Goal: Task Accomplishment & Management: Manage account settings

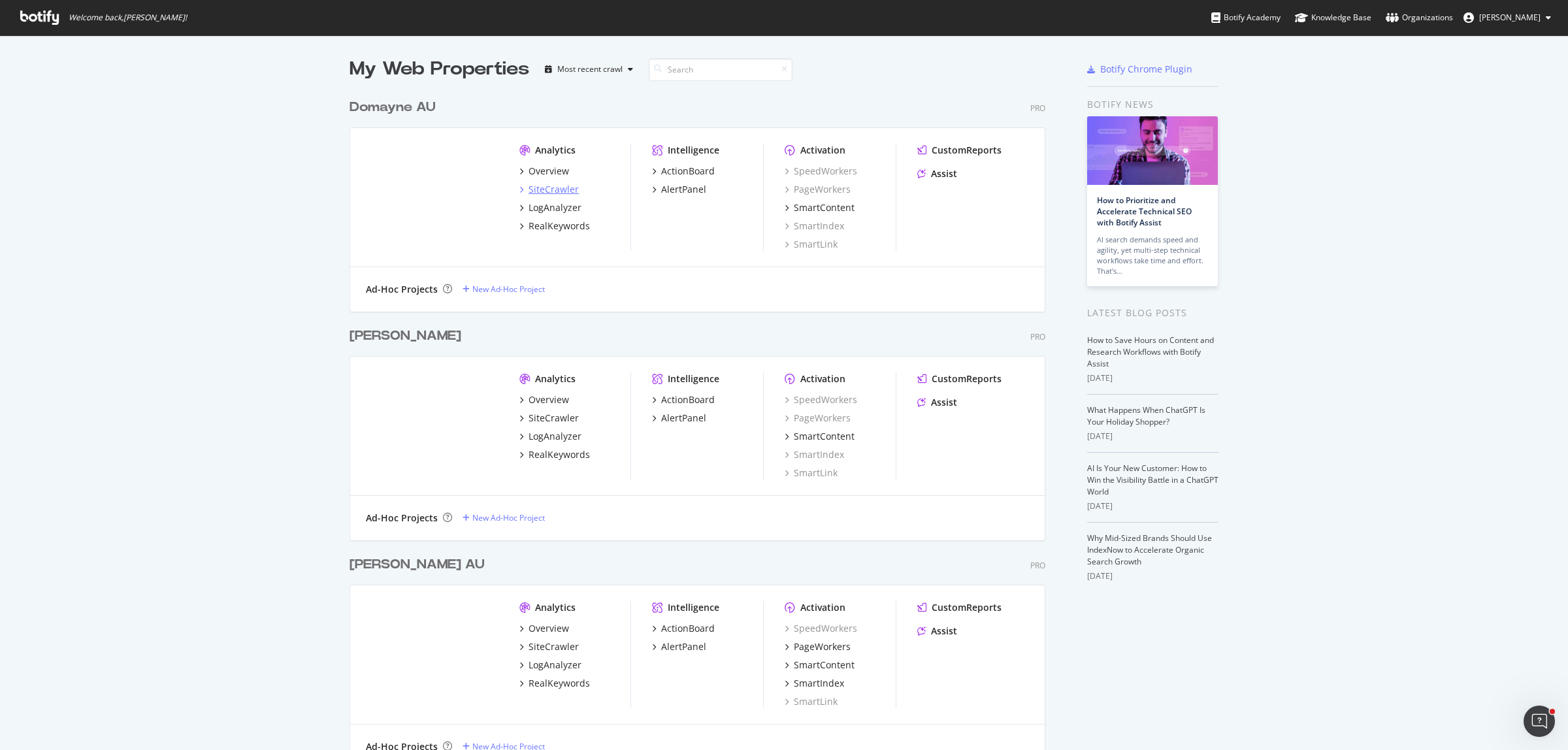
click at [548, 191] on div "SiteCrawler" at bounding box center [554, 189] width 50 height 13
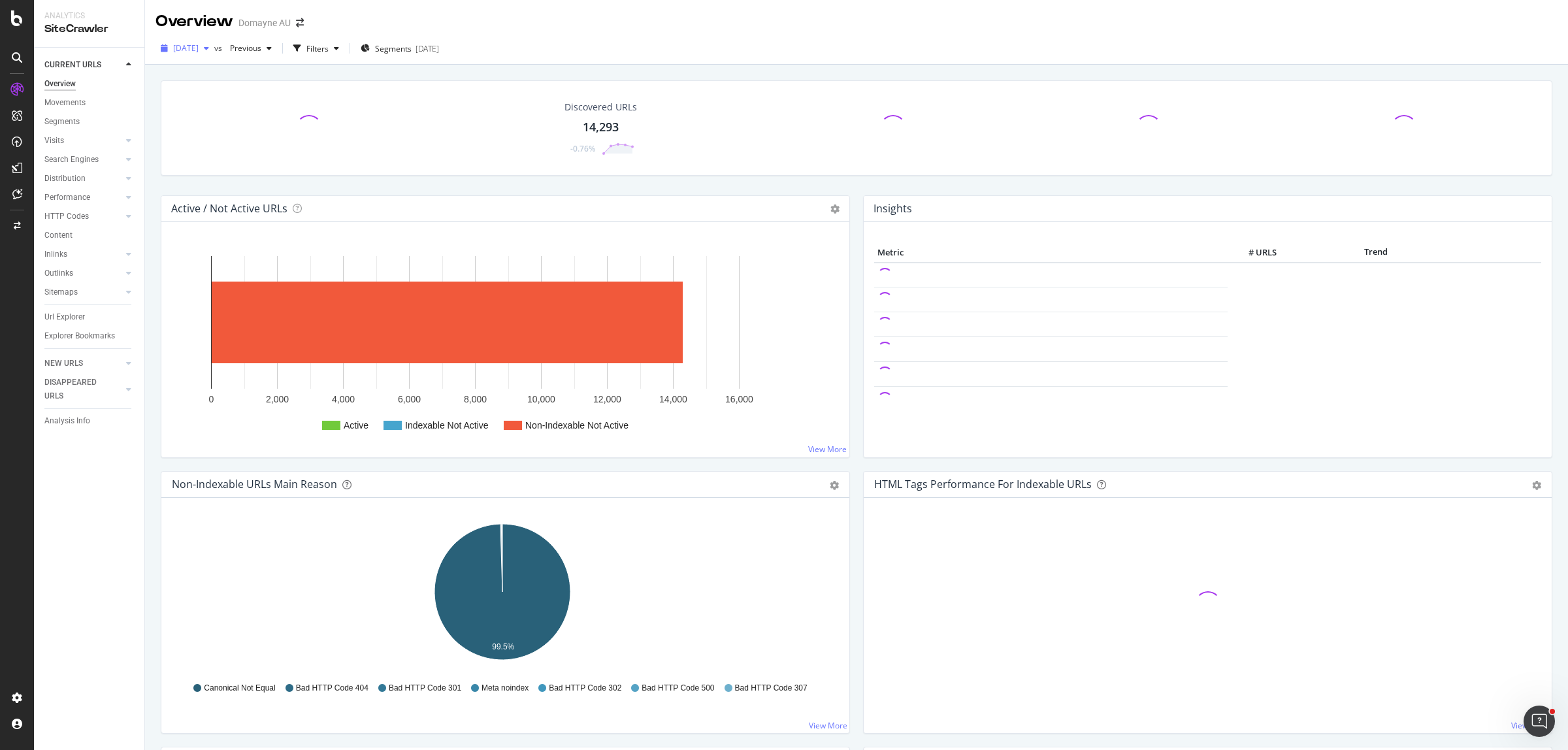
click at [199, 53] on div "[DATE]" at bounding box center [185, 48] width 59 height 20
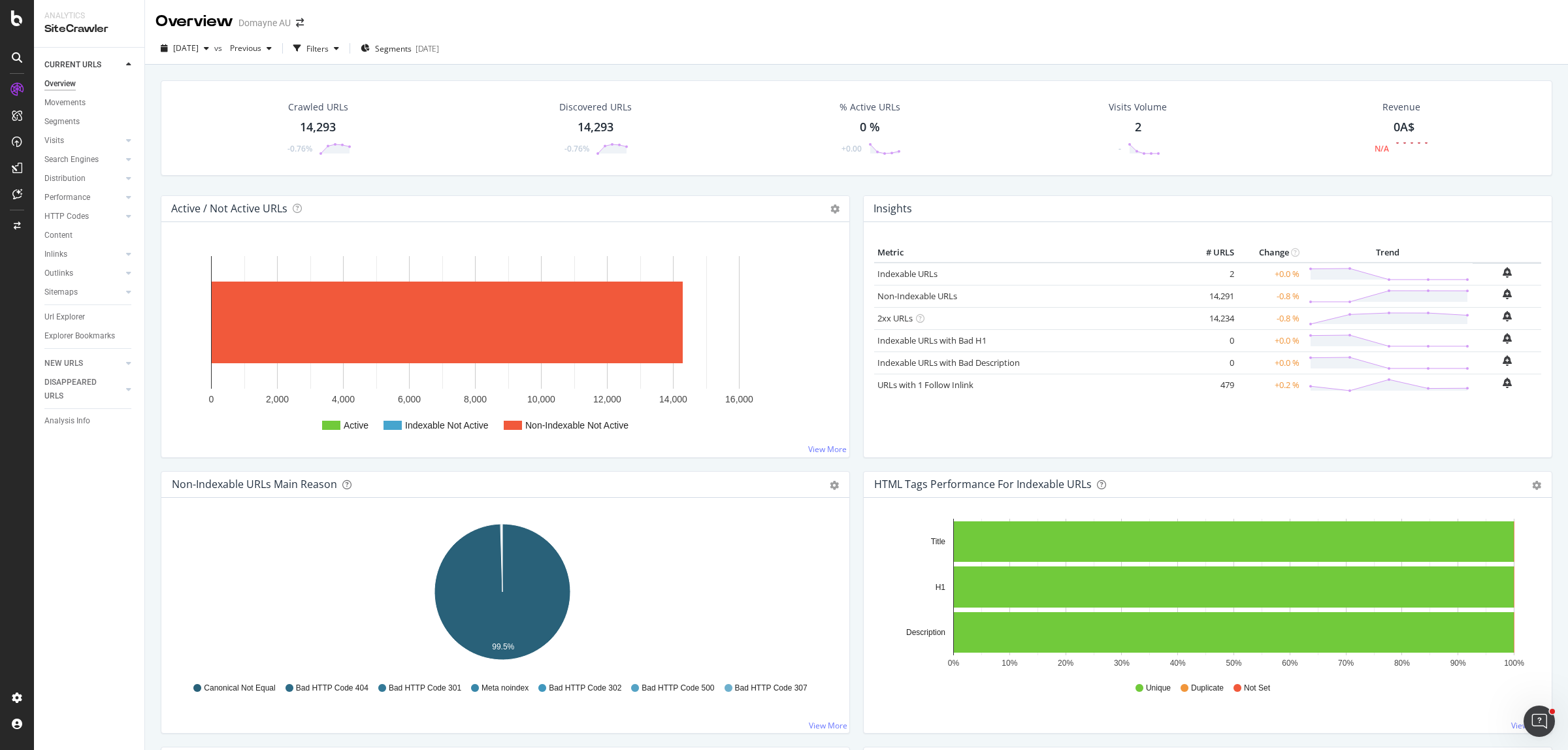
click at [436, 191] on div "Crawled URLs 14,293 -0.76% Discovered URLs 14,293 -0.76% % Active URLs 0 % +0.0…" at bounding box center [856, 137] width 1405 height 115
click at [440, 175] on div "Crawled URLs 14,293 -0.76% Discovered URLs 14,293 -0.76% % Active URLs 0 % +0.0…" at bounding box center [856, 128] width 1392 height 96
click at [73, 172] on div "LogAnalyzer" at bounding box center [73, 170] width 51 height 13
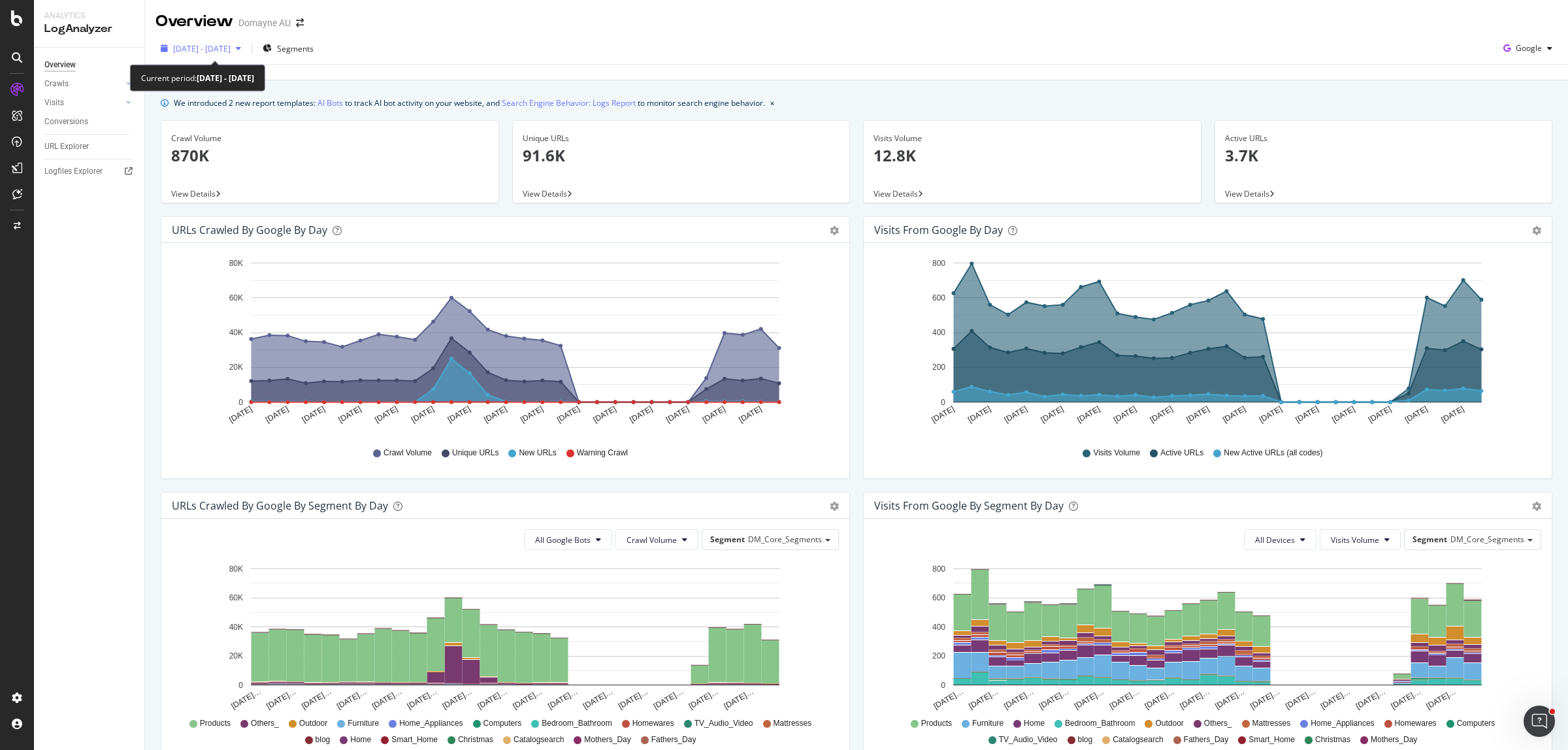
click at [230, 47] on span "[DATE] - [DATE]" at bounding box center [202, 48] width 58 height 11
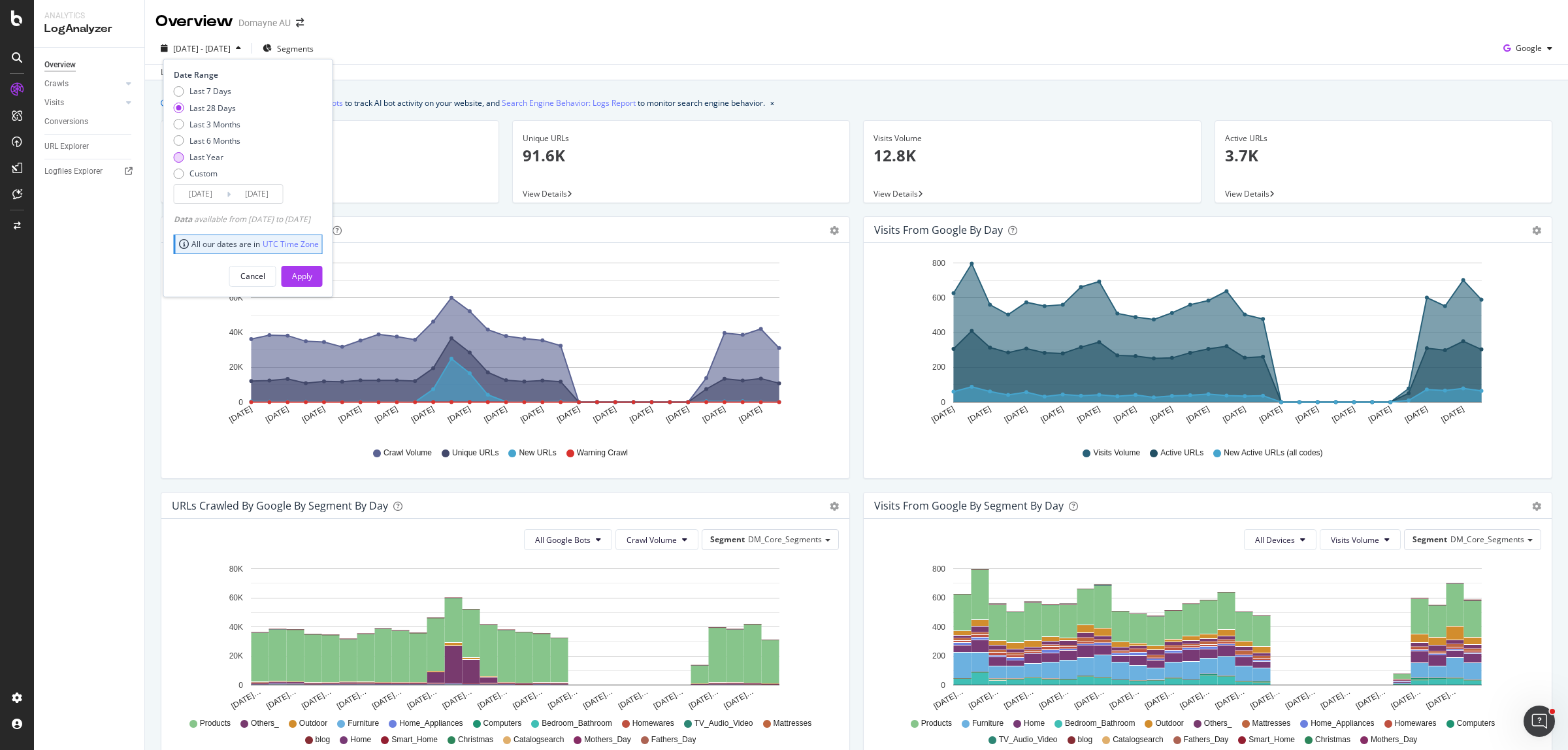
click at [210, 158] on div "Last Year" at bounding box center [206, 157] width 34 height 11
type input "2024/09/08"
click at [312, 278] on div "Apply" at bounding box center [302, 276] width 20 height 11
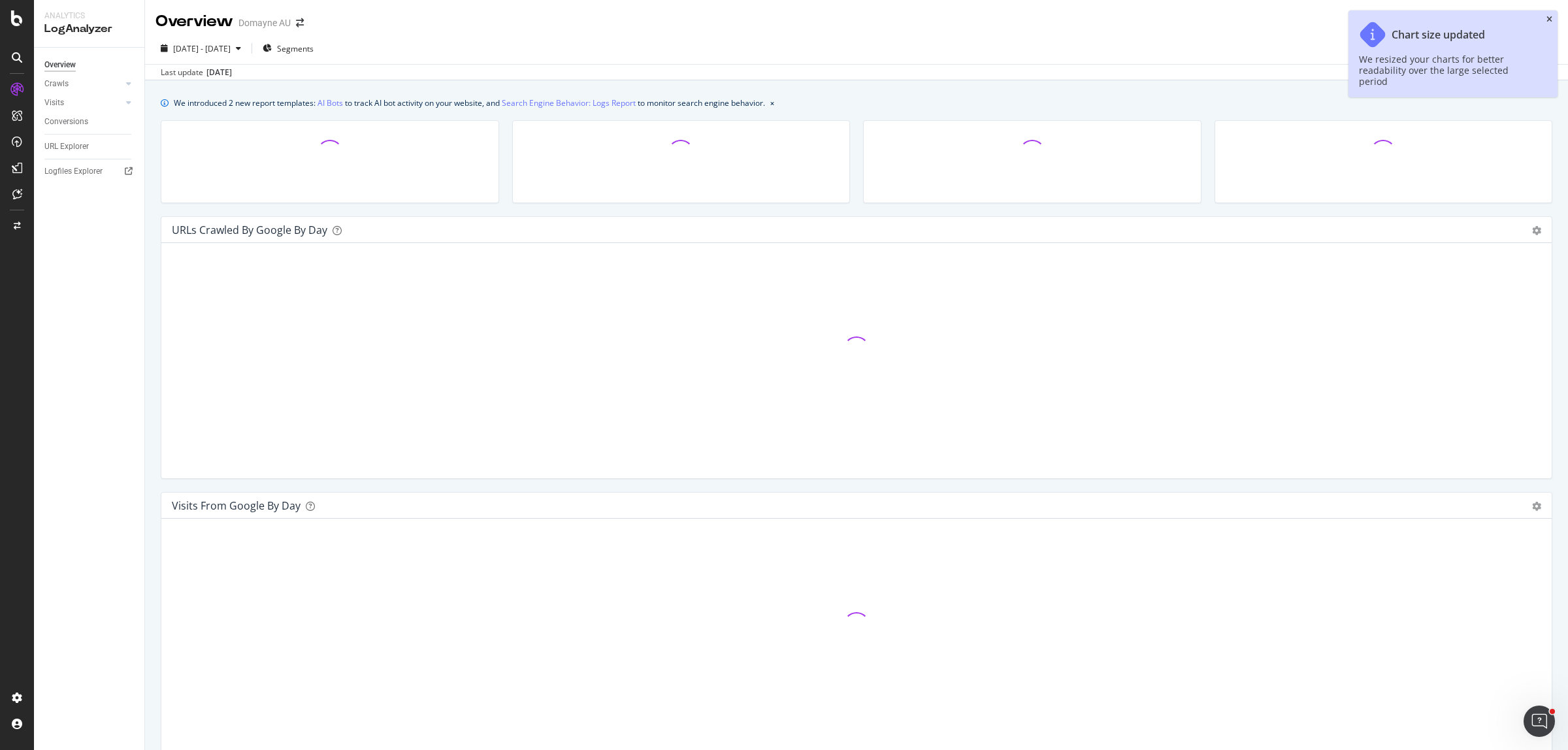
click at [1549, 20] on icon "close toast" at bounding box center [1549, 19] width 6 height 8
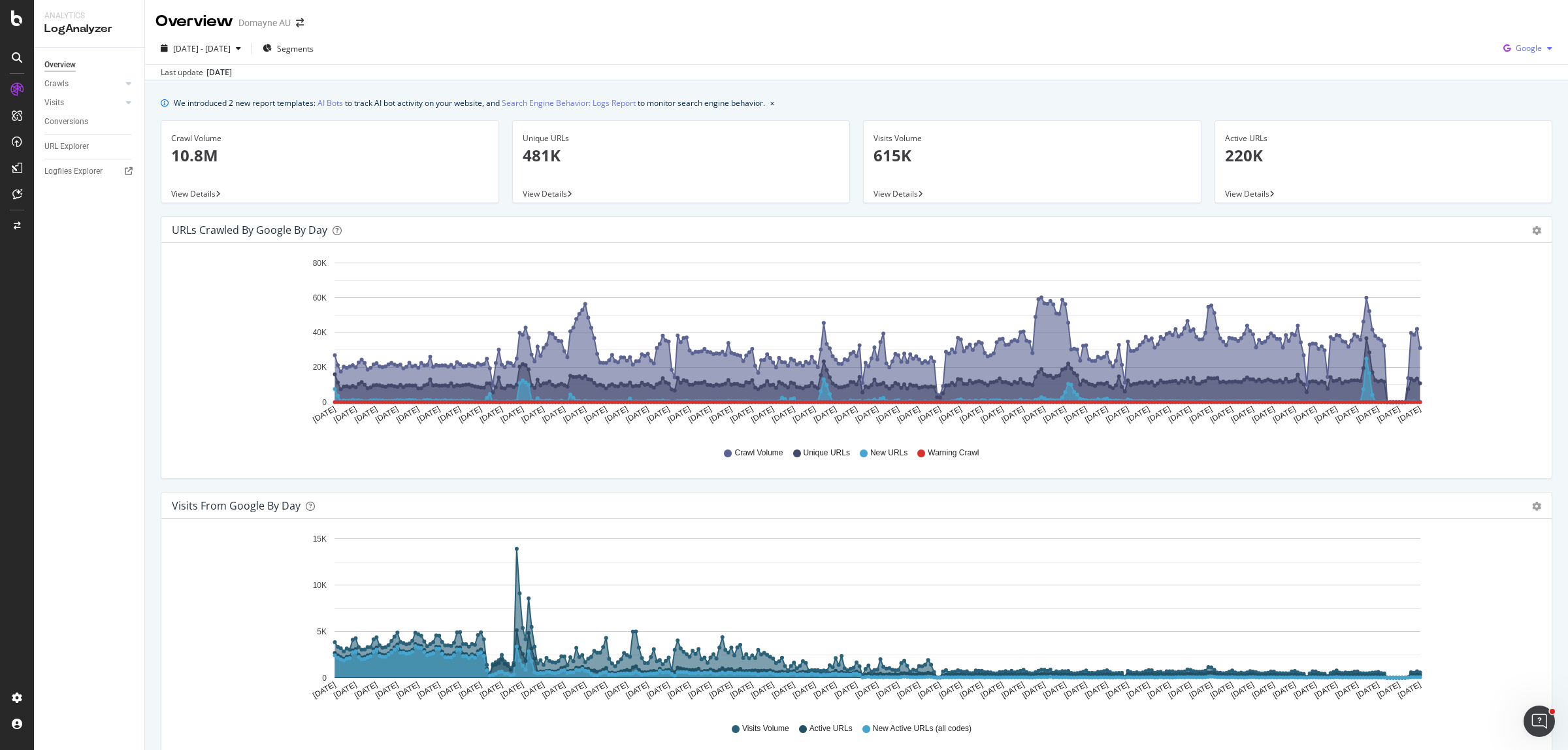
click at [1516, 50] on span "Google" at bounding box center [1528, 47] width 26 height 11
click at [1526, 98] on span "Bing" at bounding box center [1527, 99] width 48 height 12
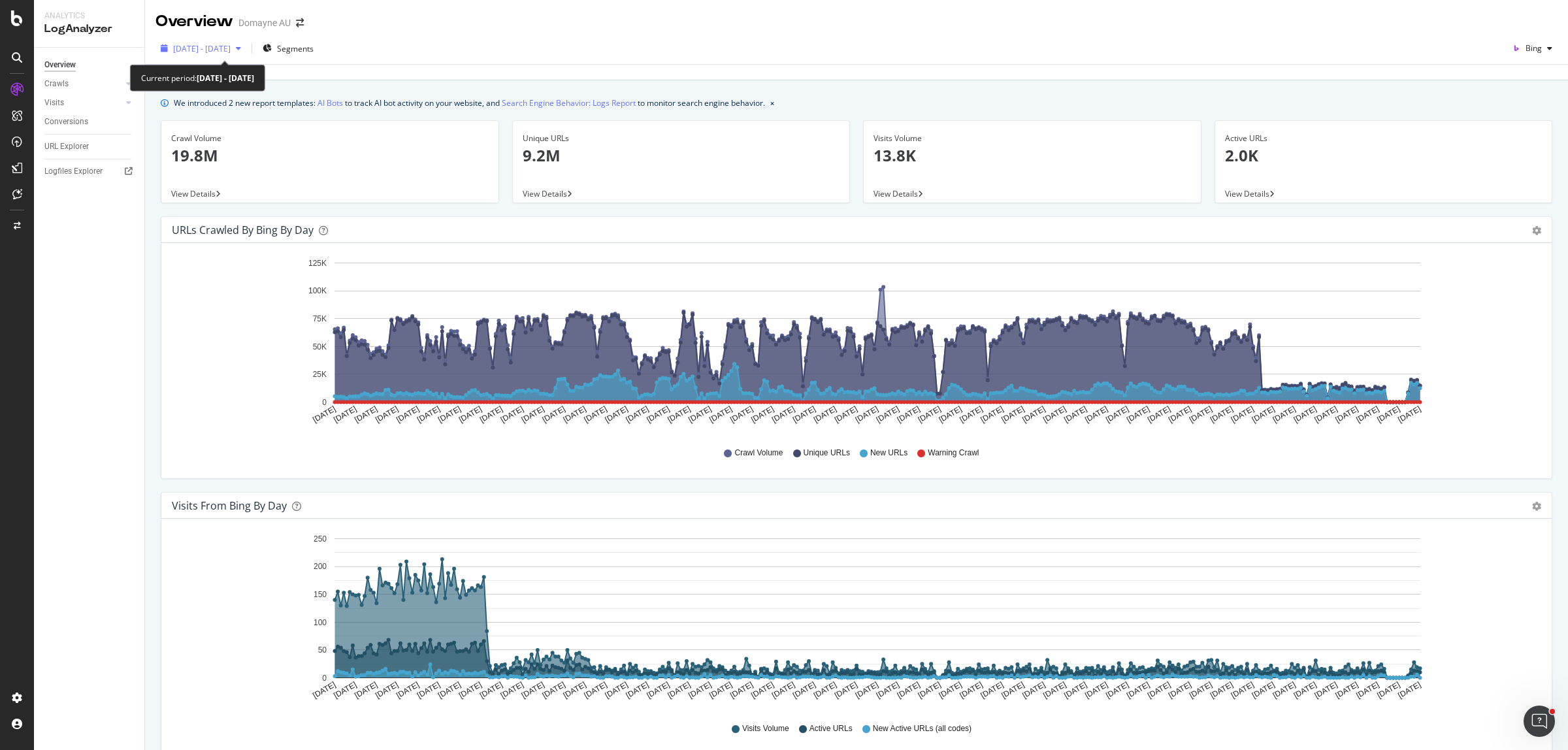
click at [247, 41] on div "2024 Sep. 8th - 2025 Sep. 7th" at bounding box center [200, 48] width 91 height 20
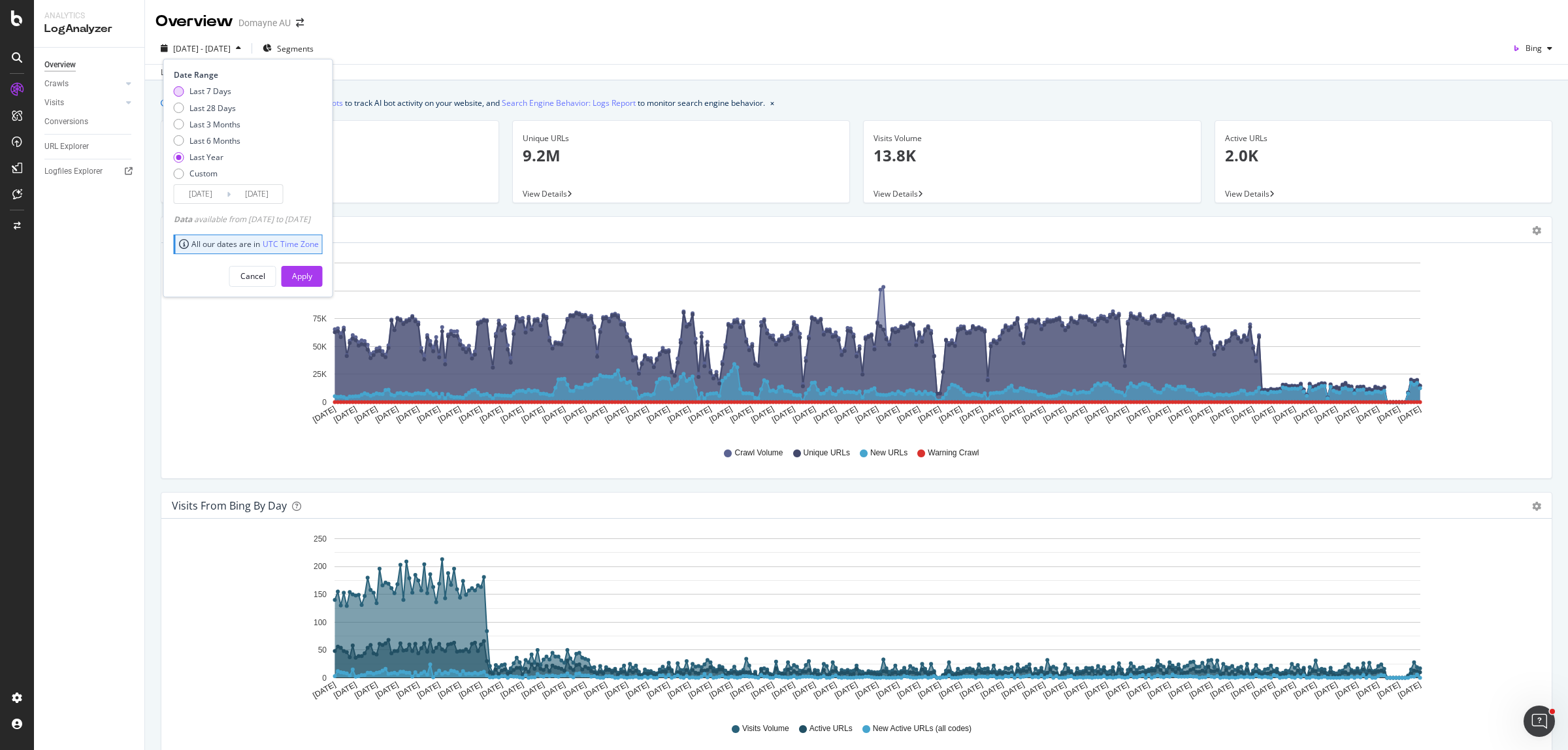
click at [220, 90] on div "Last 7 Days" at bounding box center [210, 91] width 41 height 11
type input "[DATE]"
click at [312, 268] on div "Apply" at bounding box center [302, 276] width 20 height 20
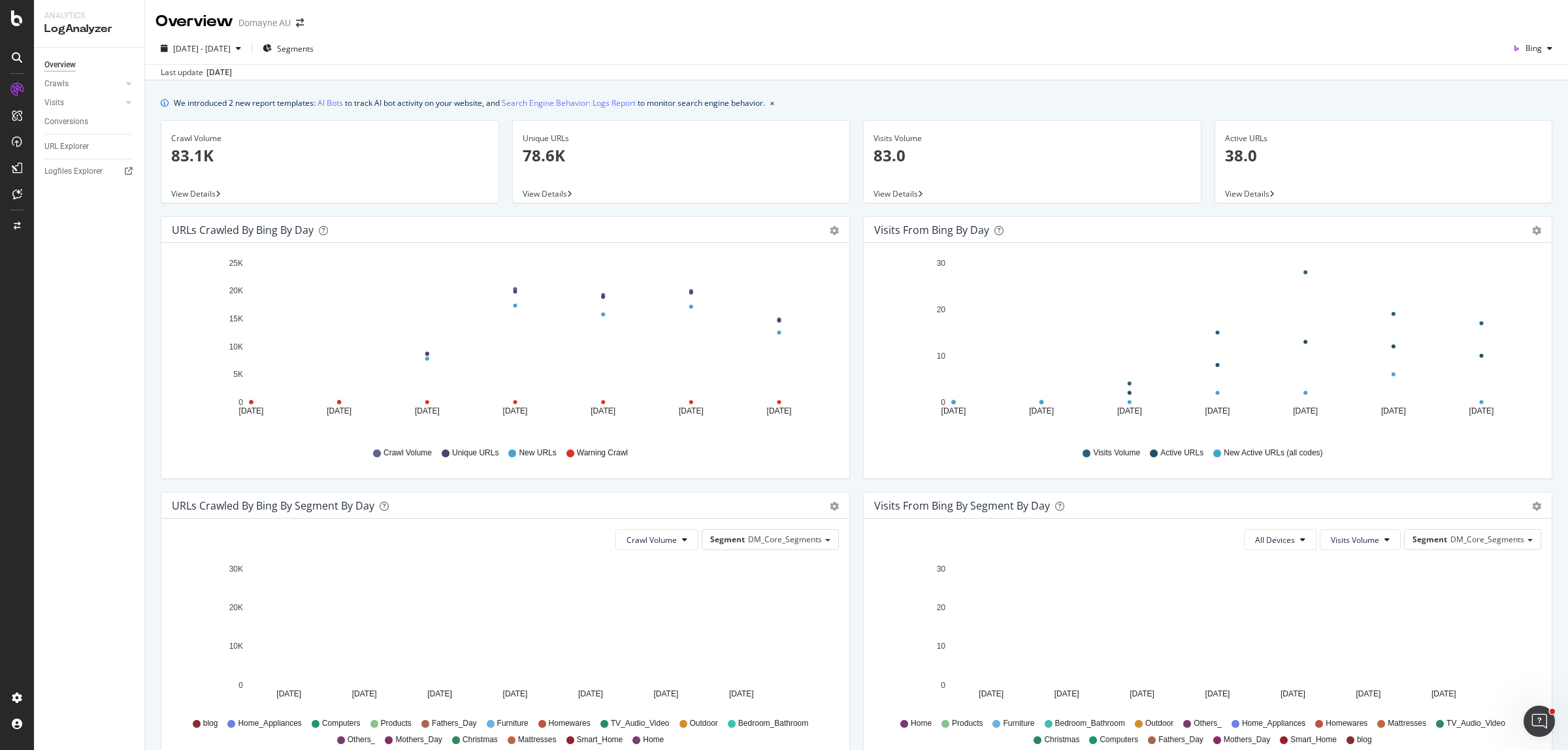
scroll to position [163, 0]
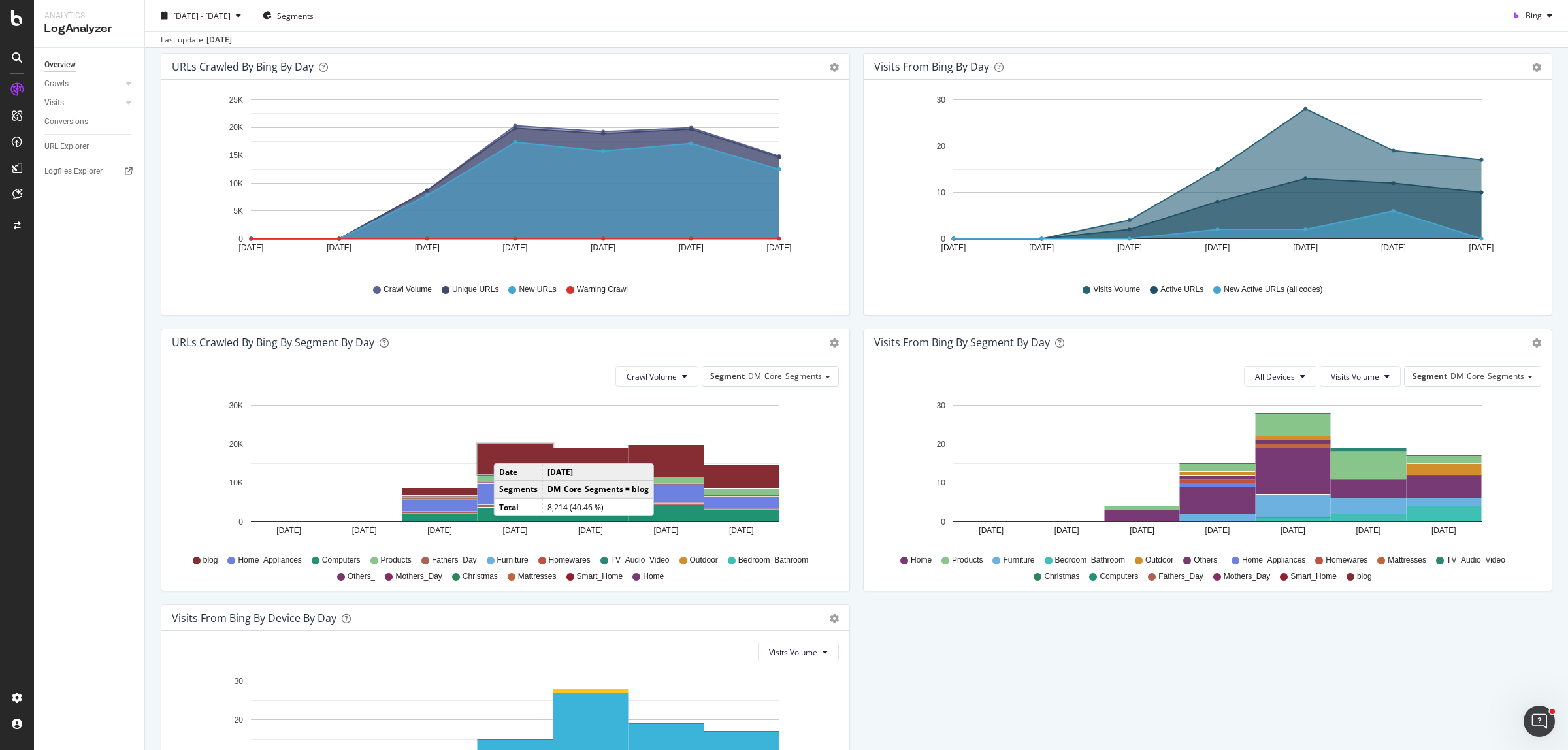
click at [507, 451] on rect "A chart." at bounding box center [516, 459] width 76 height 31
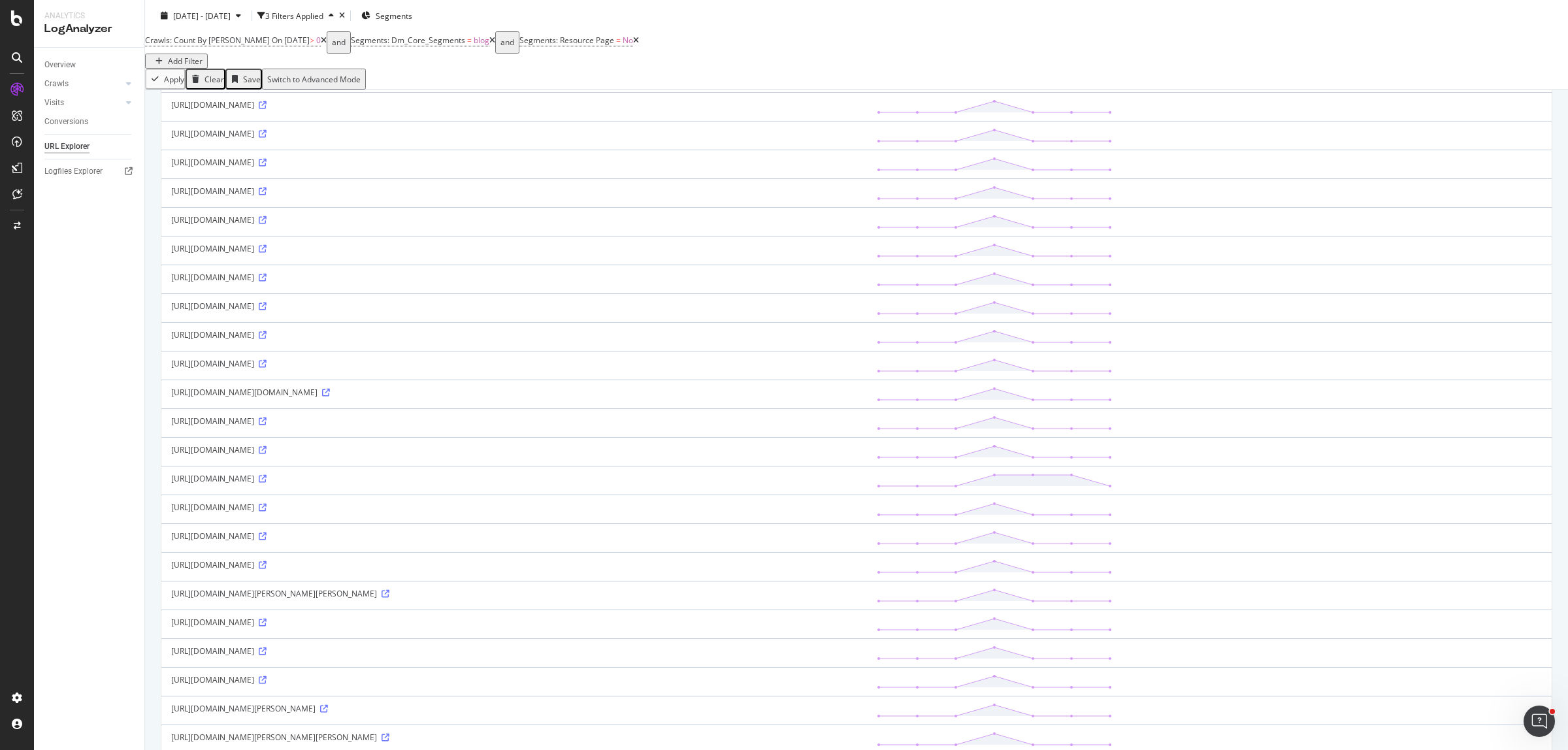
scroll to position [245, 0]
click at [330, 371] on icon at bounding box center [325, 366] width 8 height 8
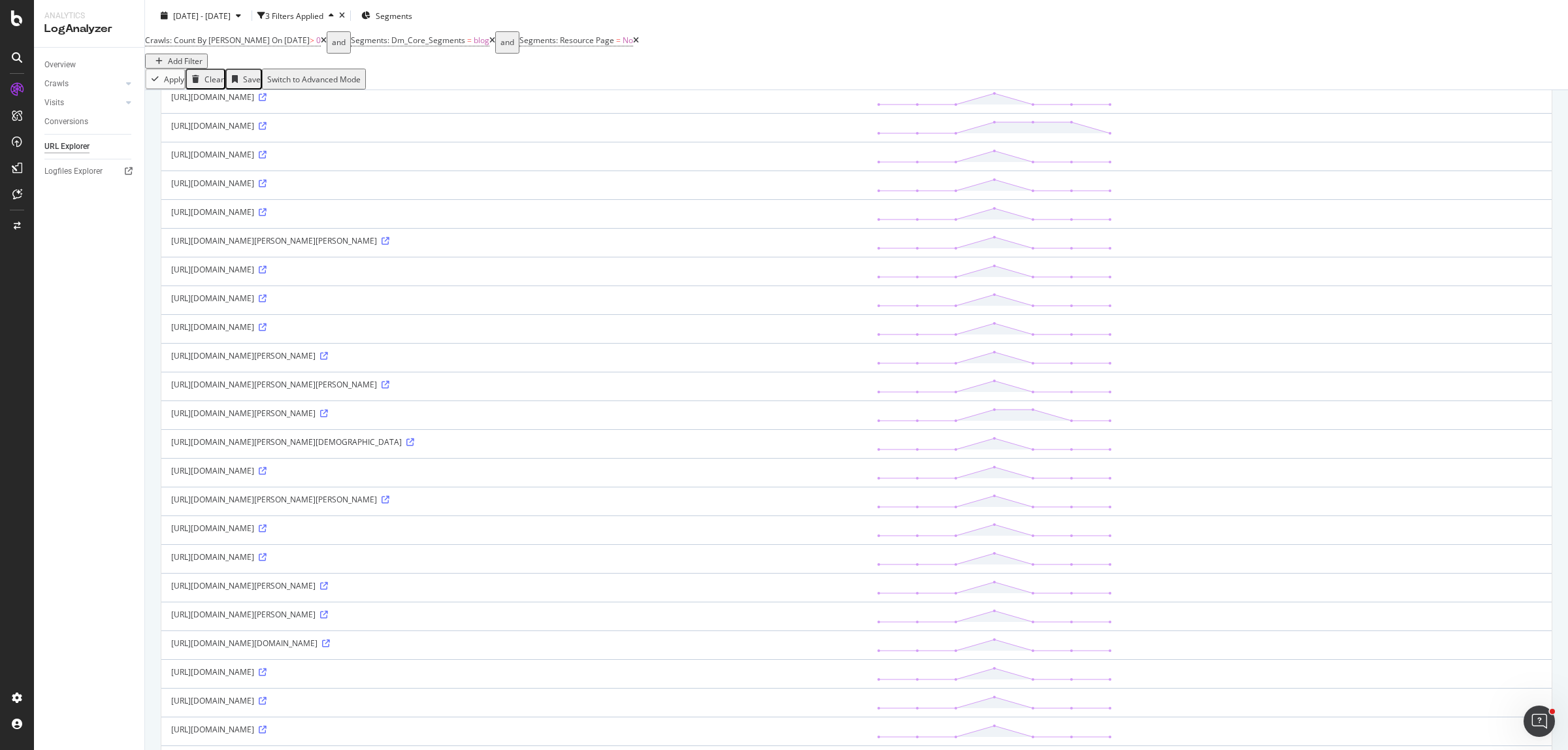
scroll to position [1006, 0]
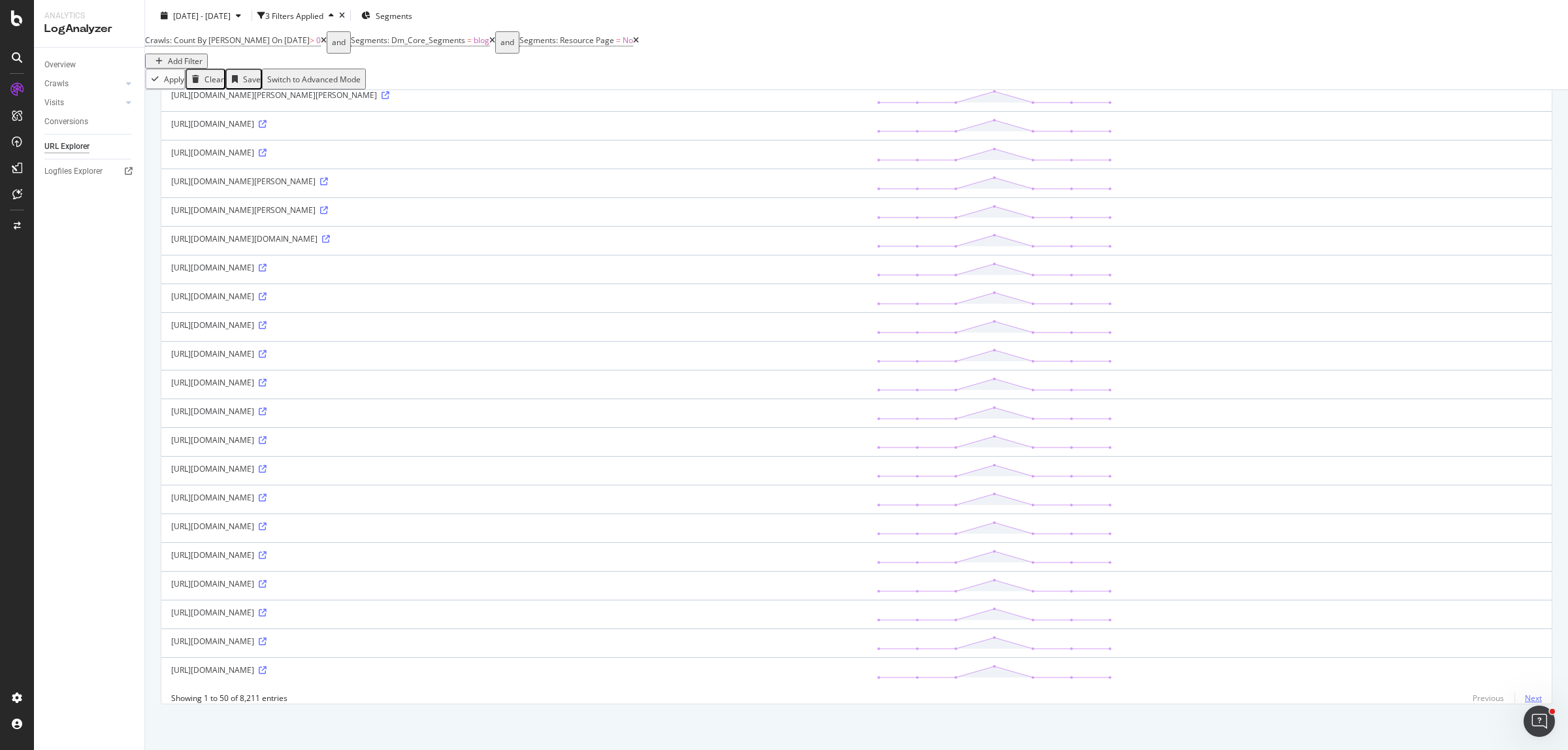
click at [1524, 700] on link "Next" at bounding box center [1528, 697] width 28 height 19
drag, startPoint x: 171, startPoint y: 655, endPoint x: 304, endPoint y: 669, distance: 133.7
click at [304, 669] on td "[URL][DOMAIN_NAME]" at bounding box center [451, 671] width 580 height 28
copy div "https://www.domayne.com.au/blog/"
click at [267, 465] on icon at bounding box center [262, 468] width 8 height 8
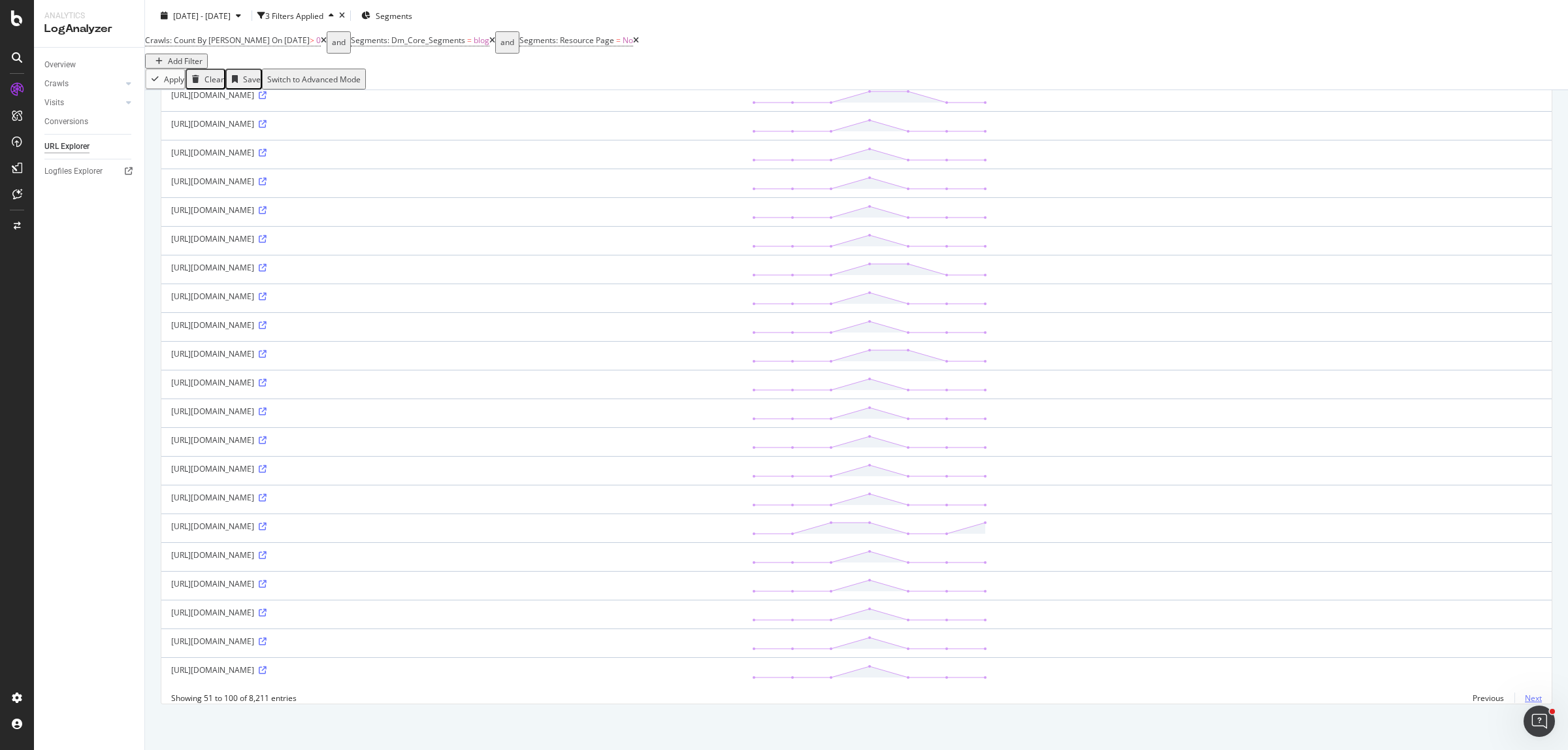
click at [1523, 704] on link "Next" at bounding box center [1528, 697] width 28 height 19
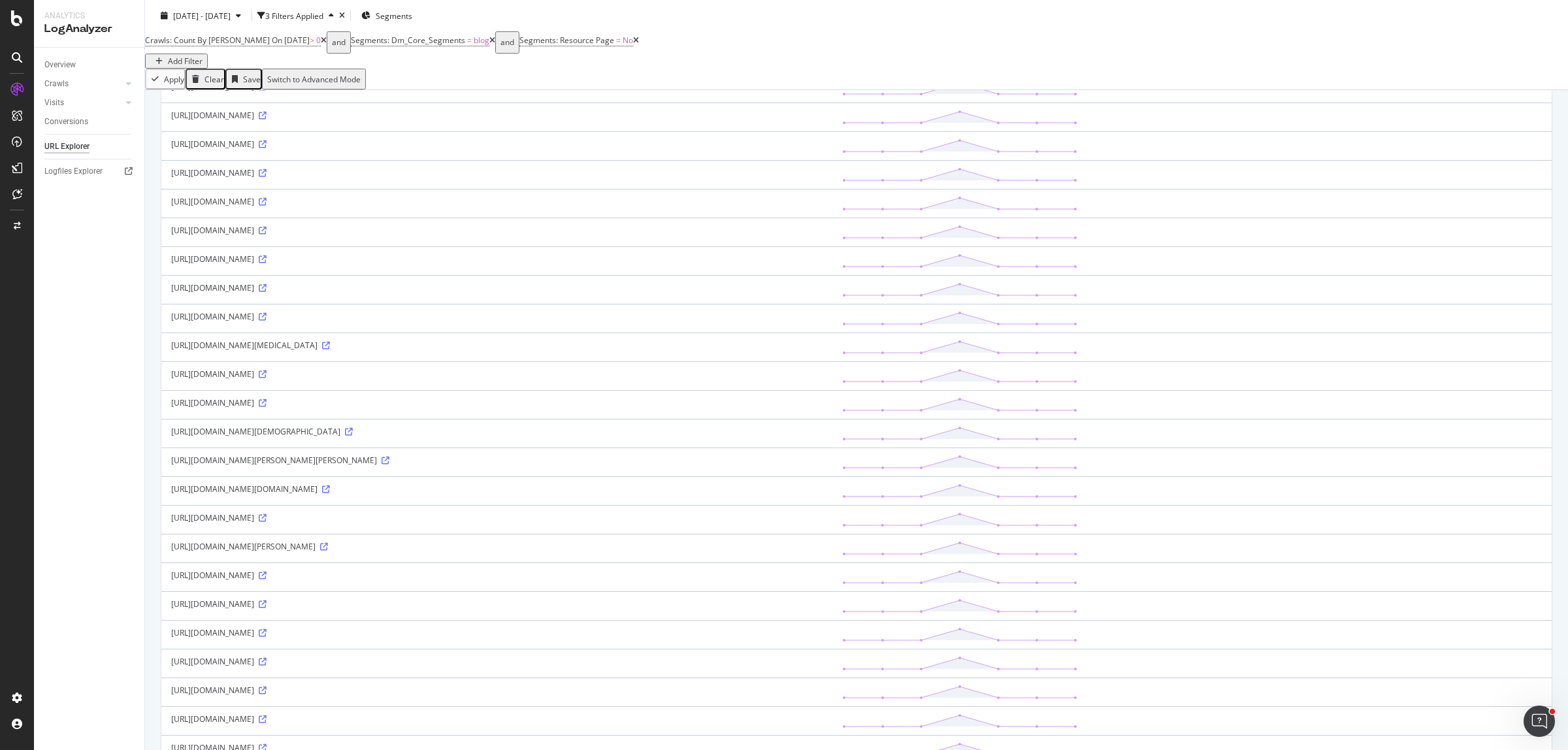
scroll to position [1013, 0]
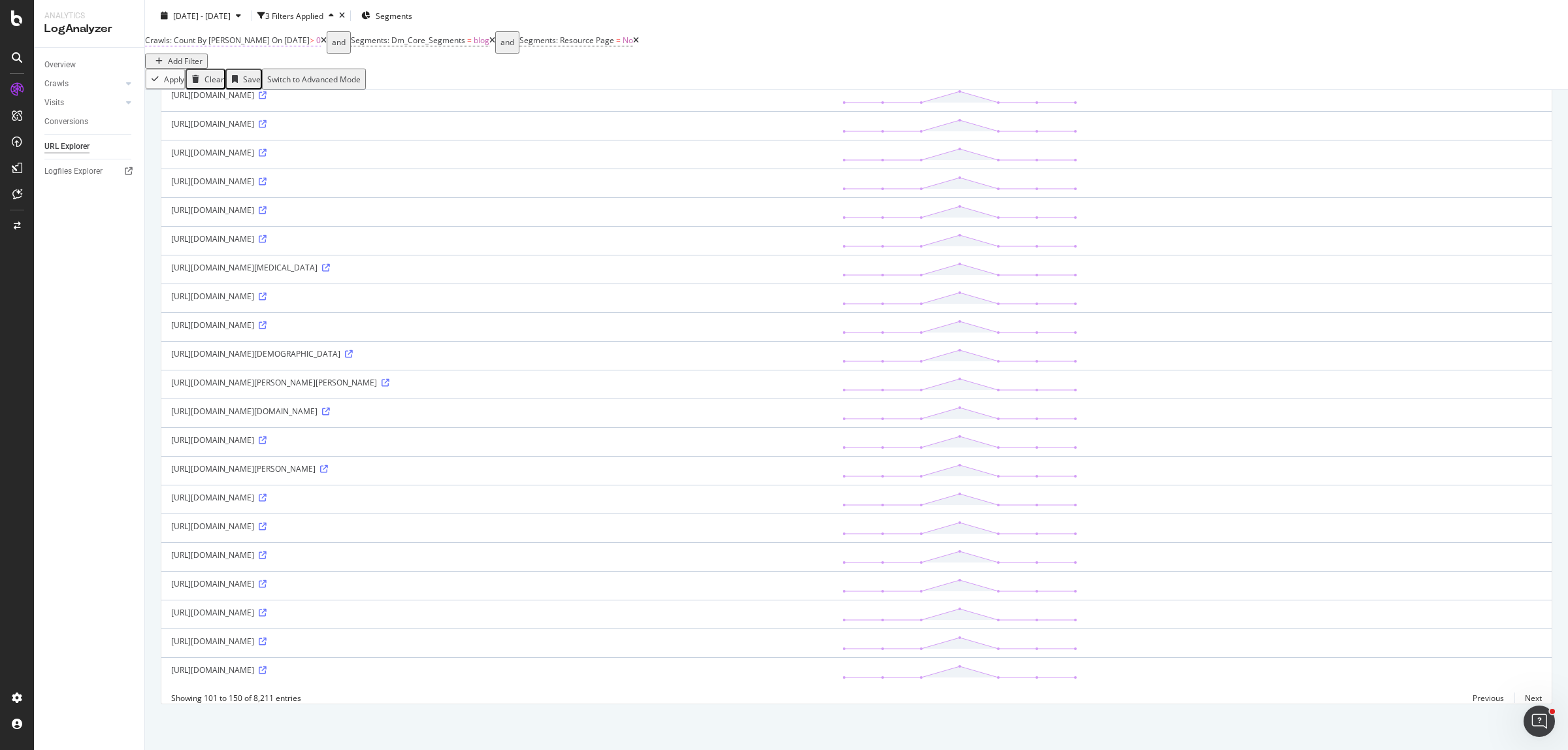
click at [272, 46] on span "On [DATE]" at bounding box center [291, 40] width 38 height 11
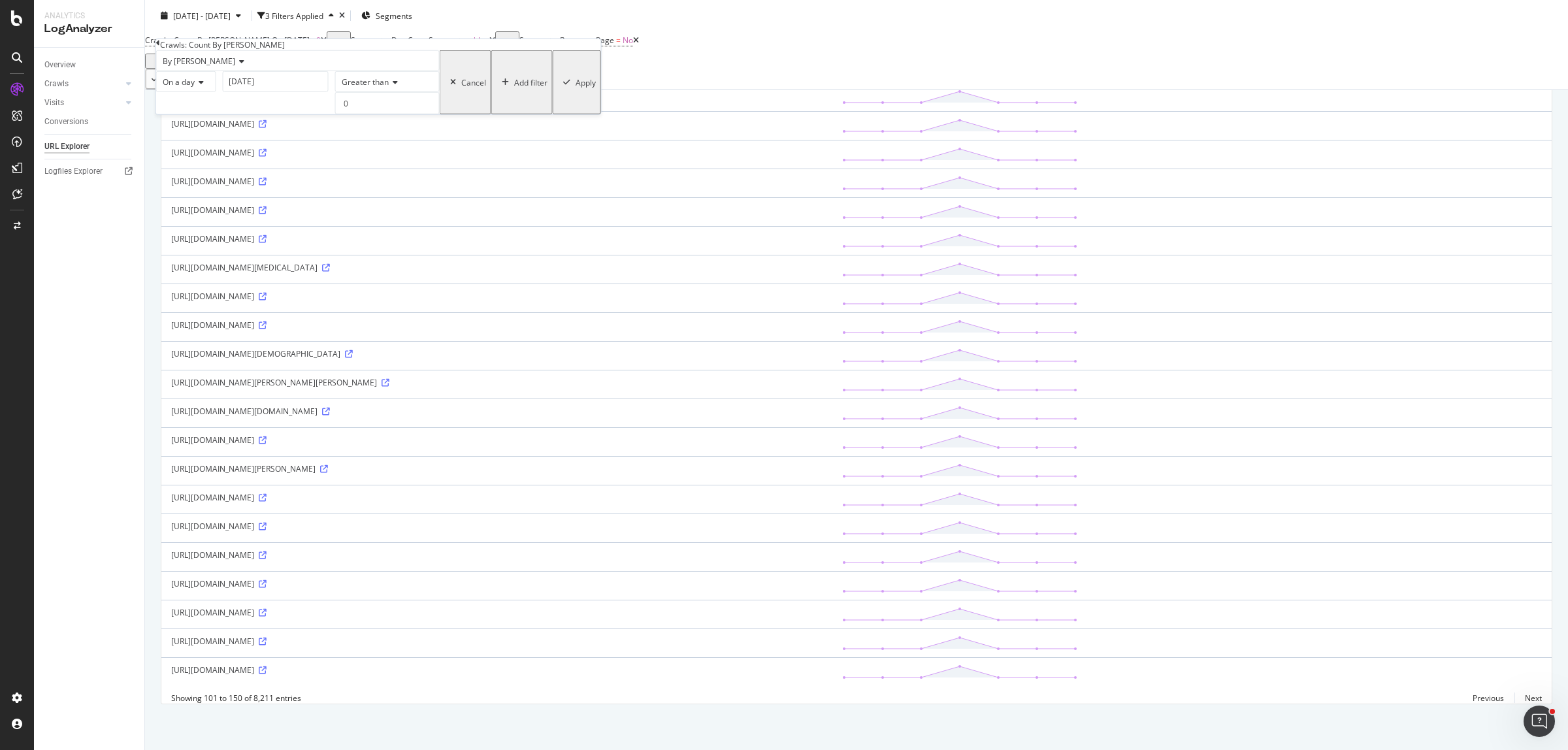
click at [204, 92] on div "On a day" at bounding box center [186, 82] width 60 height 21
click at [202, 129] on span "Each day of the period" at bounding box center [181, 118] width 41 height 22
click at [279, 88] on span "Greater than" at bounding box center [302, 82] width 47 height 11
click at [512, 88] on div "Apply" at bounding box center [522, 82] width 20 height 11
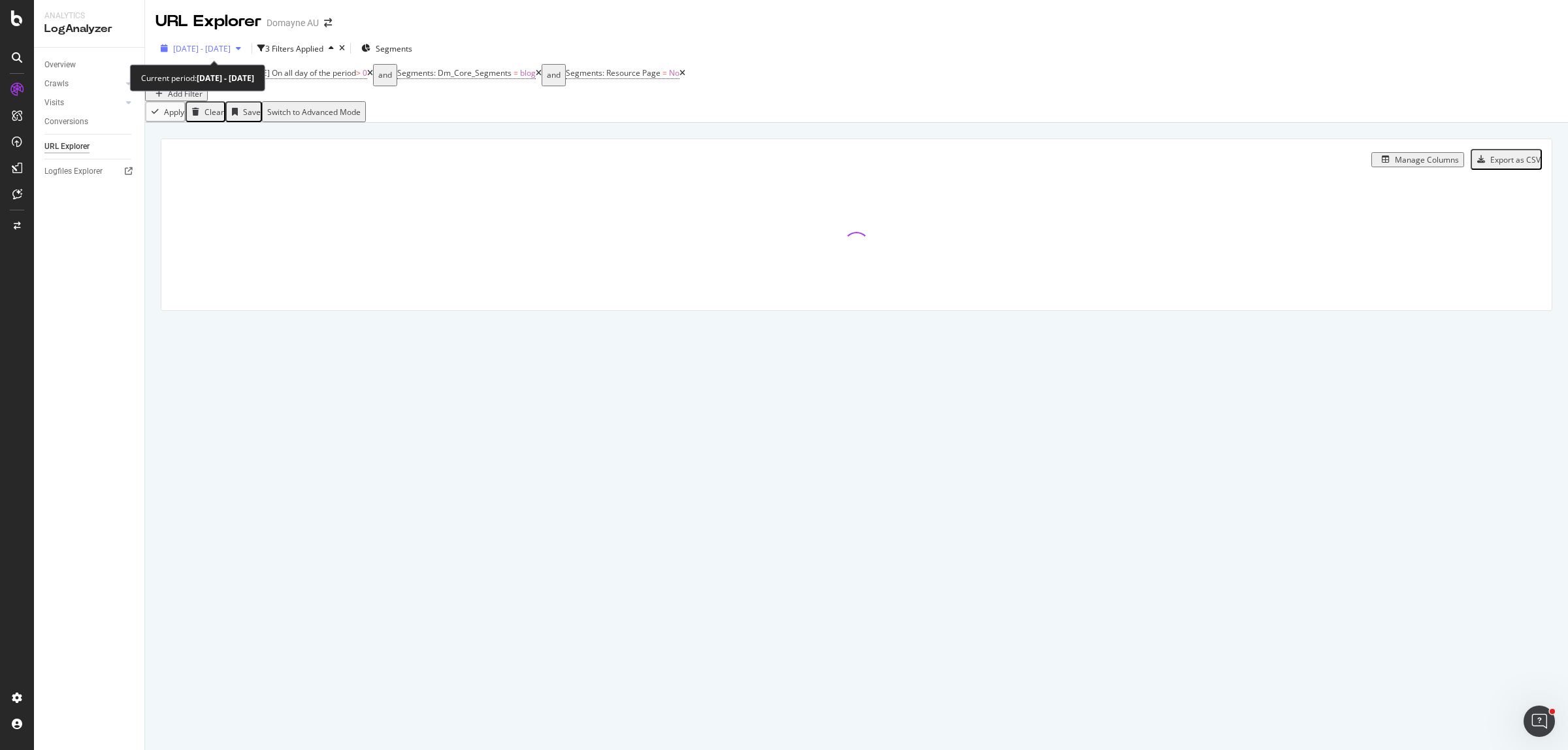
click at [214, 50] on span "[DATE] - [DATE]" at bounding box center [202, 48] width 58 height 11
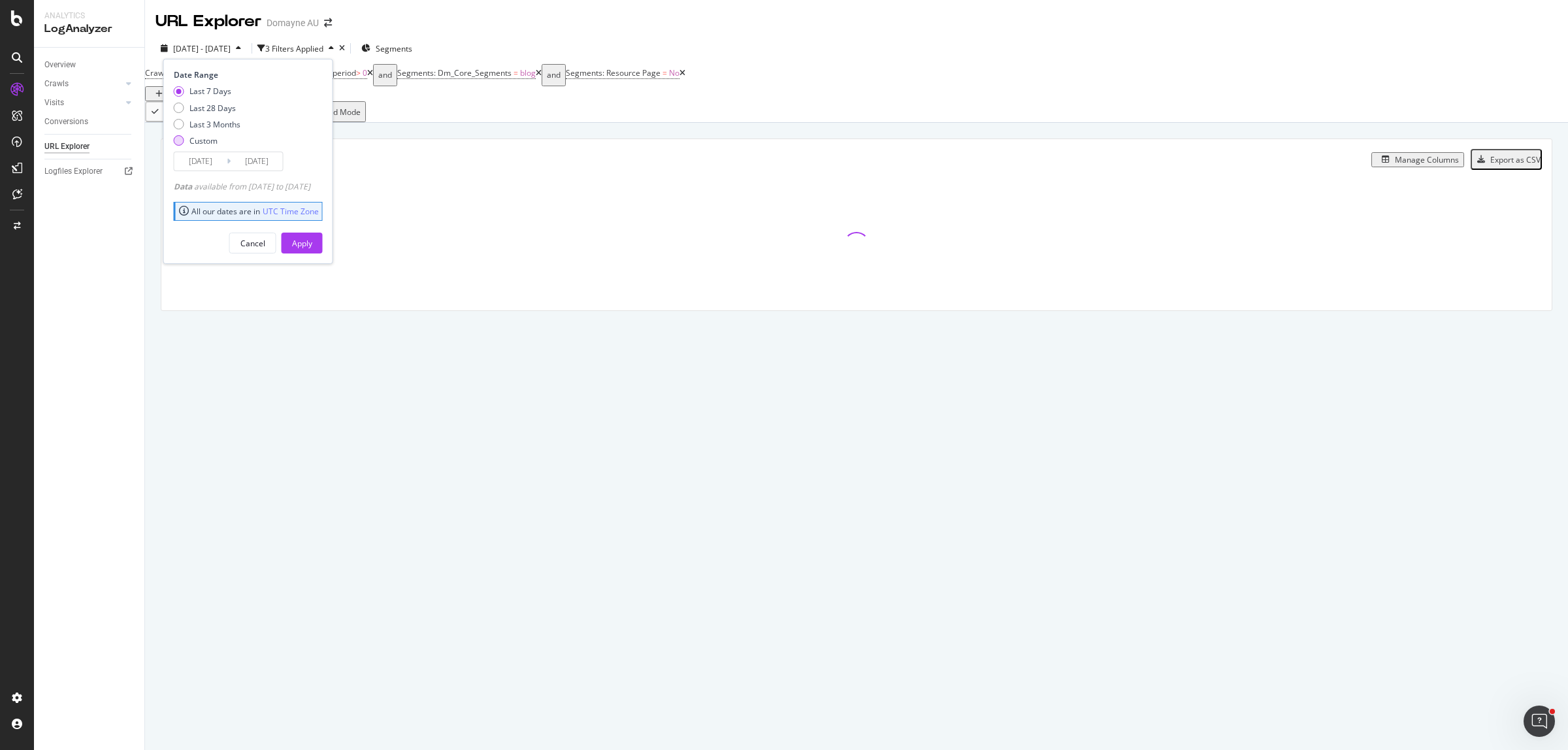
click at [191, 139] on div "Custom" at bounding box center [204, 141] width 28 height 11
click at [198, 164] on input "[DATE]" at bounding box center [200, 161] width 53 height 18
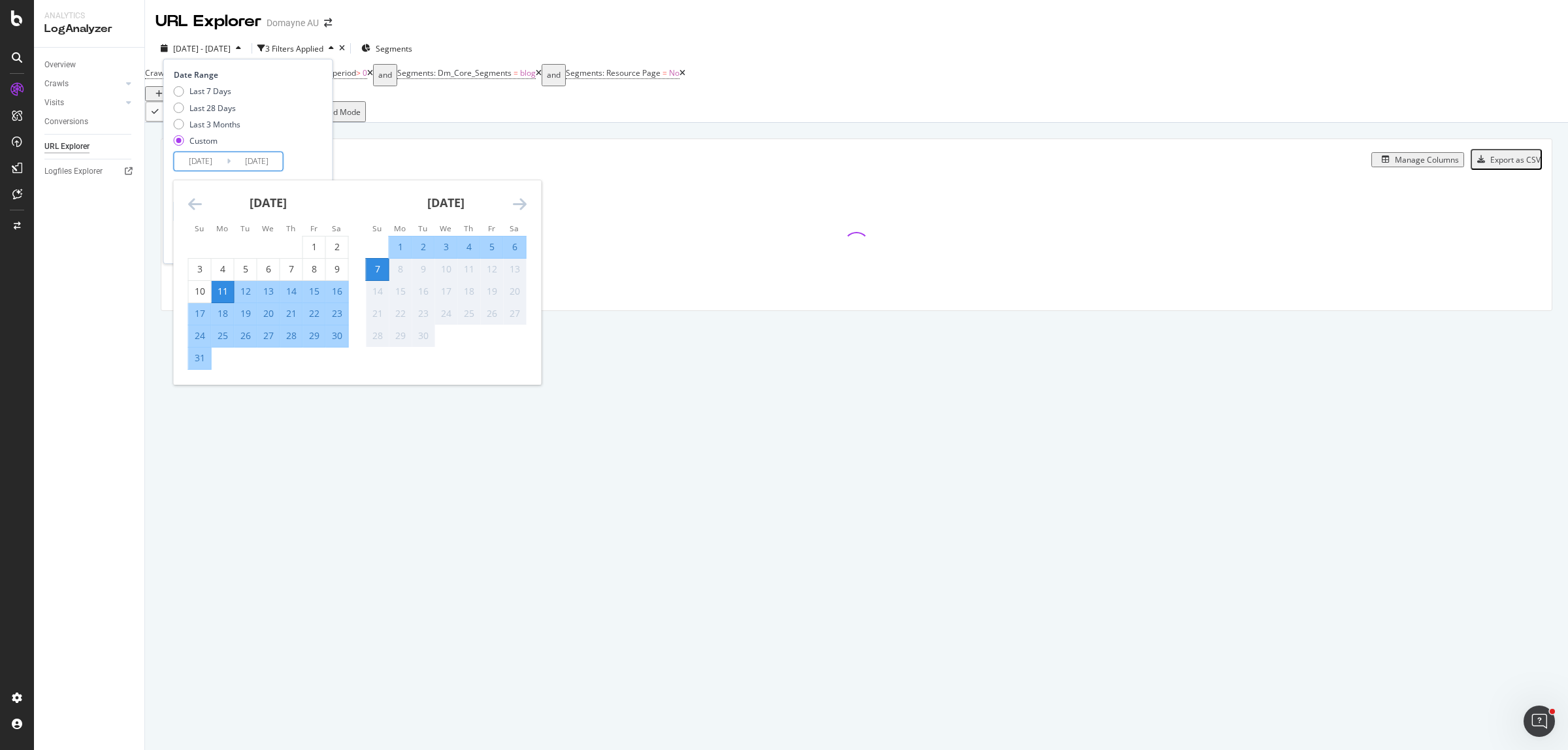
click at [392, 248] on div "1" at bounding box center [400, 247] width 22 height 13
type input "[DATE]"
click at [371, 272] on div "7" at bounding box center [378, 269] width 22 height 13
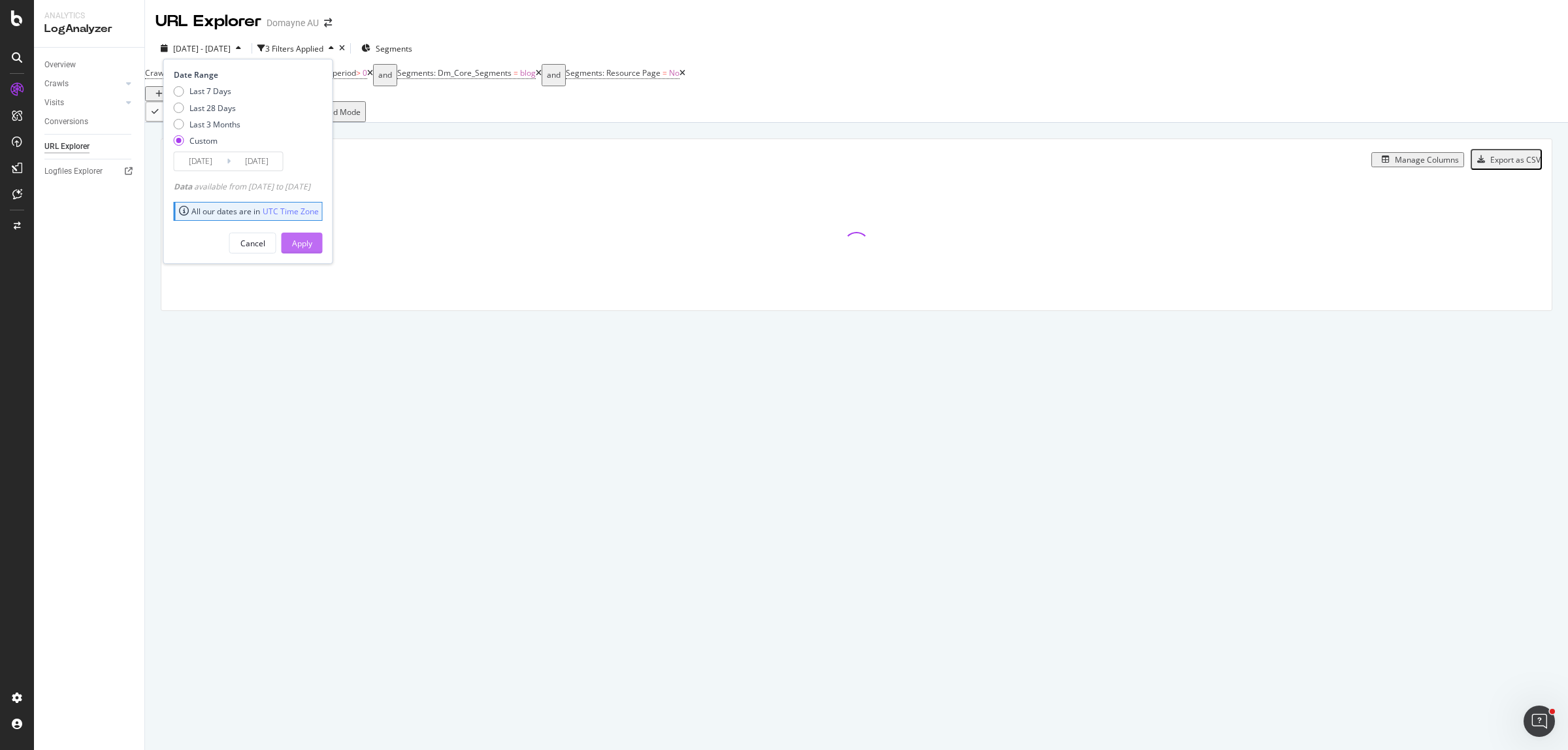
click at [312, 241] on div "Apply" at bounding box center [302, 243] width 20 height 11
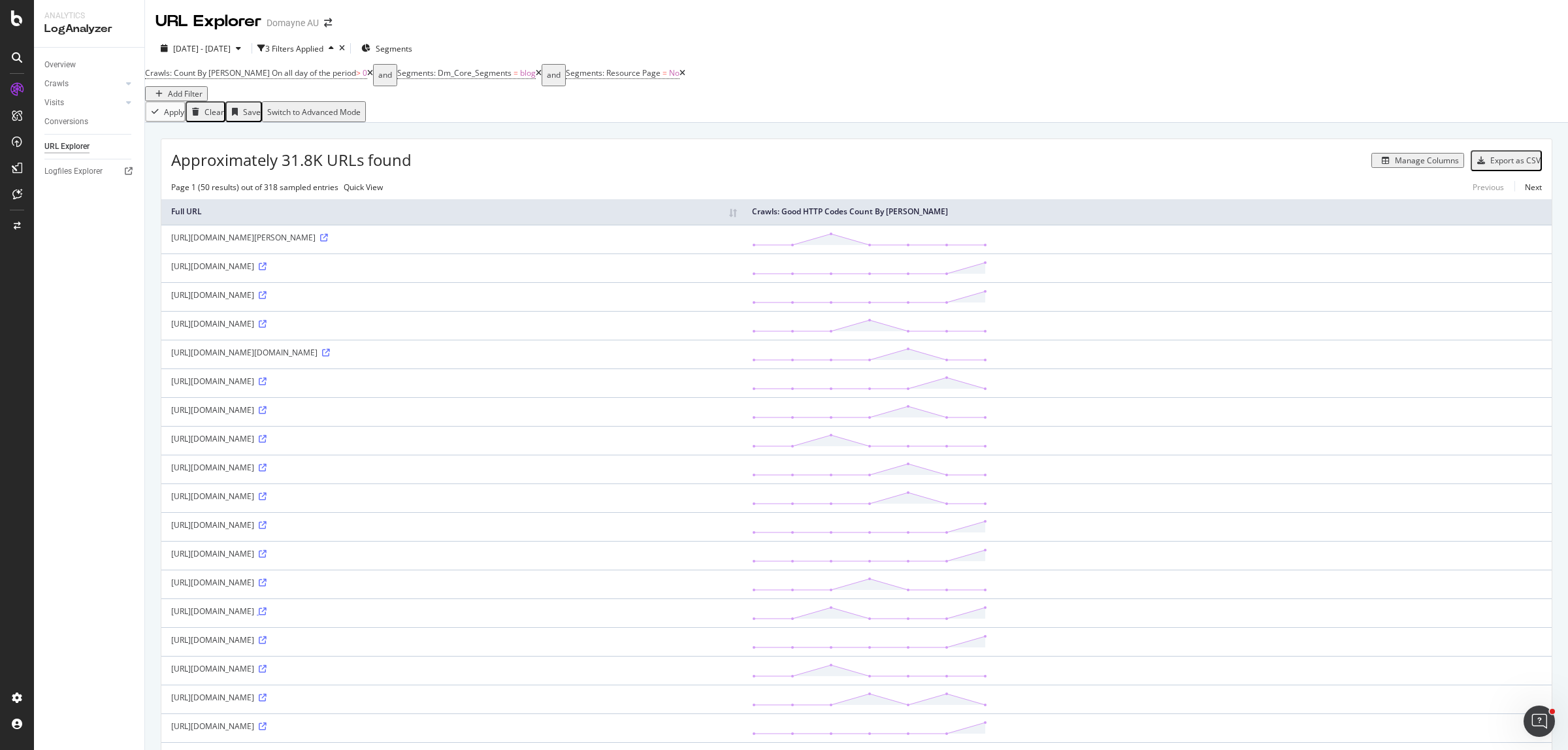
click at [267, 616] on icon at bounding box center [262, 611] width 8 height 8
click at [22, 227] on div at bounding box center [17, 226] width 31 height 21
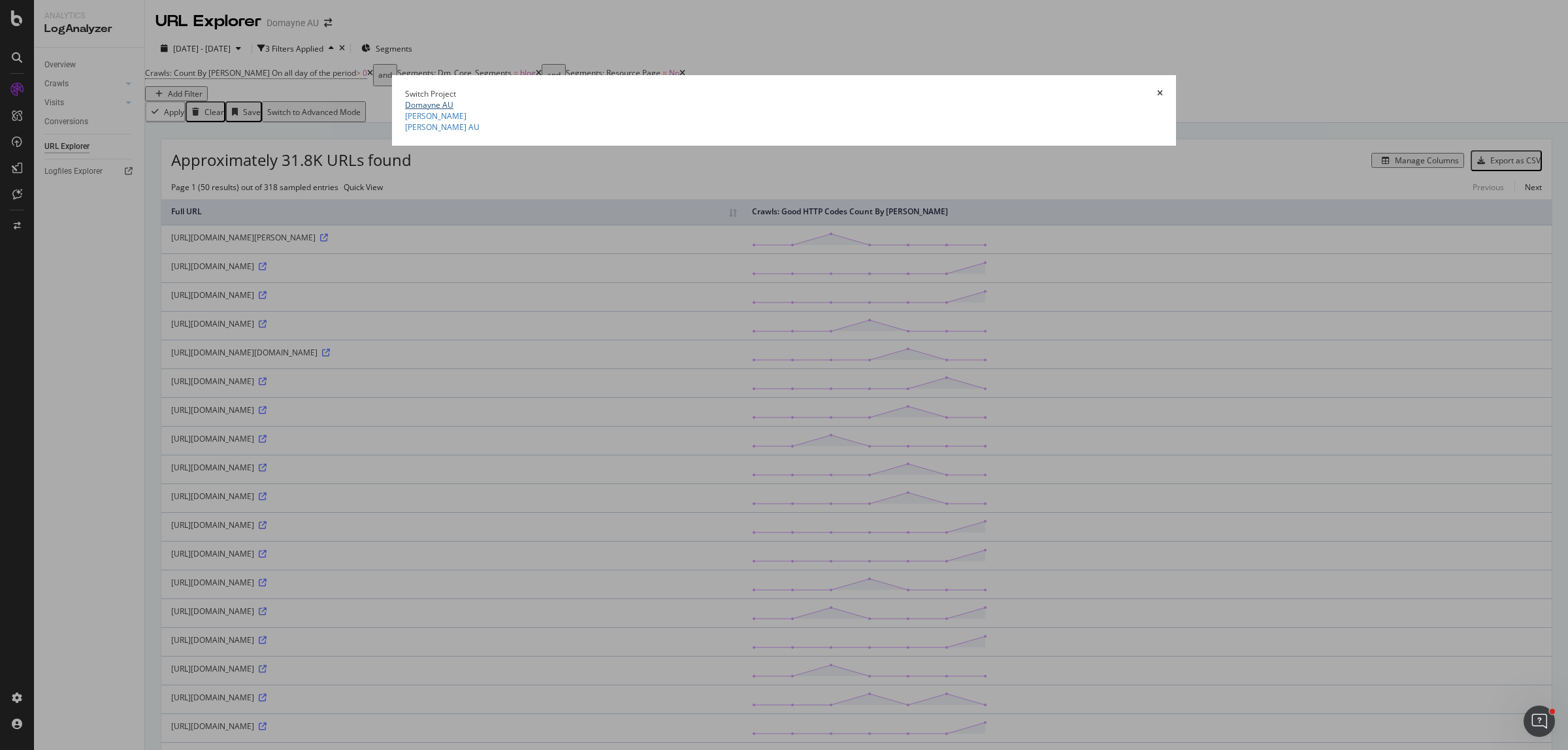
click at [436, 99] on link "Domayne AU" at bounding box center [430, 104] width 48 height 11
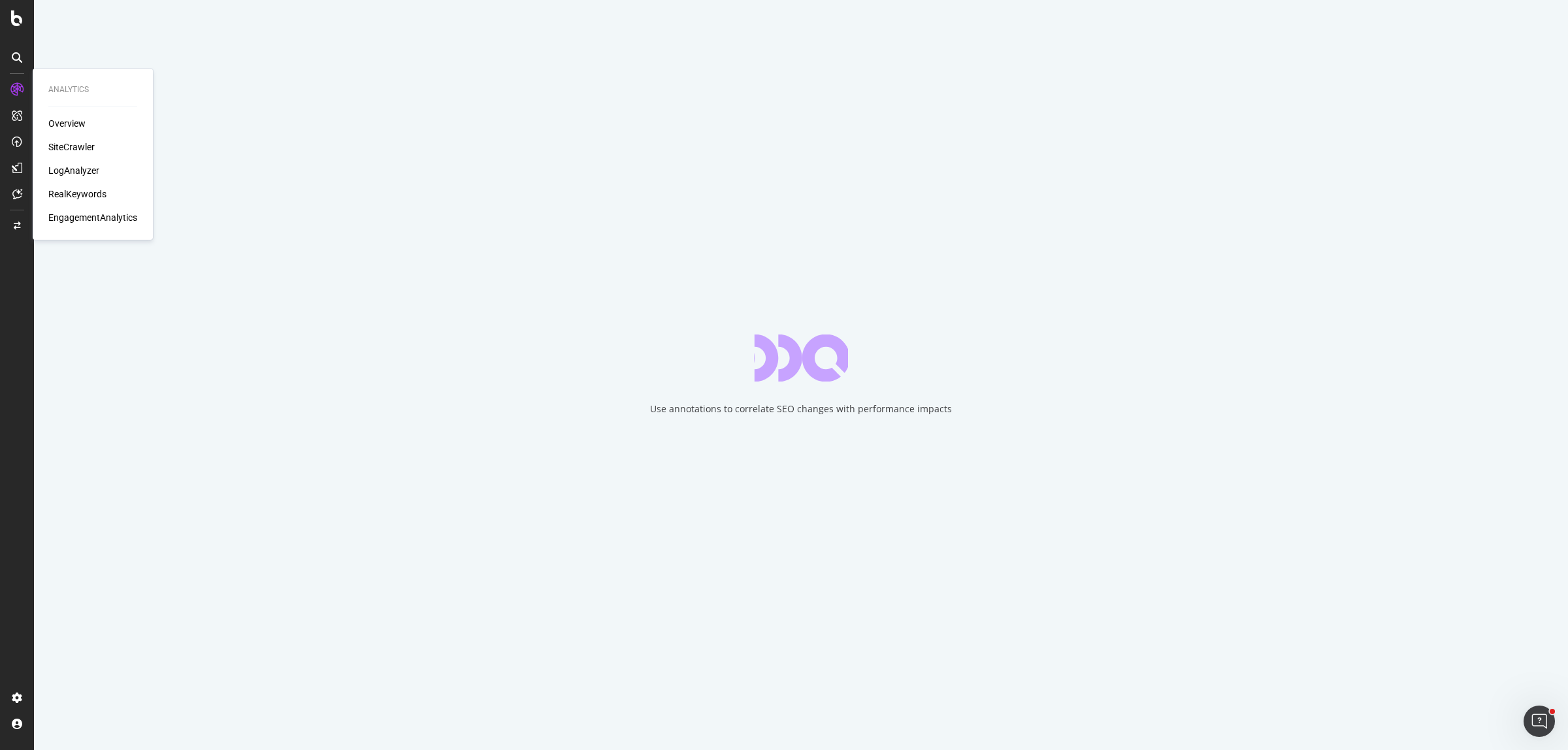
click at [80, 168] on div "LogAnalyzer" at bounding box center [73, 170] width 51 height 13
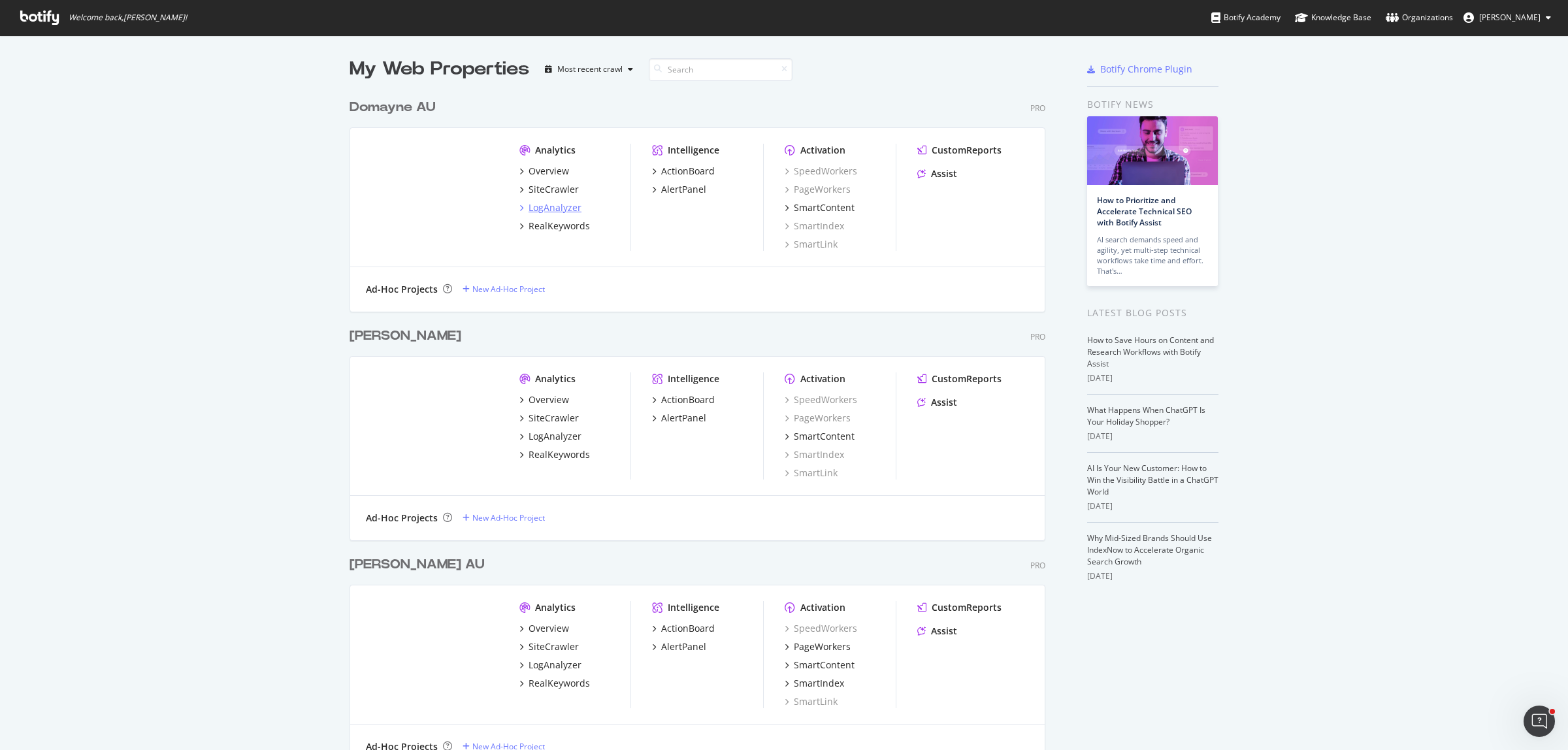
click at [556, 210] on div "LogAnalyzer" at bounding box center [555, 207] width 53 height 13
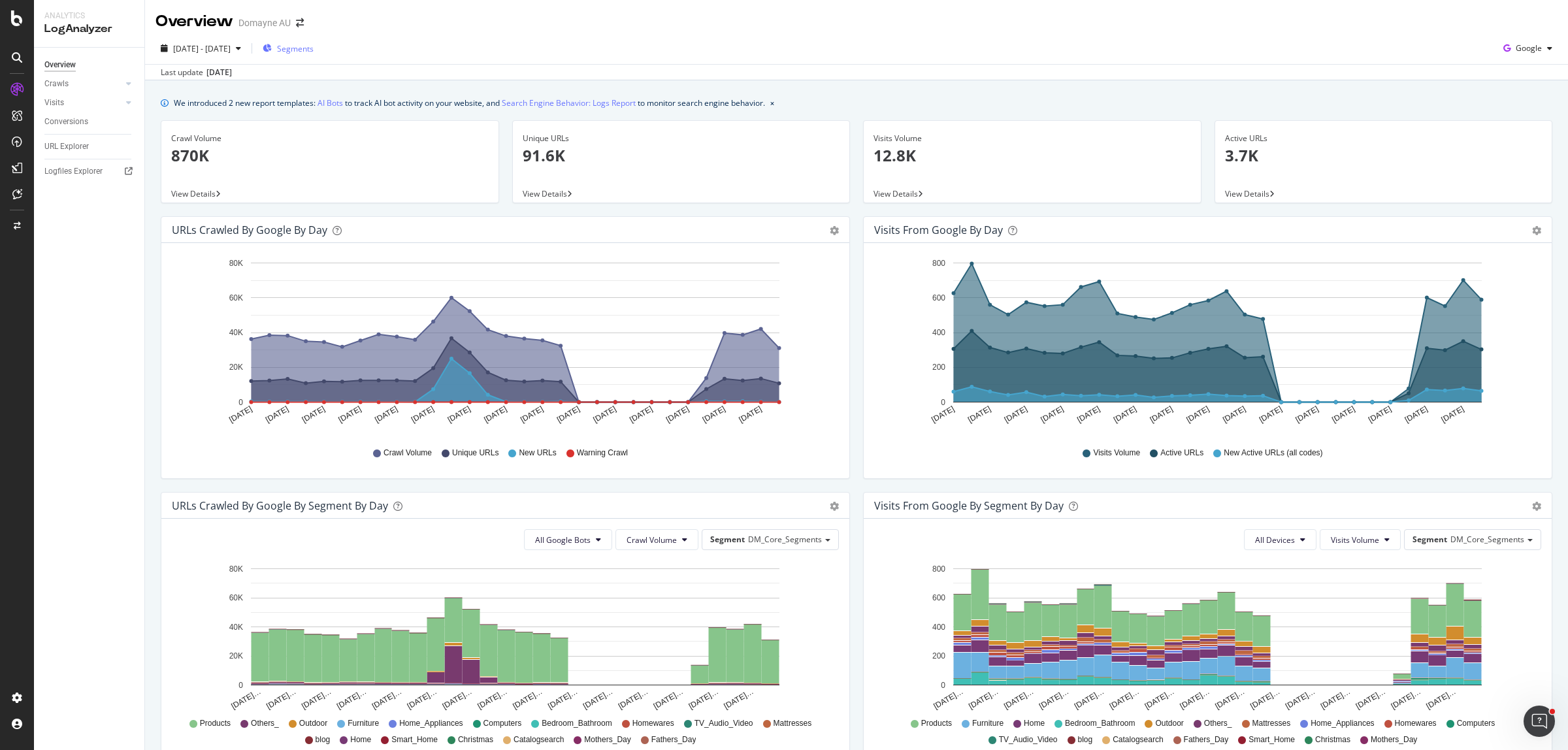
click at [314, 46] on span "Segments" at bounding box center [295, 48] width 36 height 11
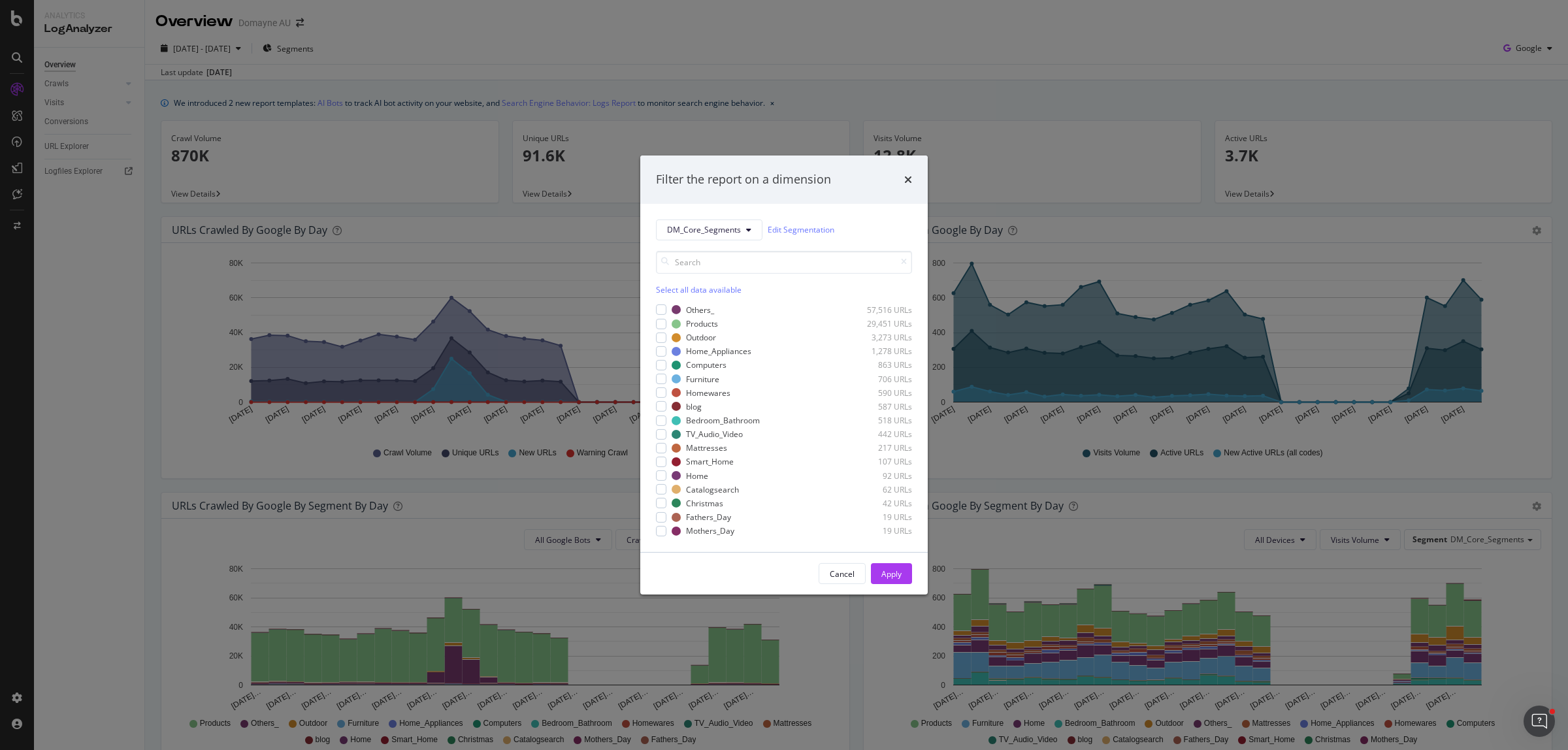
click at [715, 289] on div "Select all data available" at bounding box center [784, 290] width 256 height 11
click at [659, 324] on icon "modal" at bounding box center [662, 323] width 6 height 7
click at [880, 578] on button "Apply" at bounding box center [892, 573] width 41 height 21
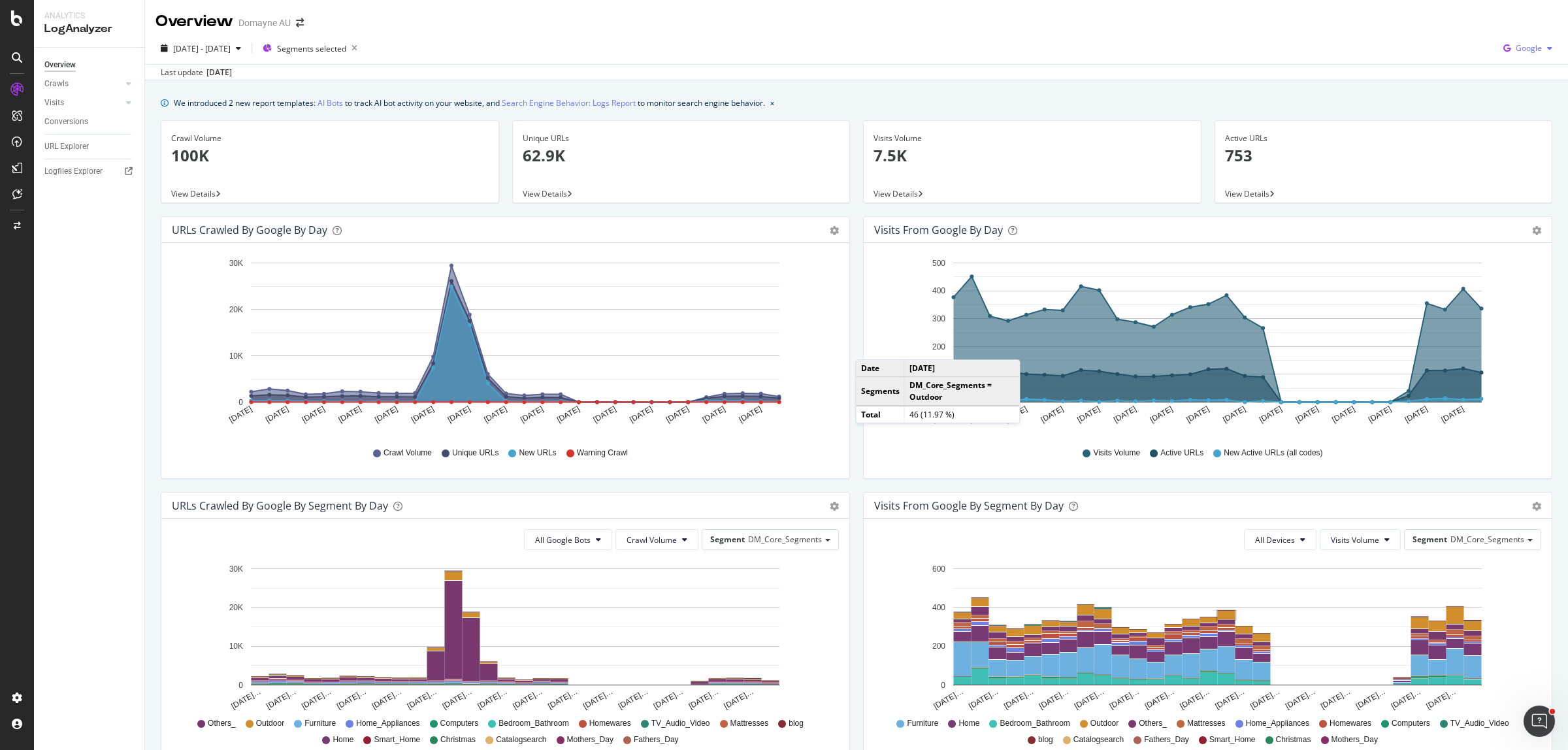
click at [1393, 46] on span "Google" at bounding box center [1528, 47] width 26 height 11
click at [1393, 103] on span "Bing" at bounding box center [1527, 99] width 48 height 12
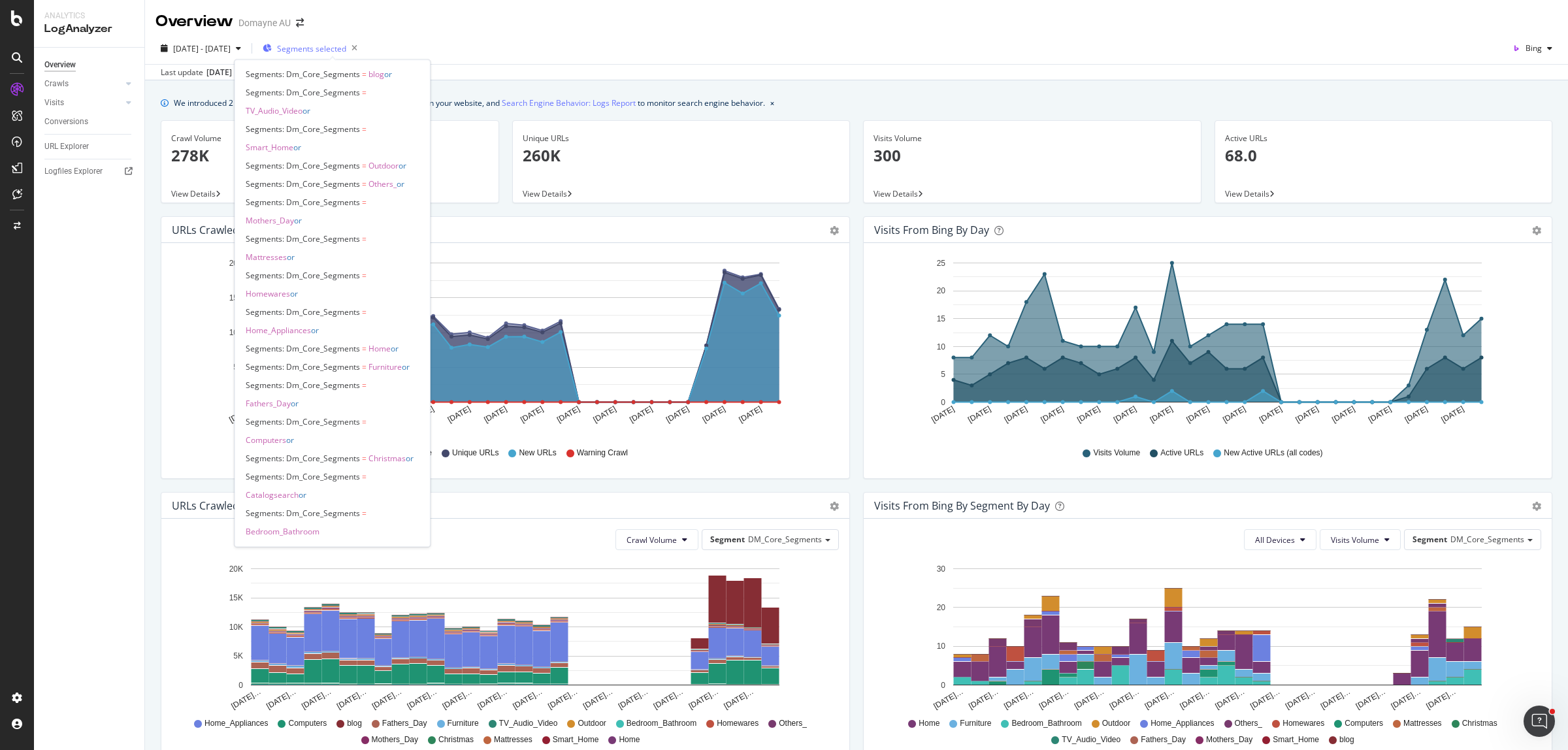
click at [318, 45] on span "Segments selected" at bounding box center [311, 48] width 69 height 11
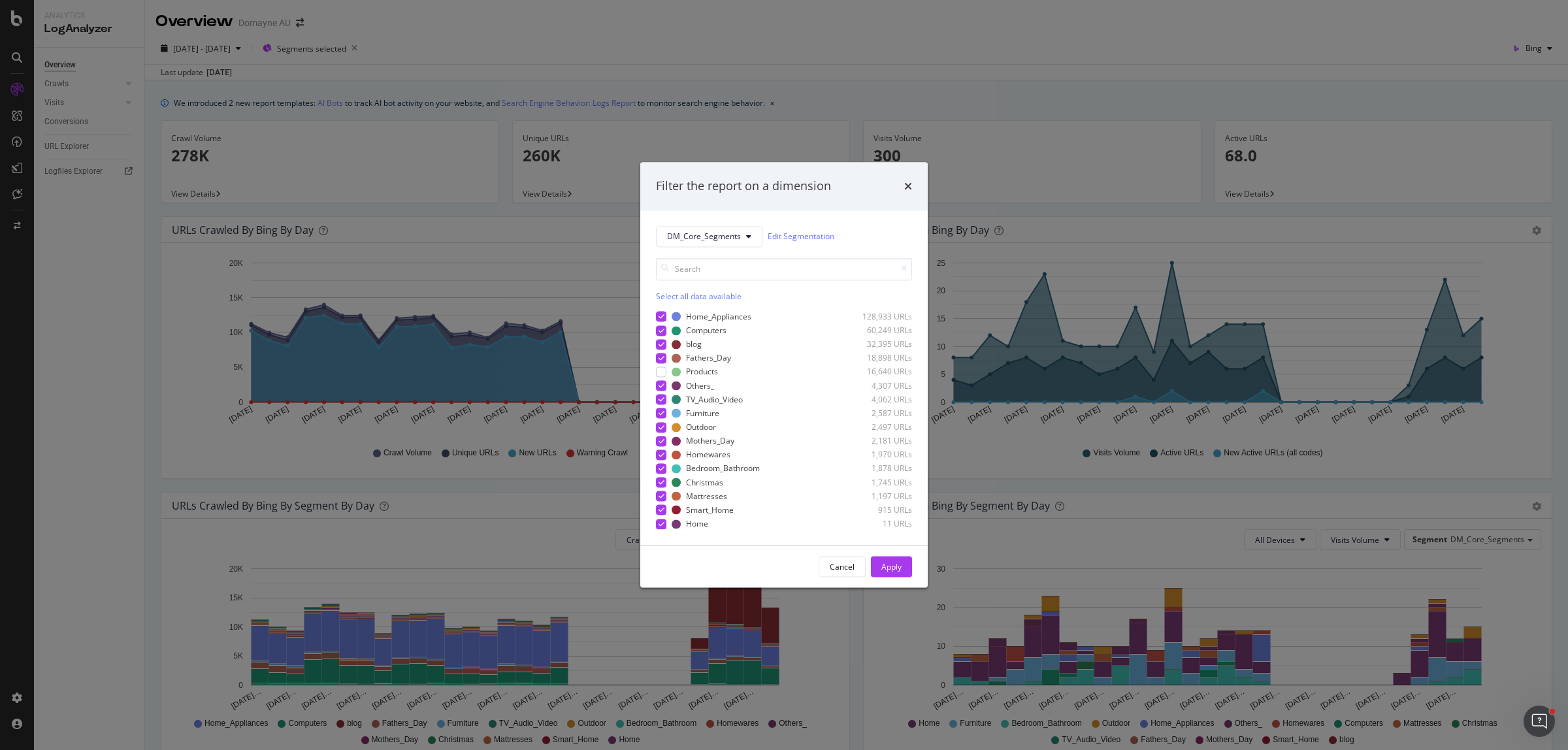
click at [684, 297] on div "Select all data available" at bounding box center [784, 296] width 256 height 11
click at [684, 297] on div "Unselect all data available" at bounding box center [784, 296] width 256 height 11
click at [662, 343] on div "modal" at bounding box center [662, 344] width 10 height 10
click at [904, 570] on button "Apply" at bounding box center [892, 566] width 41 height 21
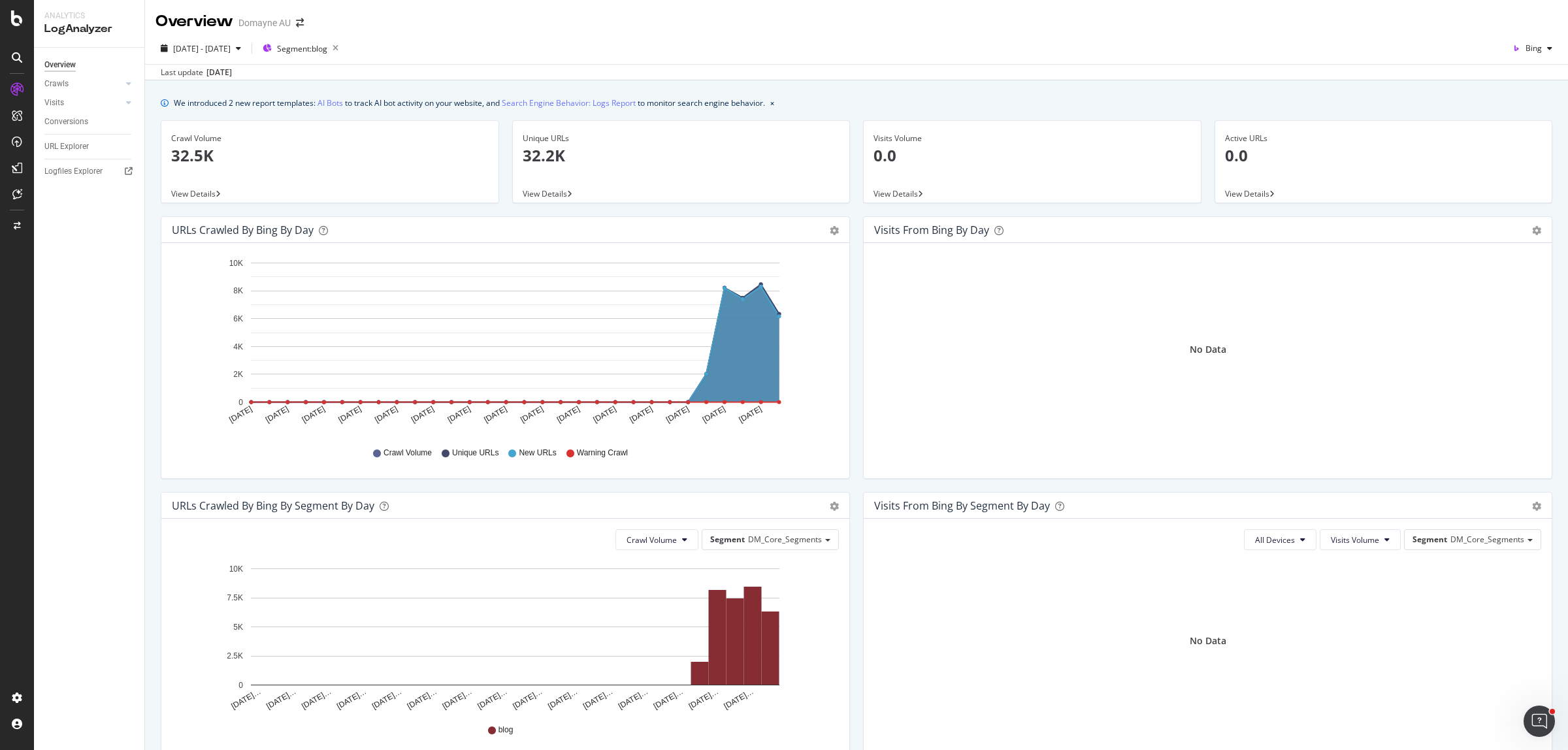
click at [1069, 210] on div "Visits Volume 0.0 View Details" at bounding box center [1032, 167] width 352 height 96
click at [844, 462] on div "URLs Crawled by Bing by day Area Table Hold CTRL while clicking to filter the r…" at bounding box center [505, 354] width 702 height 276
click at [76, 145] on div "URL Explorer" at bounding box center [67, 147] width 45 height 14
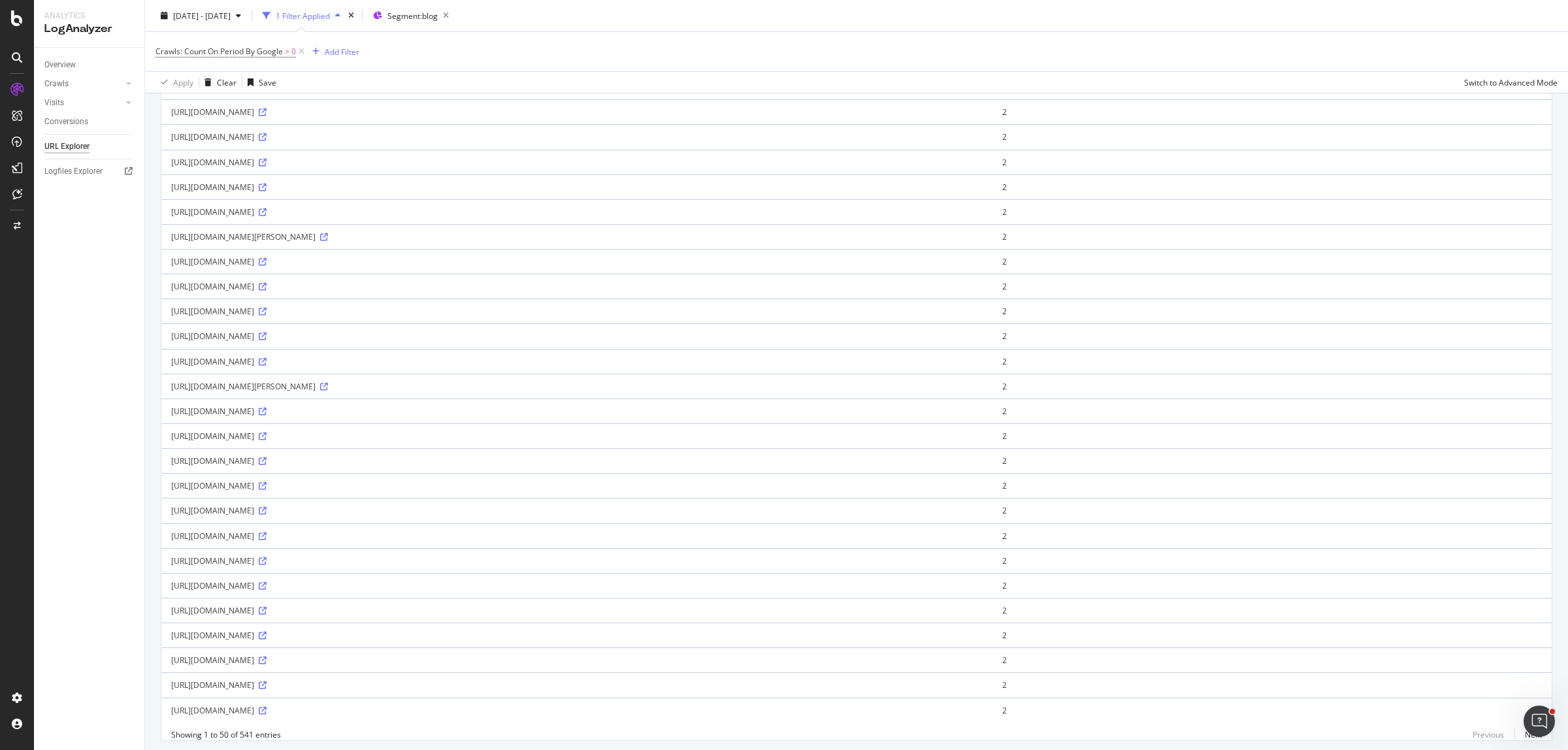
scroll to position [815, 0]
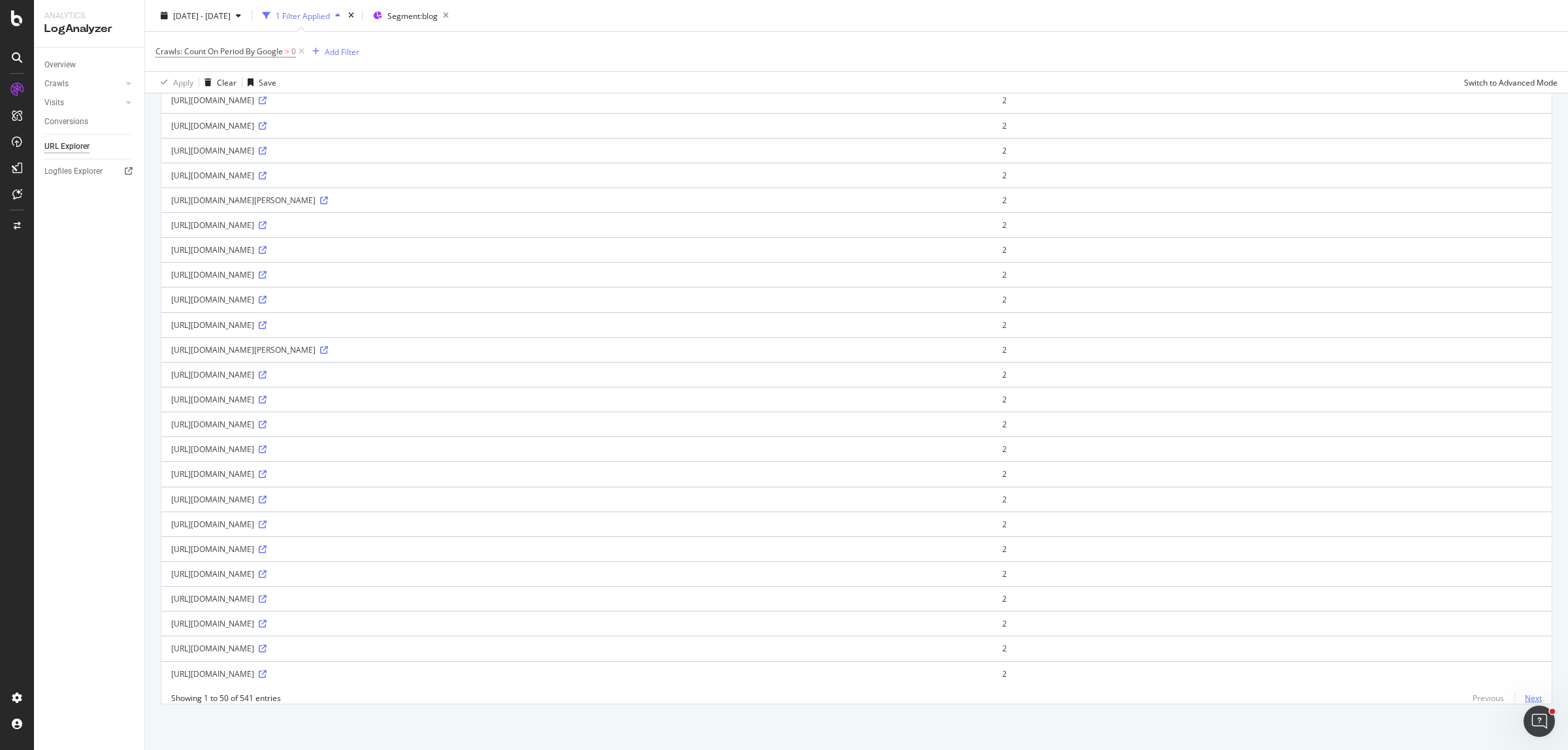
click at [1393, 666] on link "Next" at bounding box center [1528, 697] width 28 height 19
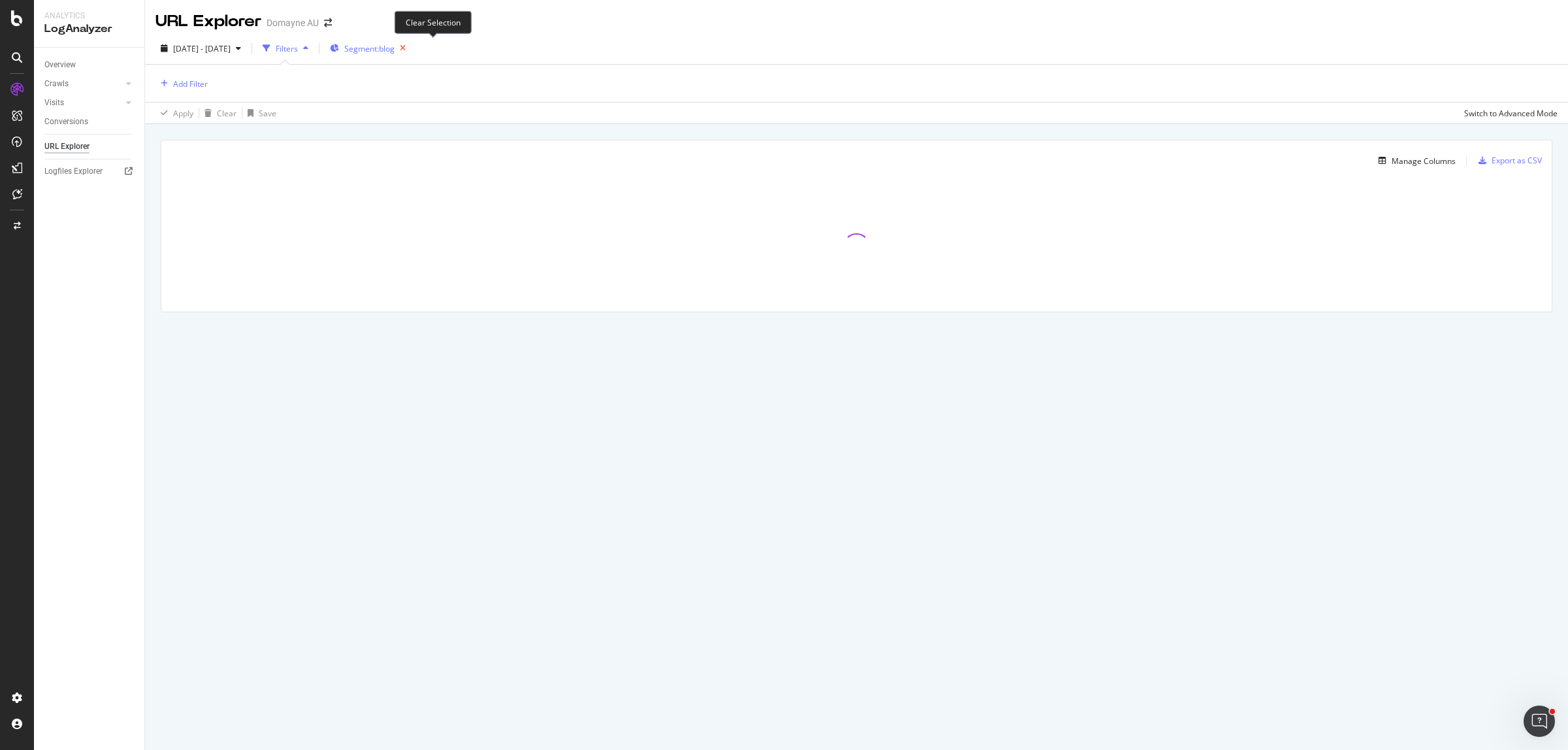
click at [411, 50] on icon "button" at bounding box center [403, 47] width 16 height 18
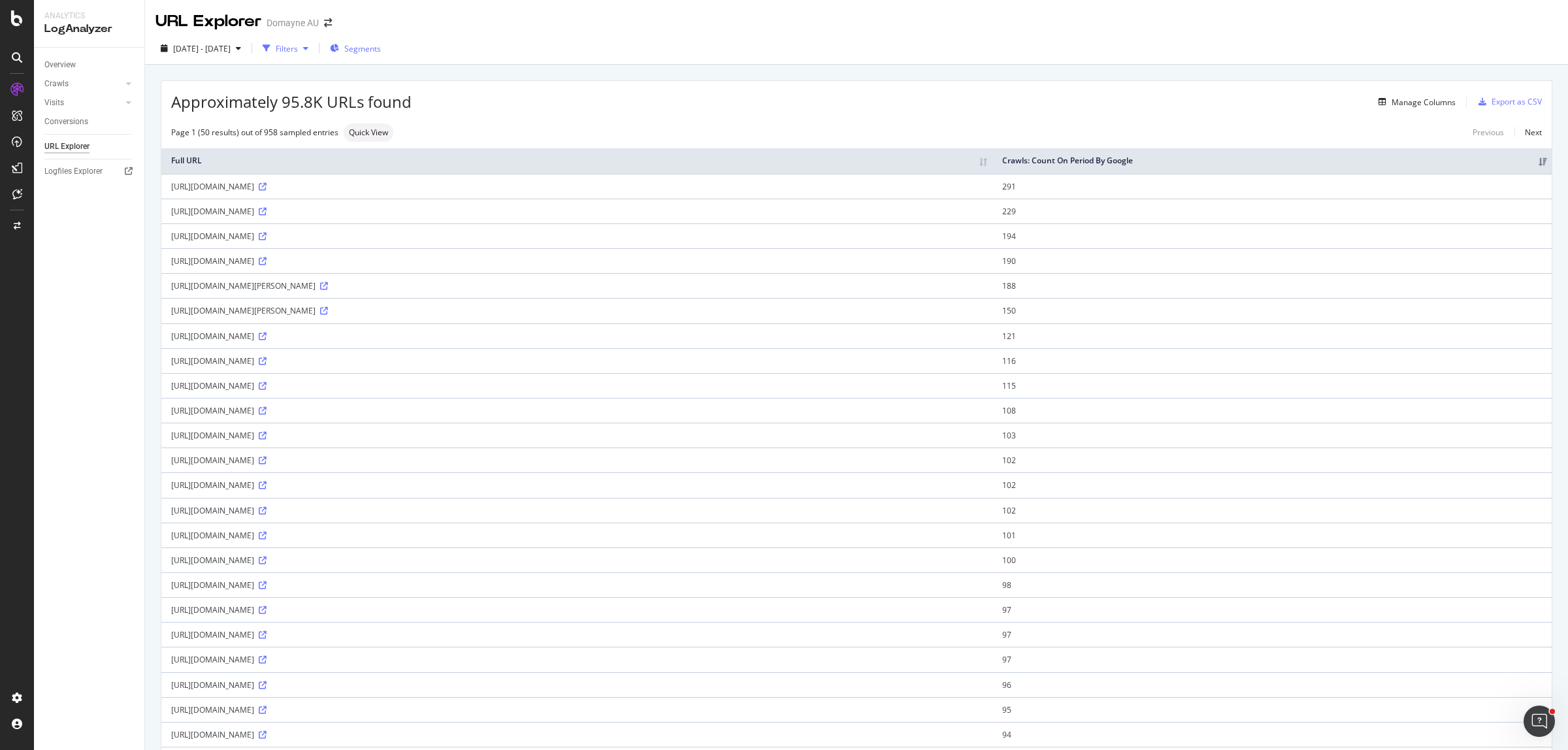
click at [298, 50] on div "Filters" at bounding box center [287, 48] width 22 height 11
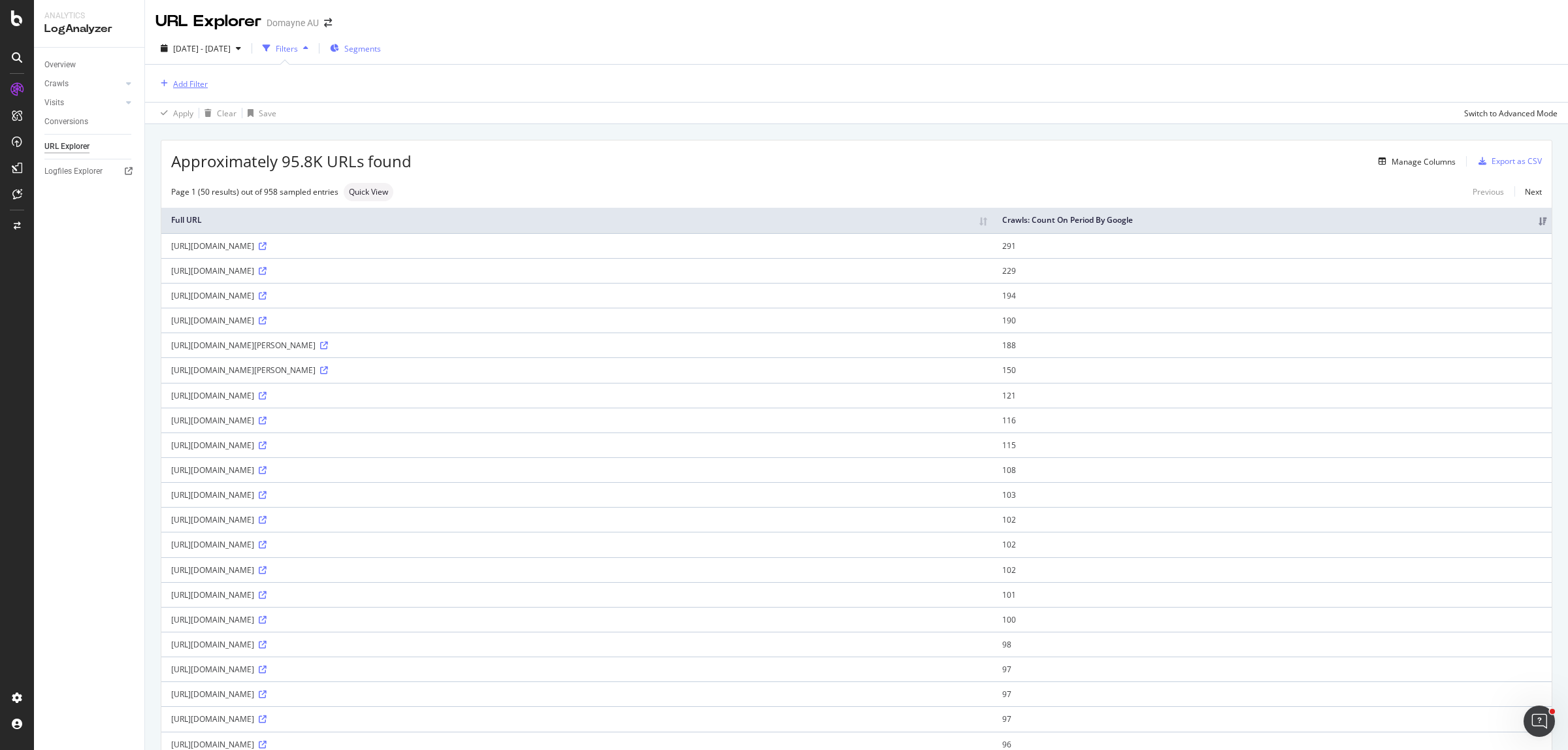
click at [204, 88] on div "Add Filter" at bounding box center [191, 84] width 34 height 11
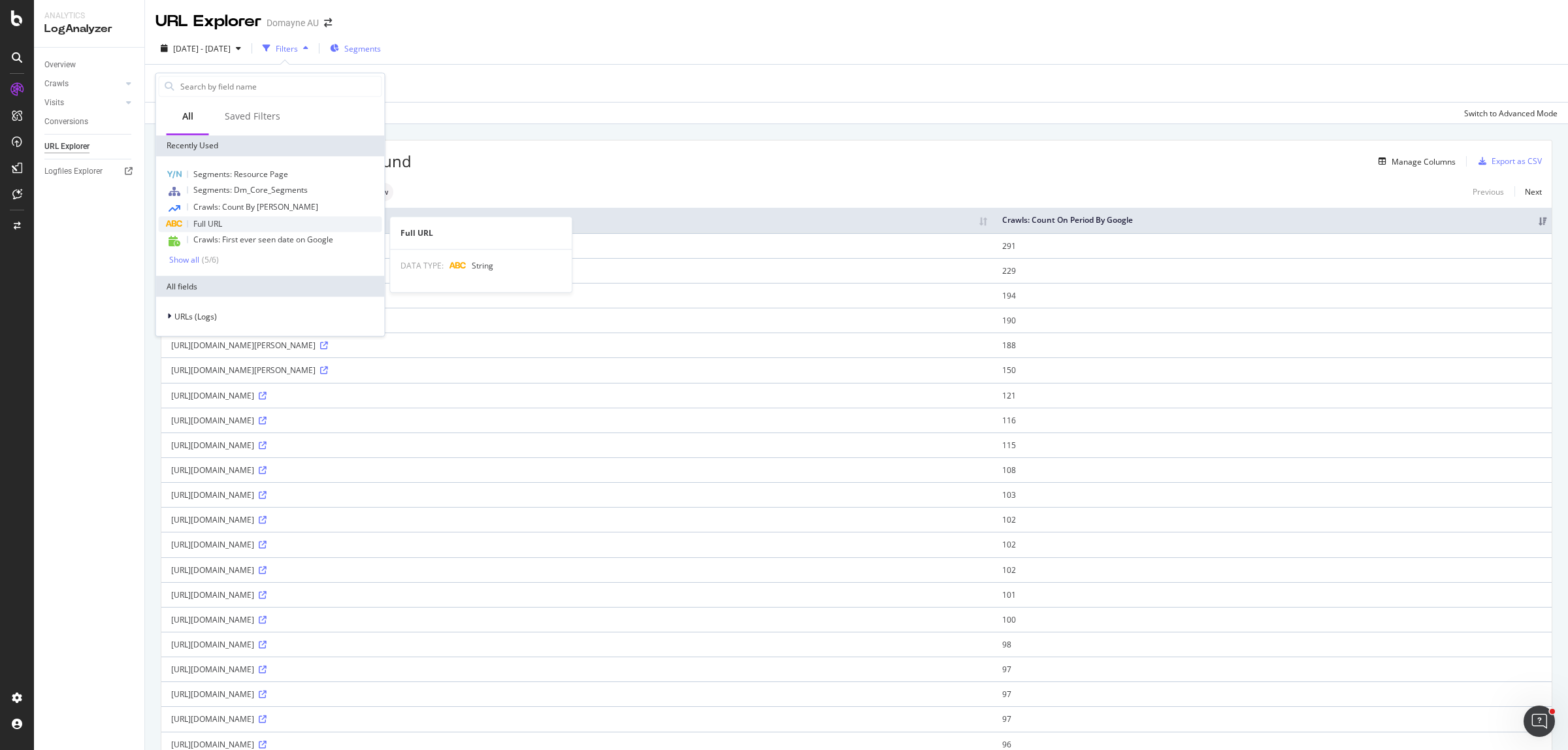
click at [224, 220] on div "Full URL" at bounding box center [270, 224] width 223 height 16
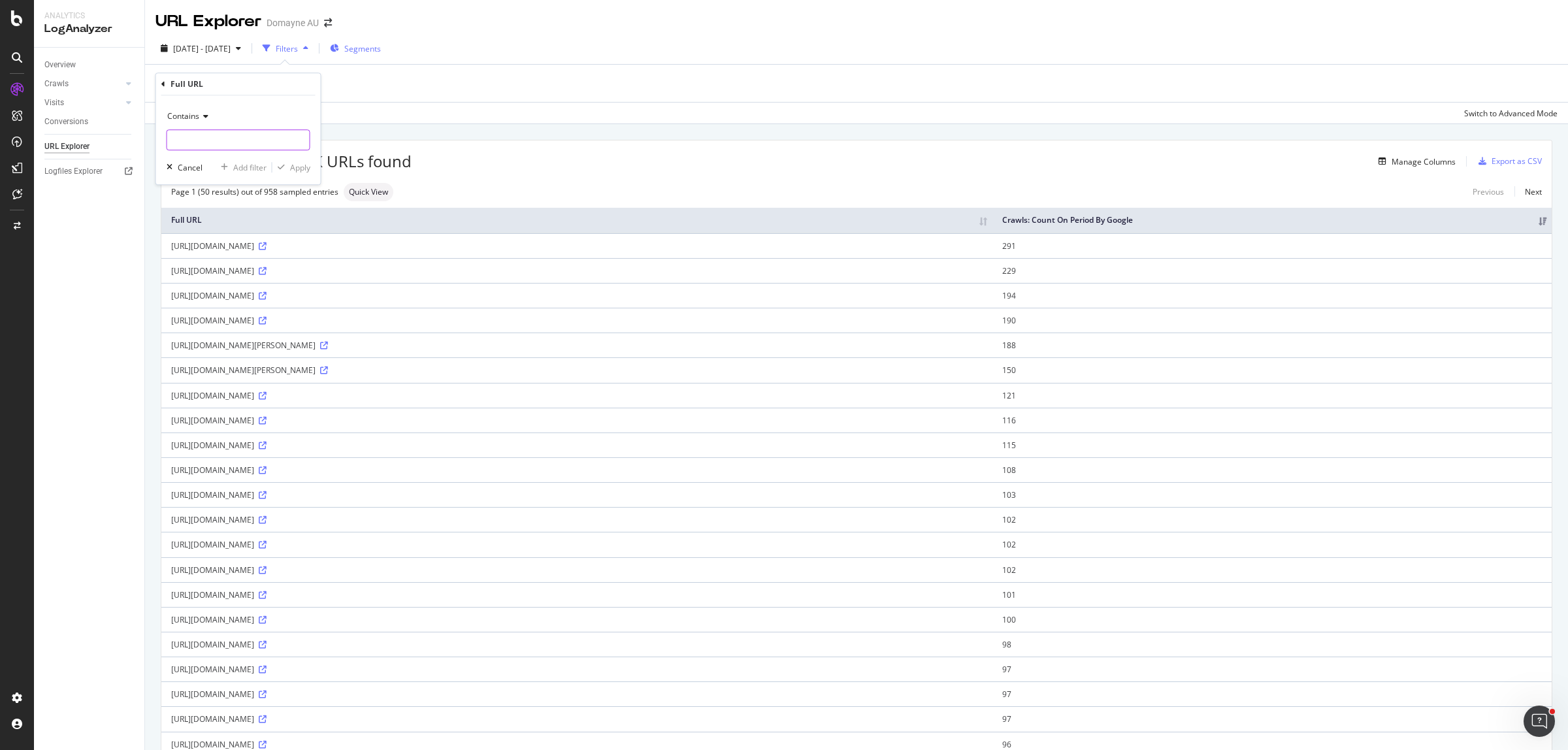
click at [220, 144] on input "text" at bounding box center [238, 140] width 142 height 21
type input "/blog/?s="
click at [291, 168] on div "Apply" at bounding box center [299, 167] width 20 height 11
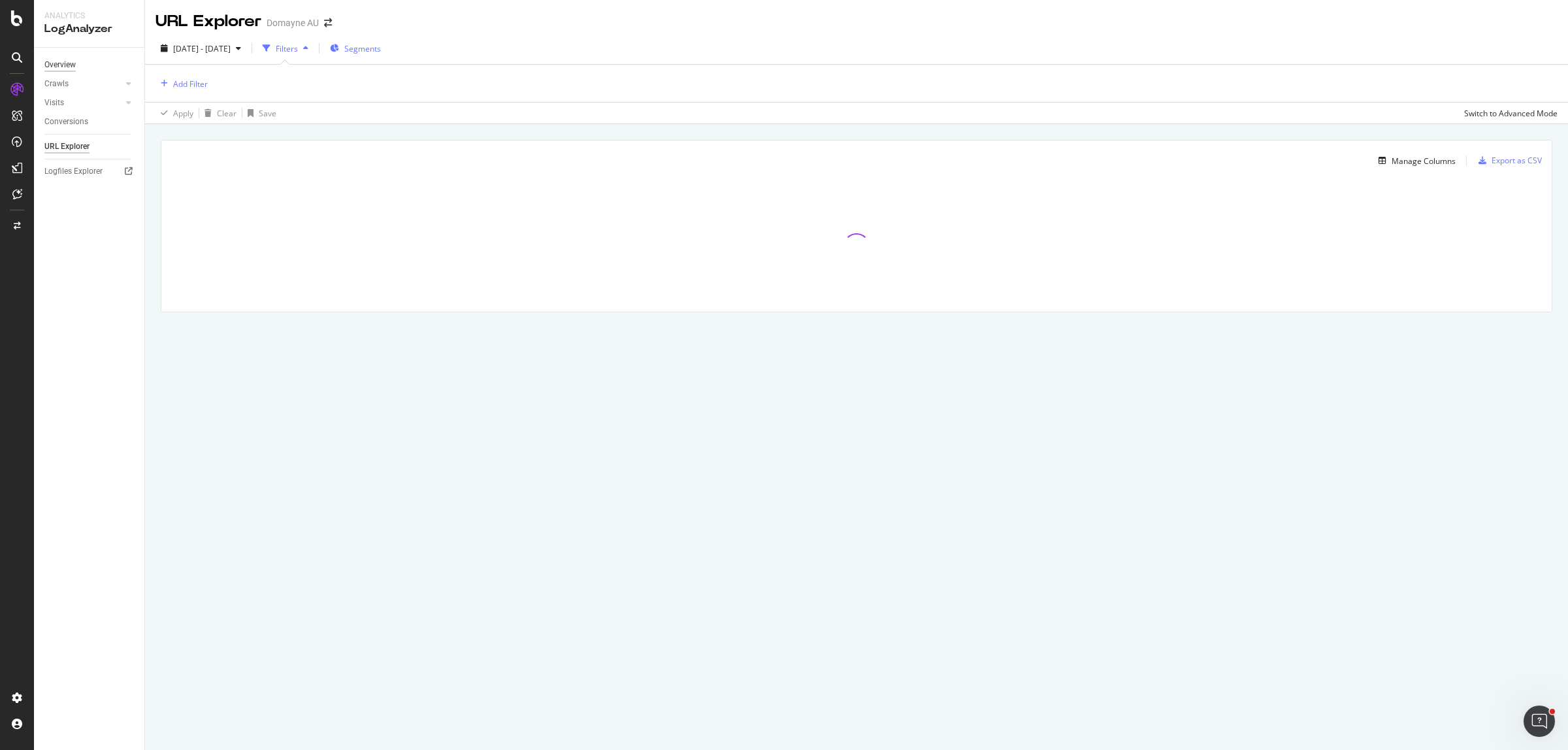
click at [69, 66] on div "Overview" at bounding box center [60, 65] width 31 height 14
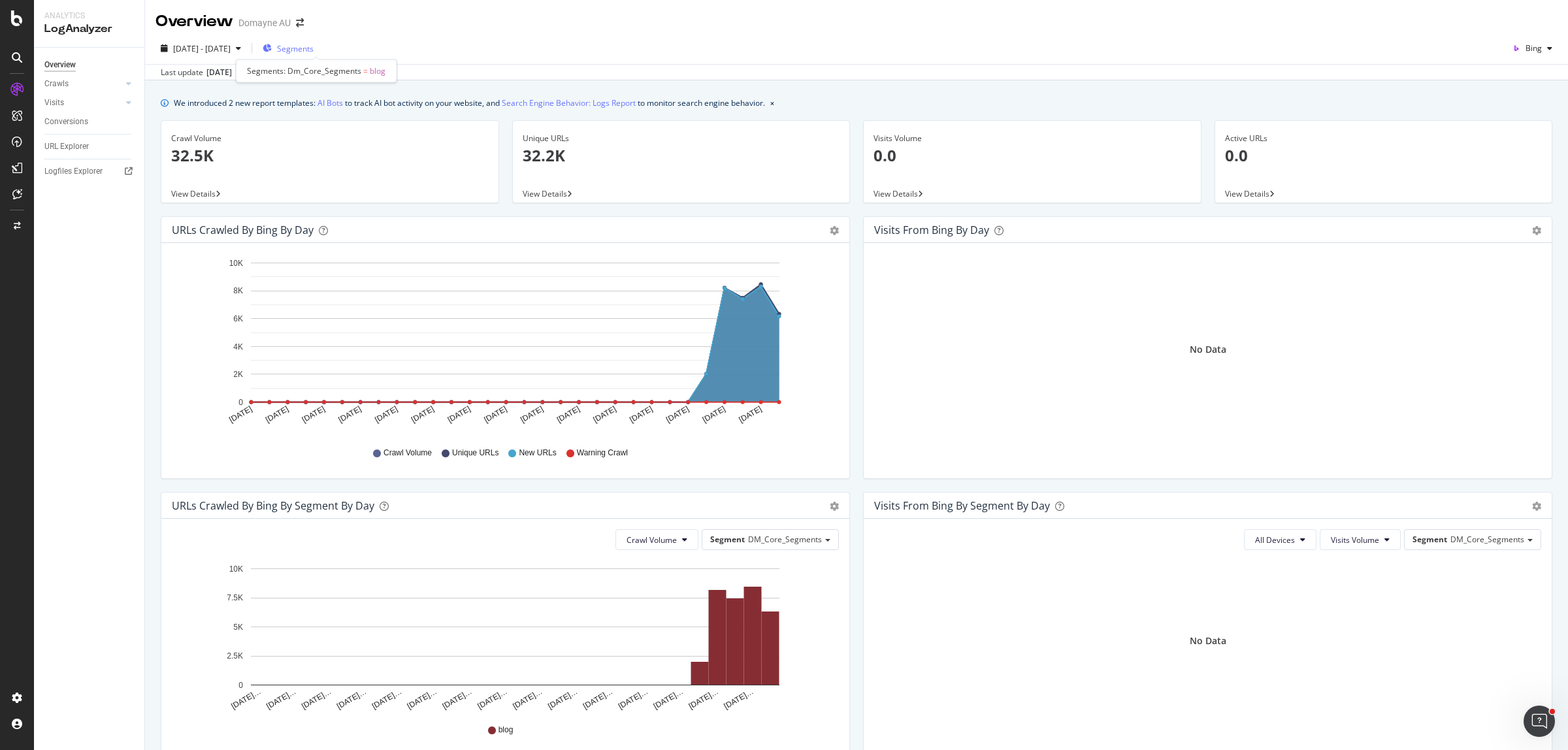
click at [314, 51] on span "Segments" at bounding box center [295, 48] width 36 height 11
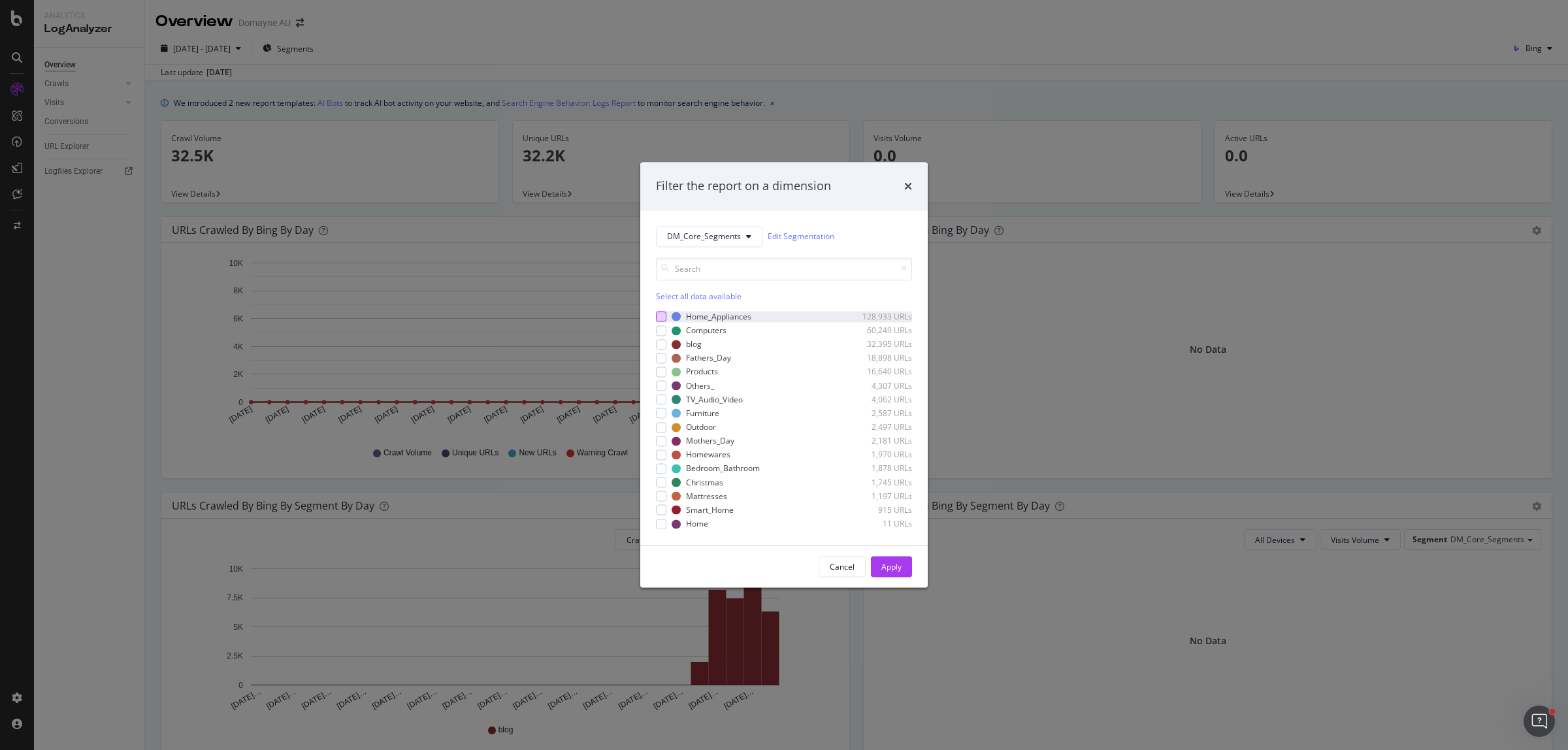
click at [661, 320] on div "modal" at bounding box center [662, 316] width 10 height 10
click at [697, 306] on div "Select all data available Home_Appliances 128,933 URLs Computers 60,249 URLs bl…" at bounding box center [784, 392] width 256 height 272
click at [697, 296] on div "Select all data available" at bounding box center [784, 296] width 256 height 11
click at [661, 373] on icon "modal" at bounding box center [662, 372] width 6 height 7
click at [892, 568] on div "Apply" at bounding box center [891, 566] width 20 height 11
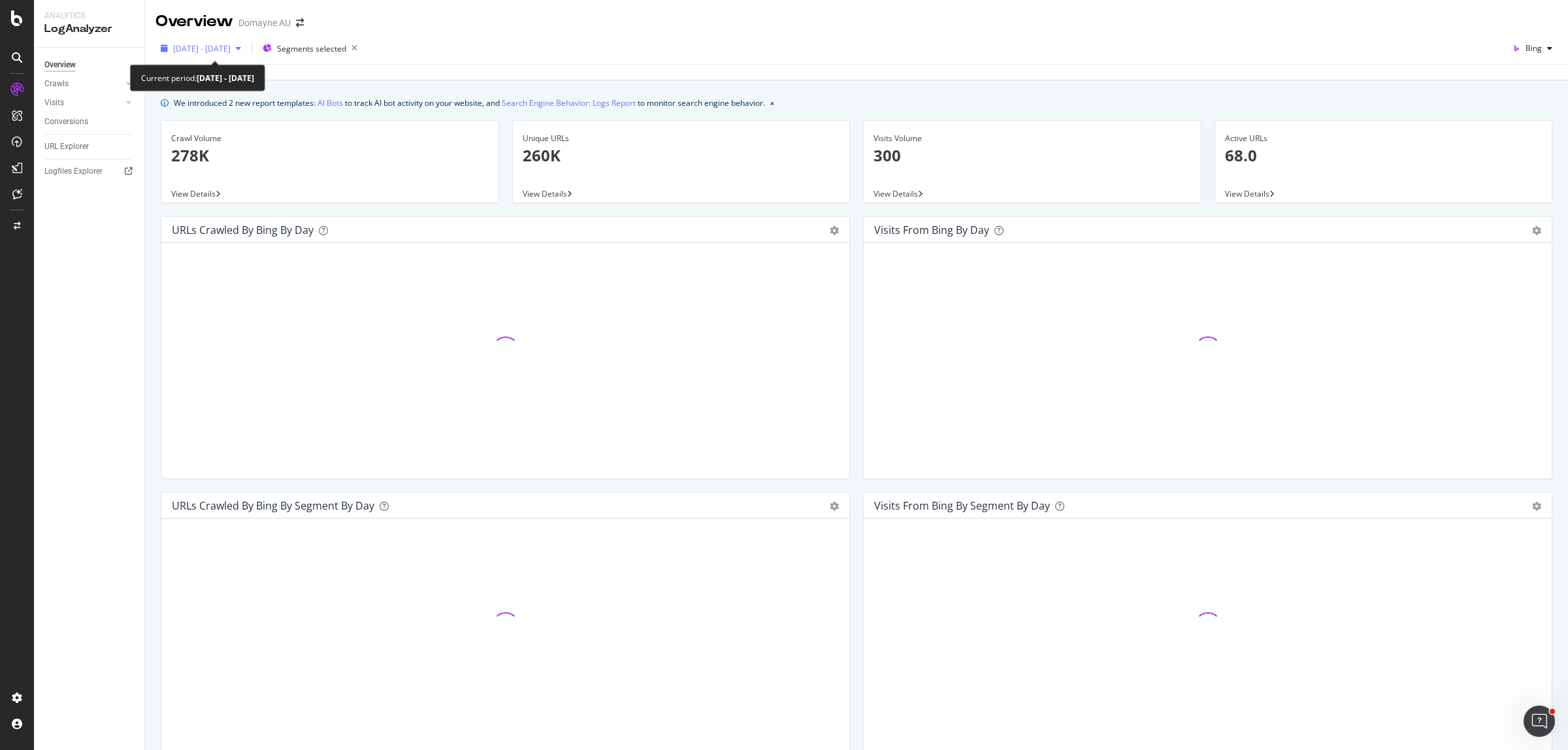
click at [230, 47] on span "[DATE] - [DATE]" at bounding box center [202, 48] width 58 height 11
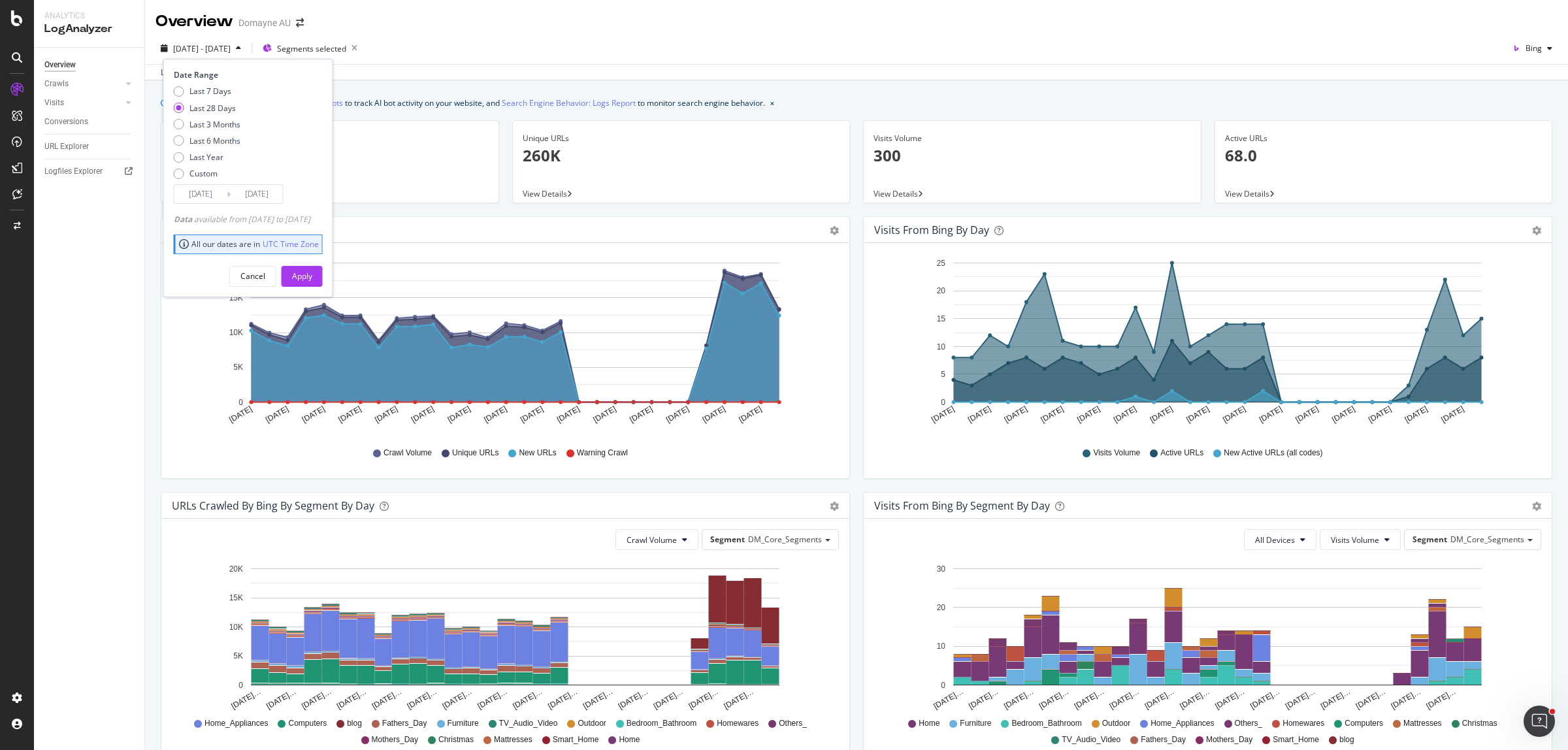
click at [201, 190] on input "[DATE]" at bounding box center [200, 193] width 53 height 18
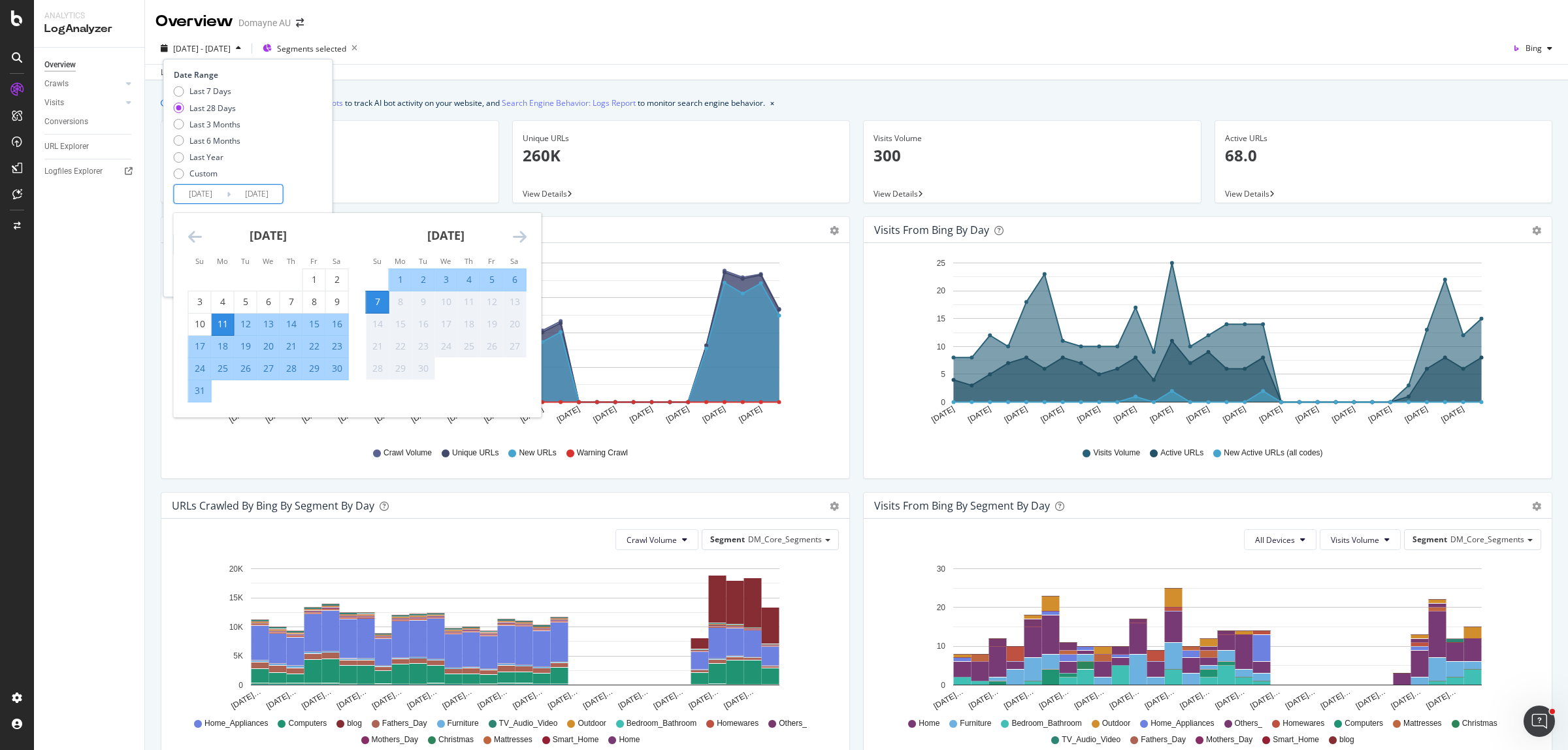
click at [398, 278] on div "1" at bounding box center [400, 279] width 22 height 13
type input "[DATE]"
click at [386, 298] on div "7" at bounding box center [378, 301] width 22 height 13
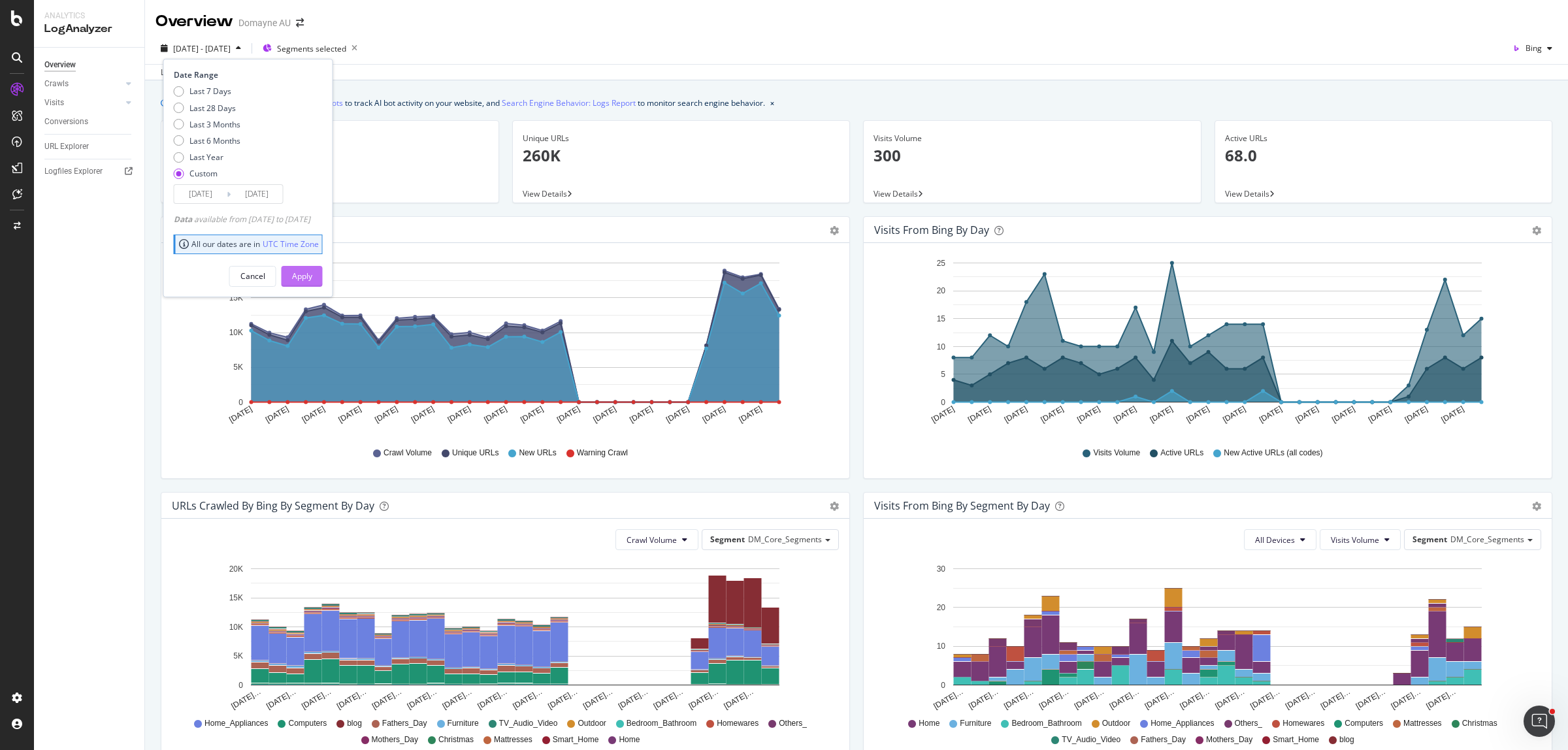
click at [312, 275] on div "Apply" at bounding box center [302, 276] width 20 height 11
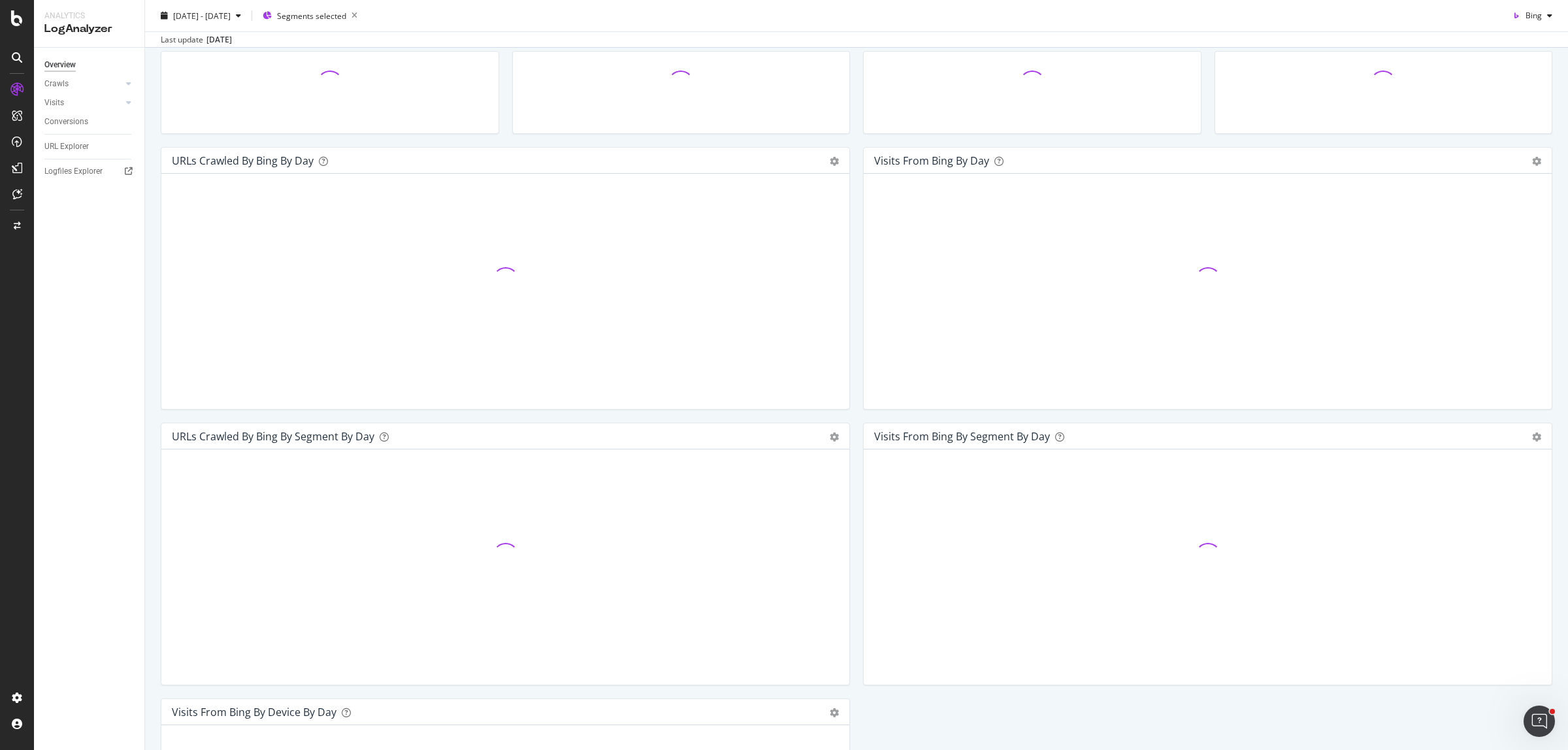
scroll to position [245, 0]
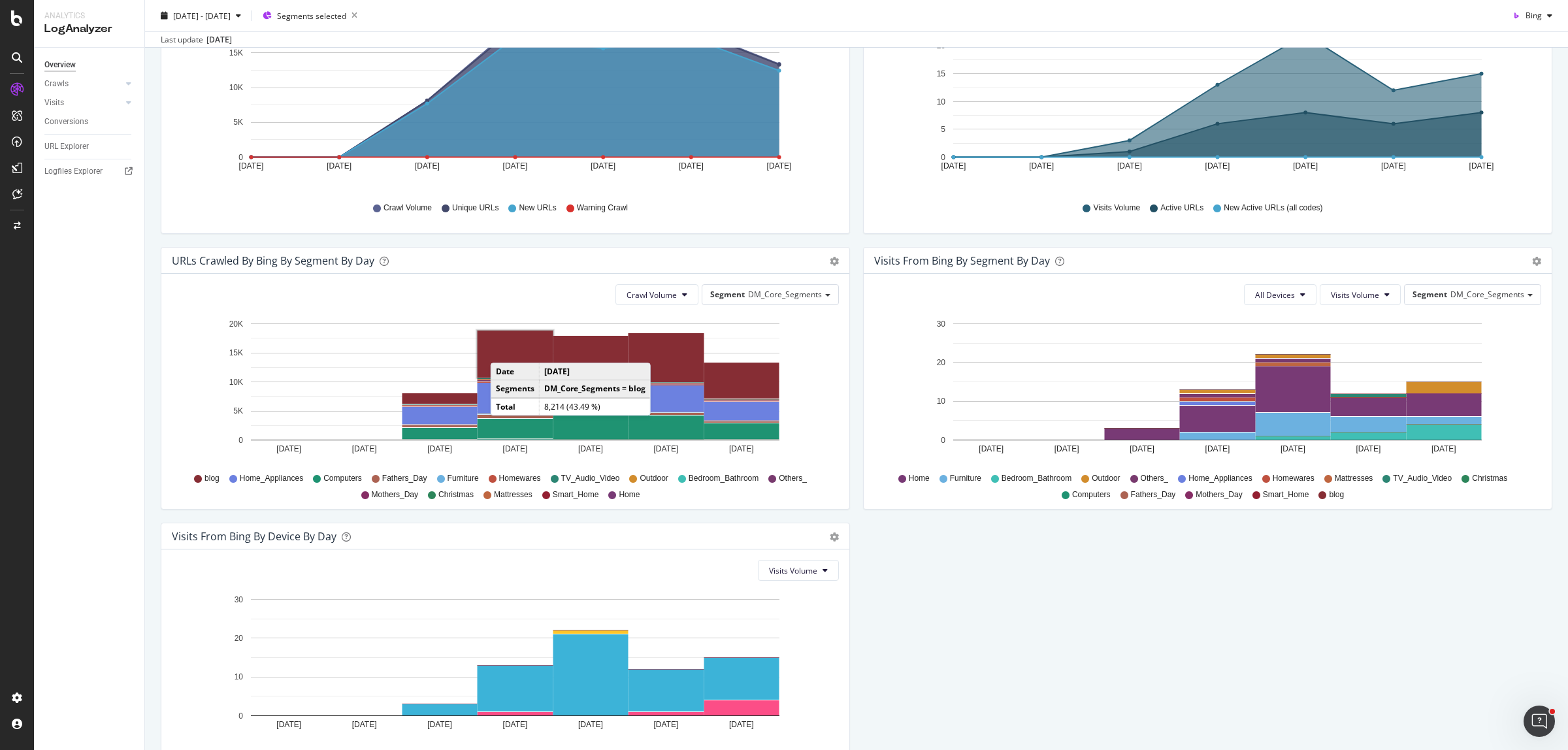
click at [506, 348] on rect "A chart." at bounding box center [516, 353] width 76 height 47
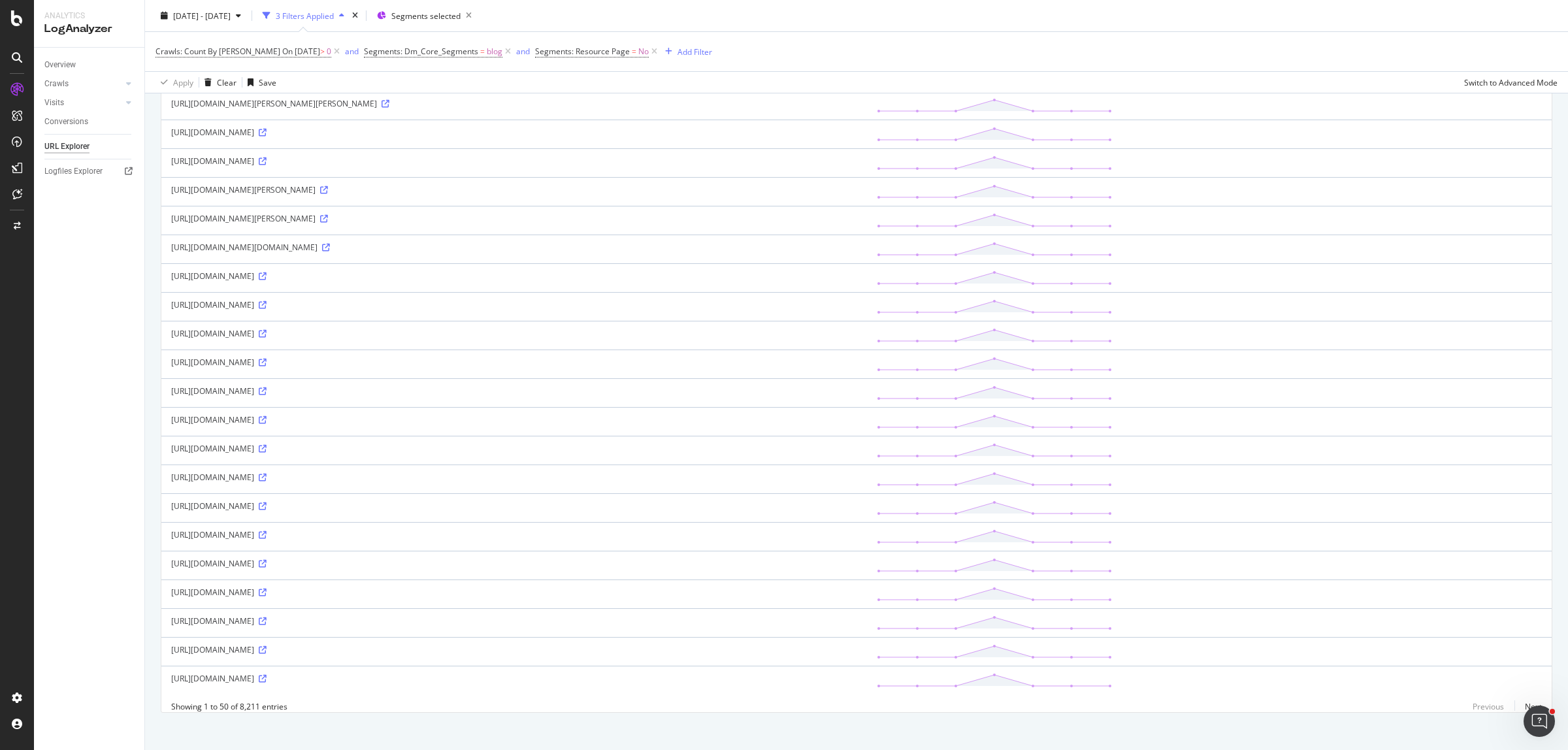
scroll to position [1006, 0]
click at [1393, 666] on link "Next" at bounding box center [1528, 697] width 28 height 19
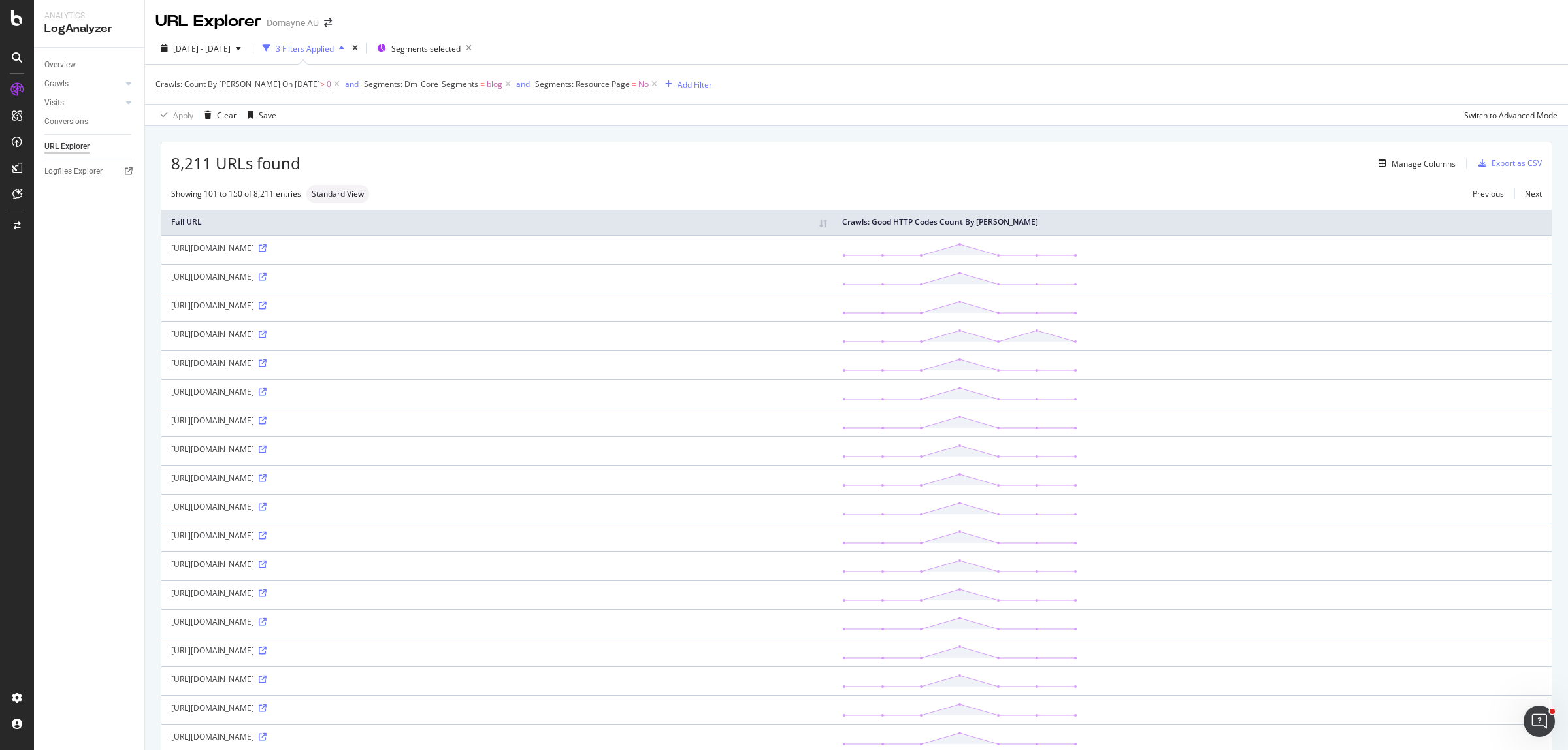
click at [267, 569] on link at bounding box center [261, 564] width 9 height 11
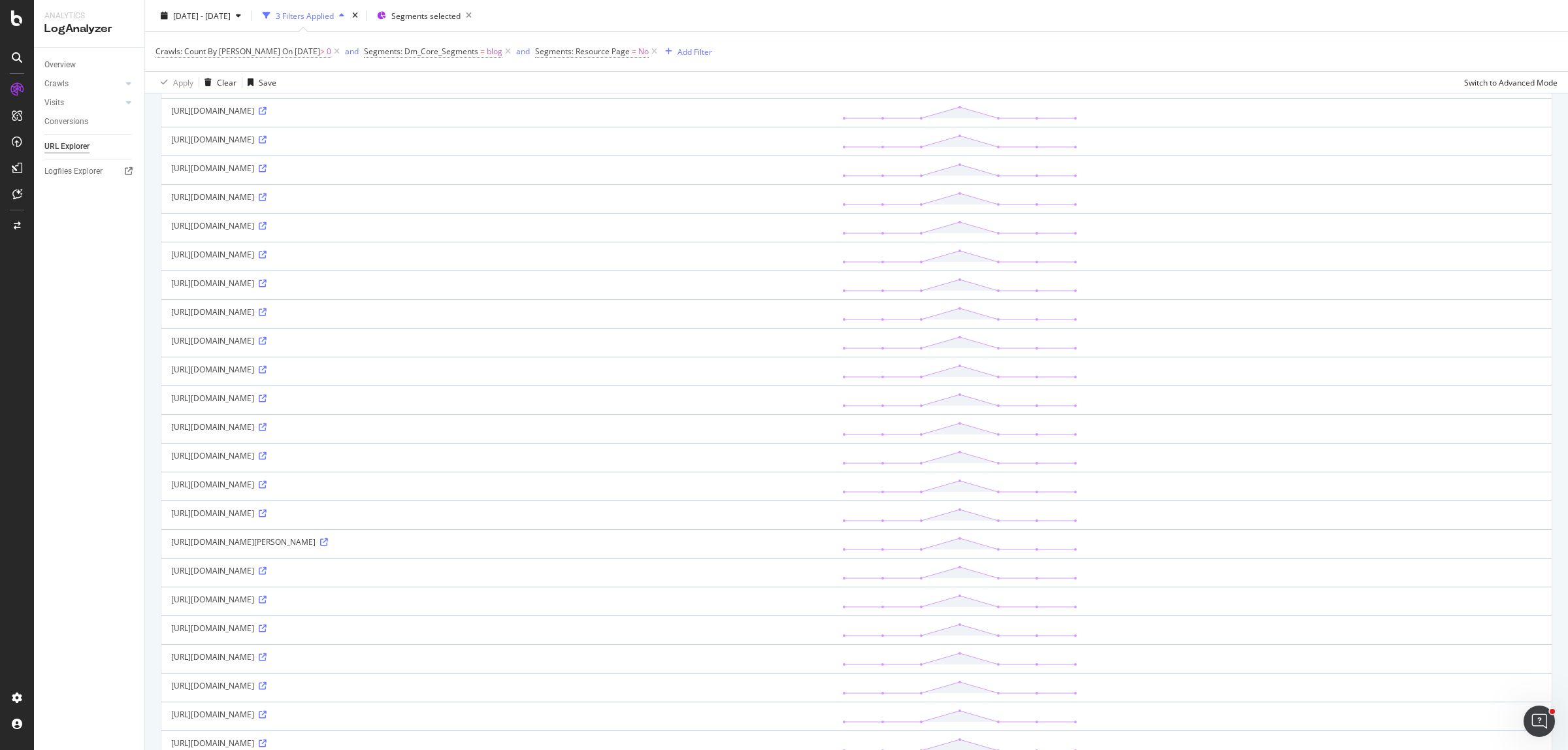
scroll to position [490, 0]
click at [267, 652] on icon at bounding box center [262, 648] width 8 height 8
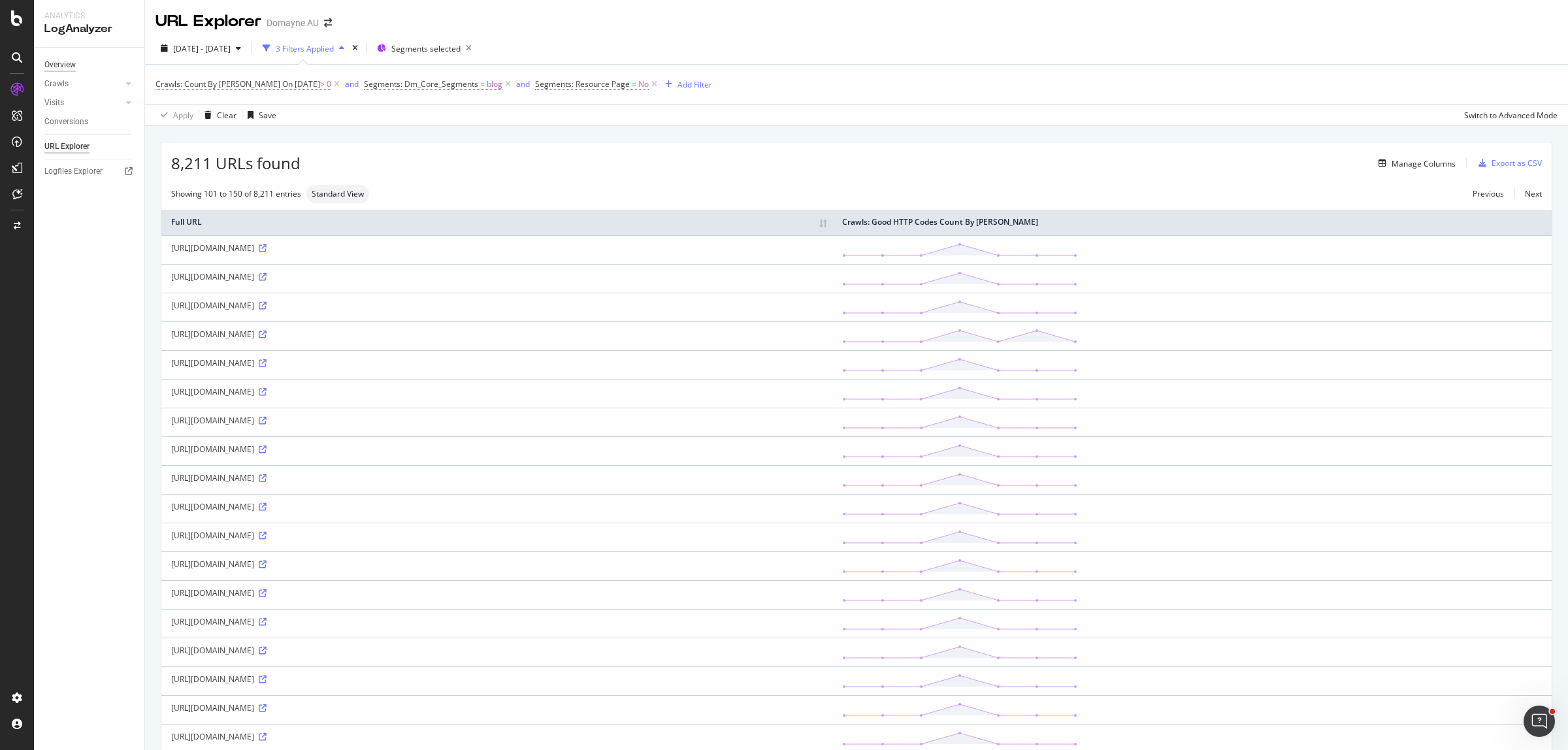
click at [55, 62] on div "Overview" at bounding box center [60, 65] width 31 height 14
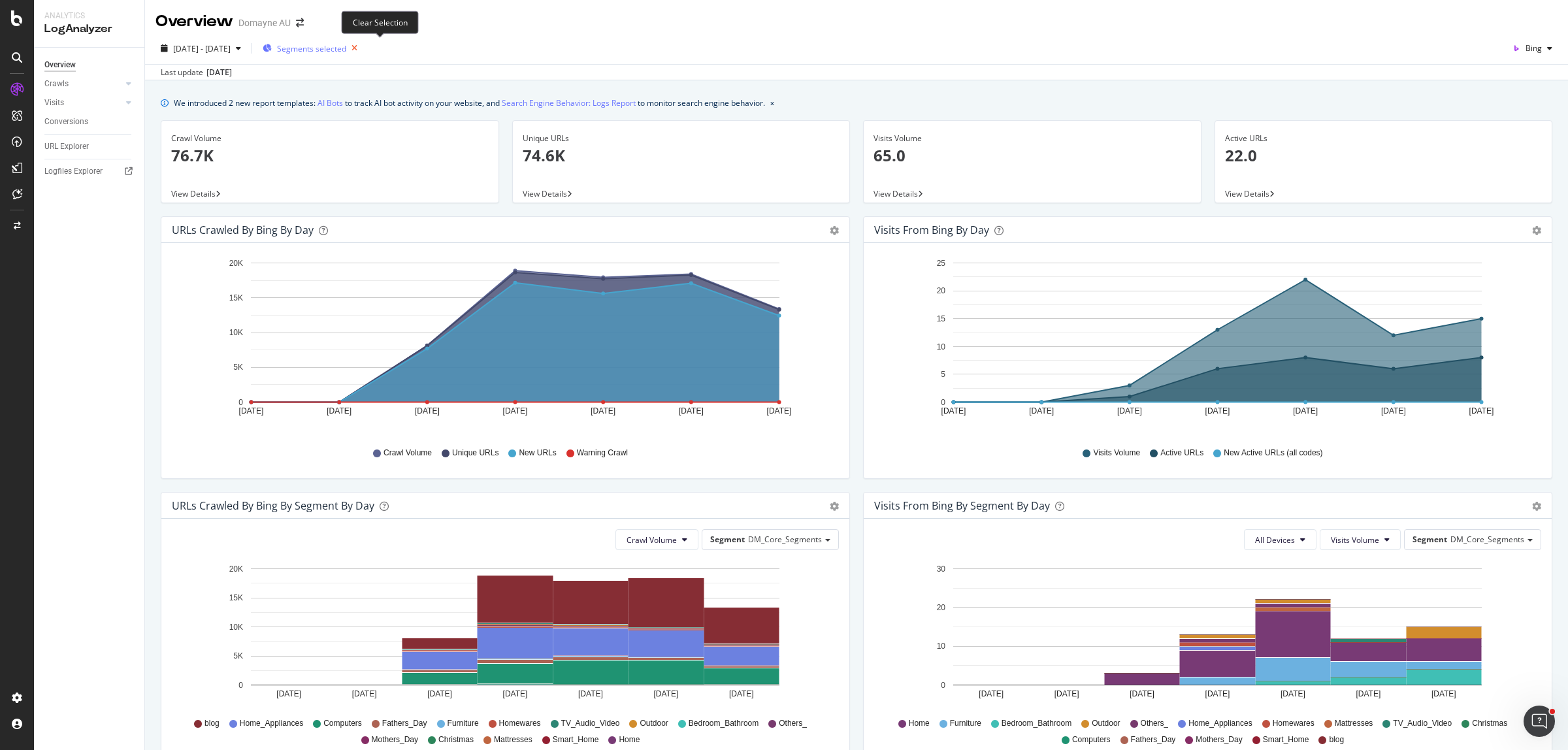
click at [362, 50] on icon "button" at bounding box center [354, 47] width 16 height 18
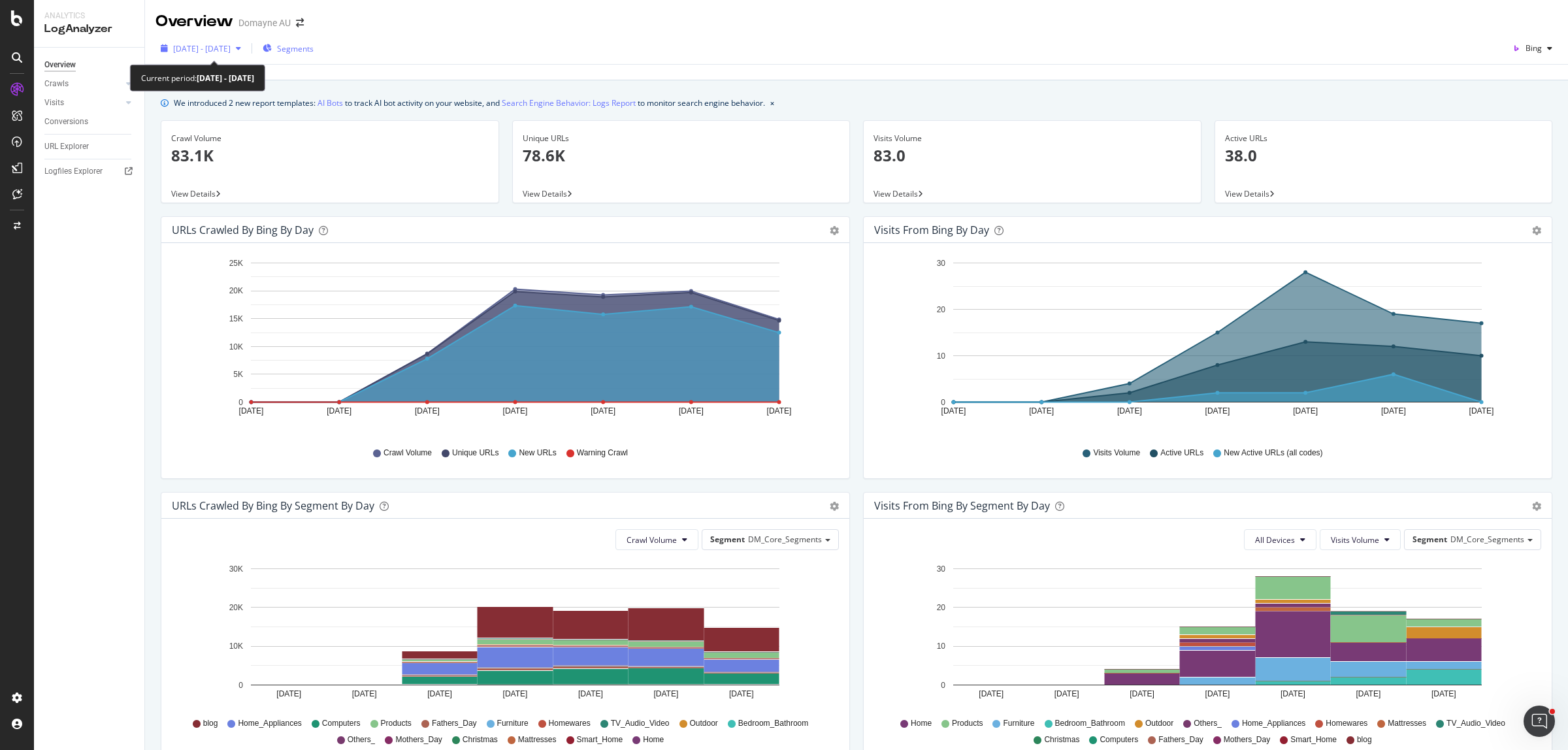
click at [223, 53] on span "[DATE] - [DATE]" at bounding box center [202, 48] width 58 height 11
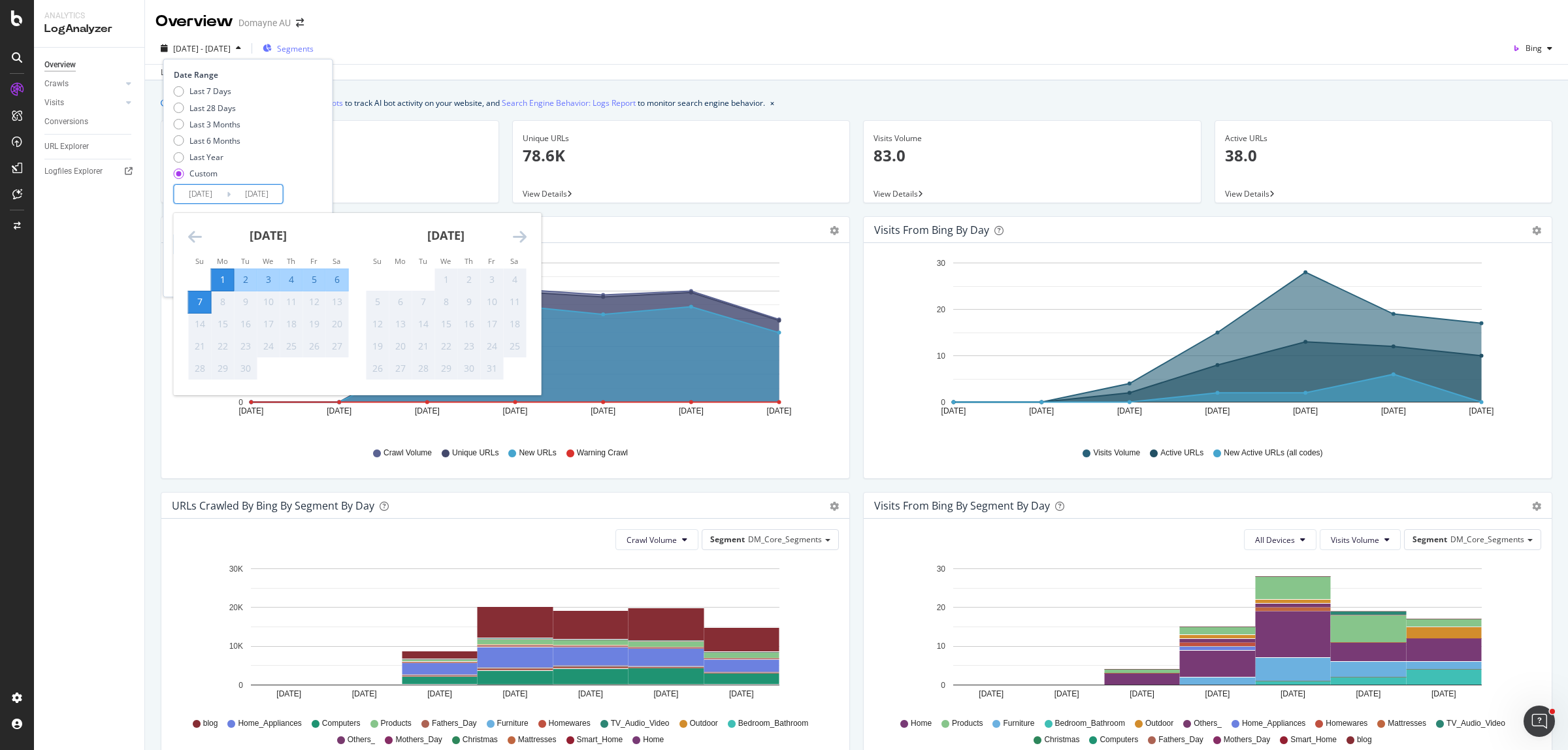
click at [208, 192] on input "[DATE]" at bounding box center [200, 193] width 53 height 18
click at [186, 229] on div "[DATE] 1 2 3 4 5 6 7 8 9 10 11 12 13 14 15 16 17 18 19 20 21 22 23 24 25 26 27 …" at bounding box center [268, 297] width 178 height 167
click at [190, 233] on icon "Move backward to switch to the previous month." at bounding box center [195, 236] width 14 height 16
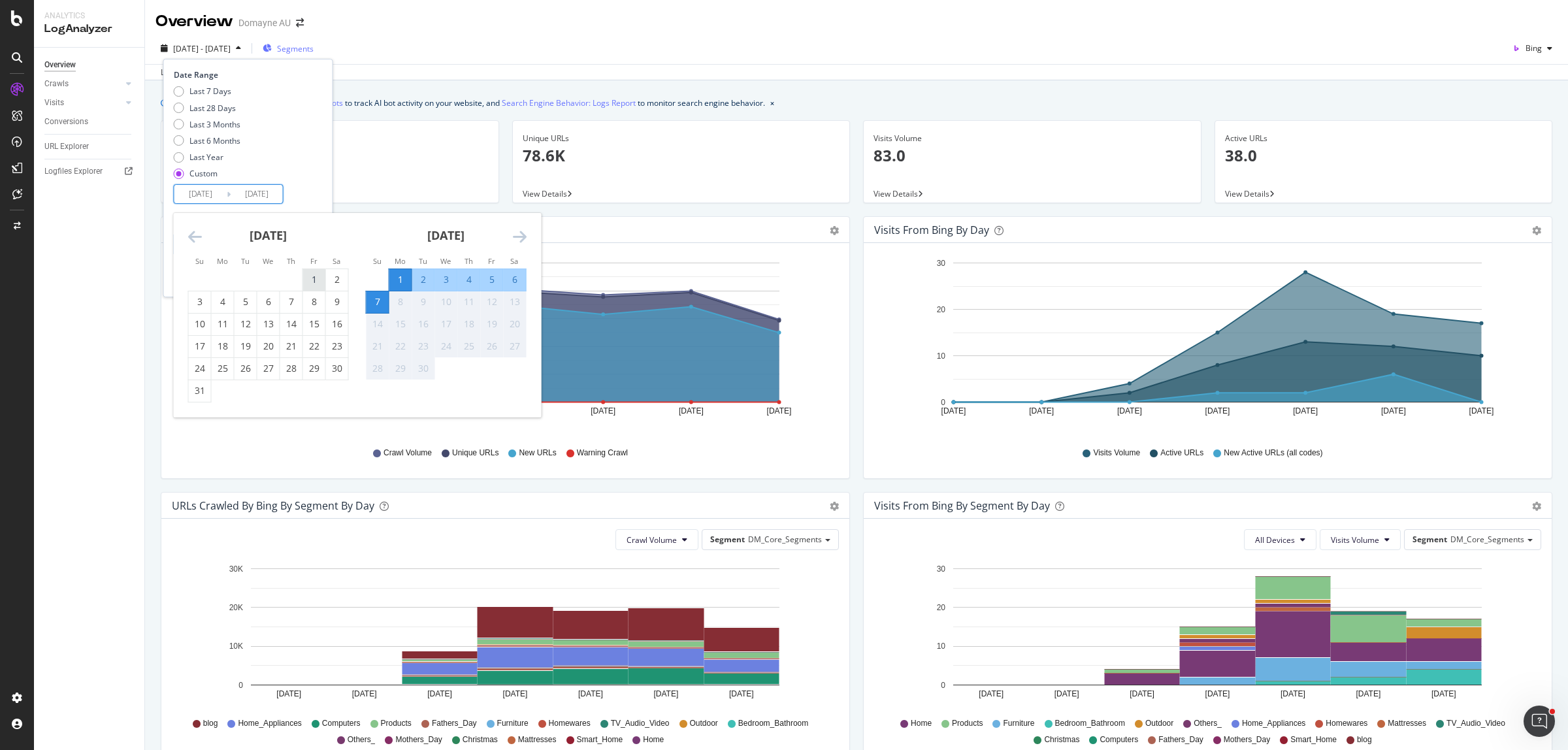
click at [314, 278] on div "1" at bounding box center [314, 279] width 22 height 13
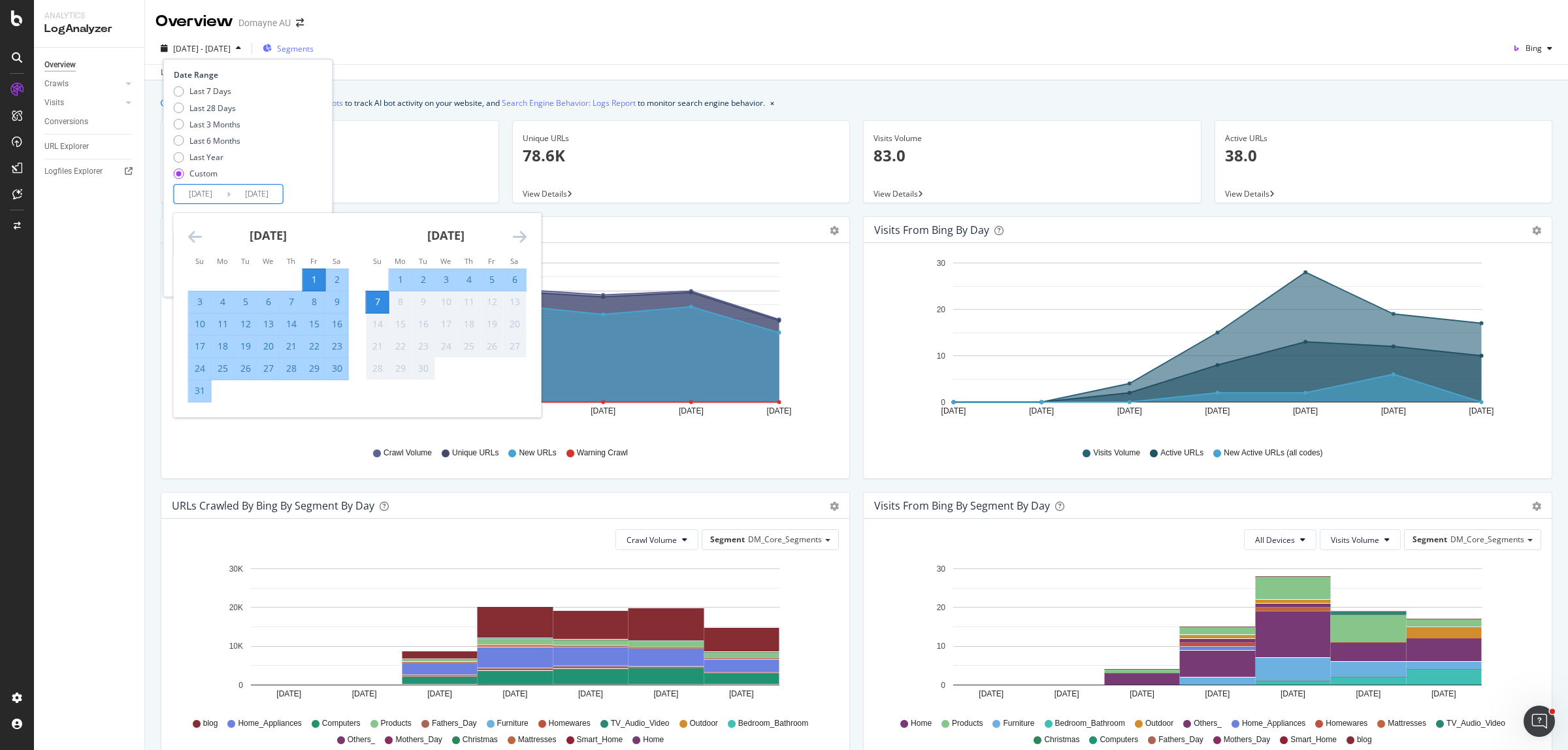
type input "[DATE]"
click at [378, 297] on div "7" at bounding box center [378, 301] width 22 height 13
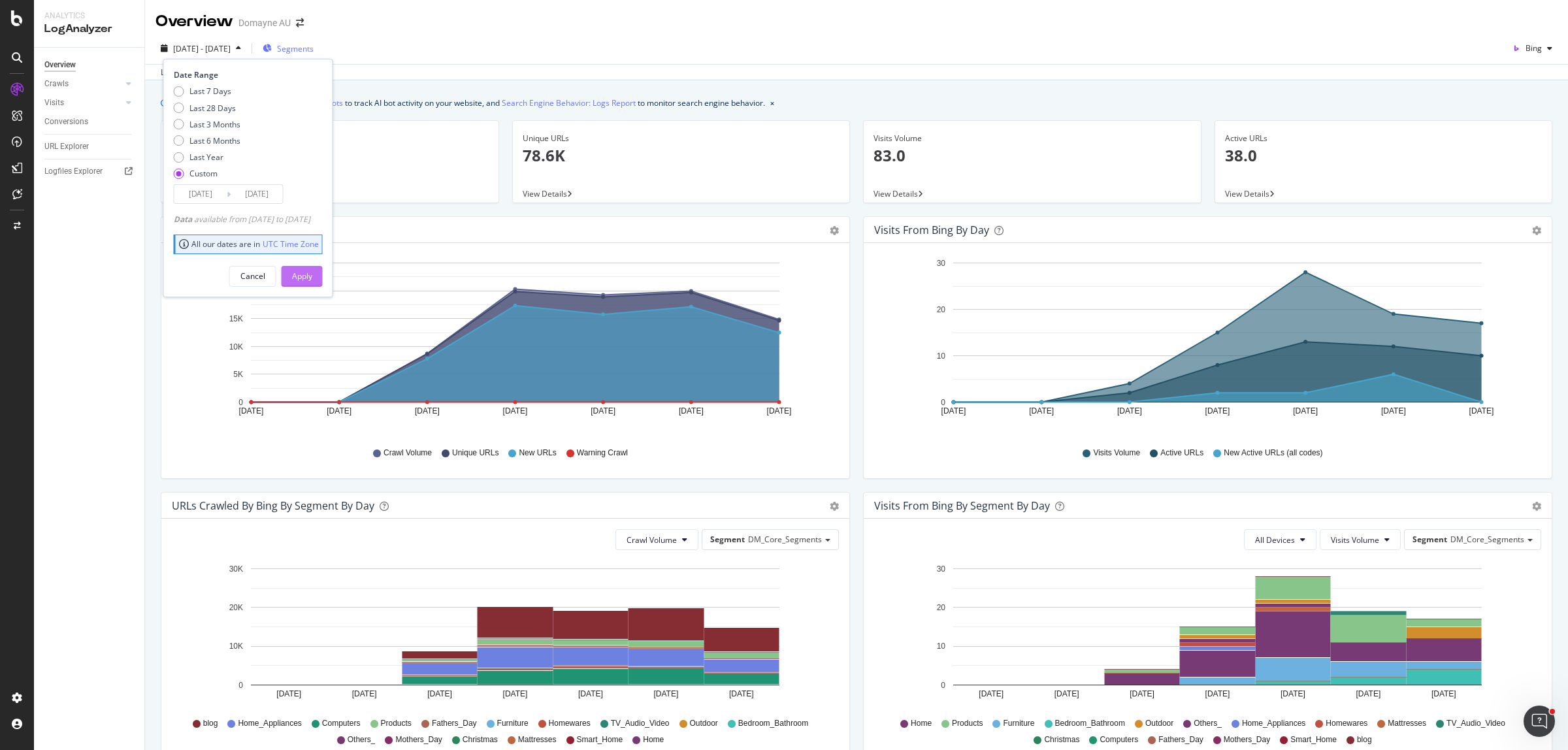
click at [323, 278] on button "Apply" at bounding box center [302, 276] width 41 height 21
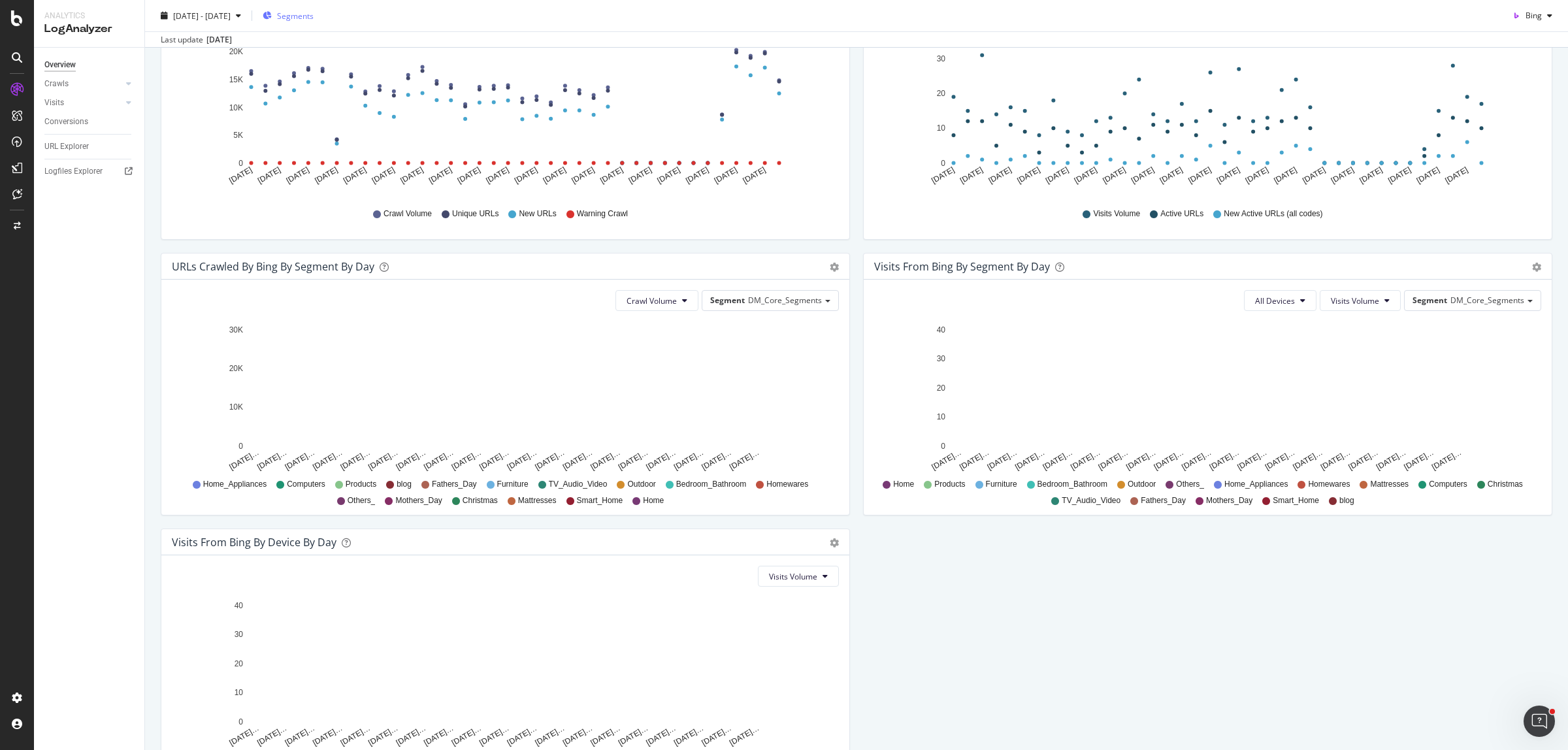
scroll to position [245, 0]
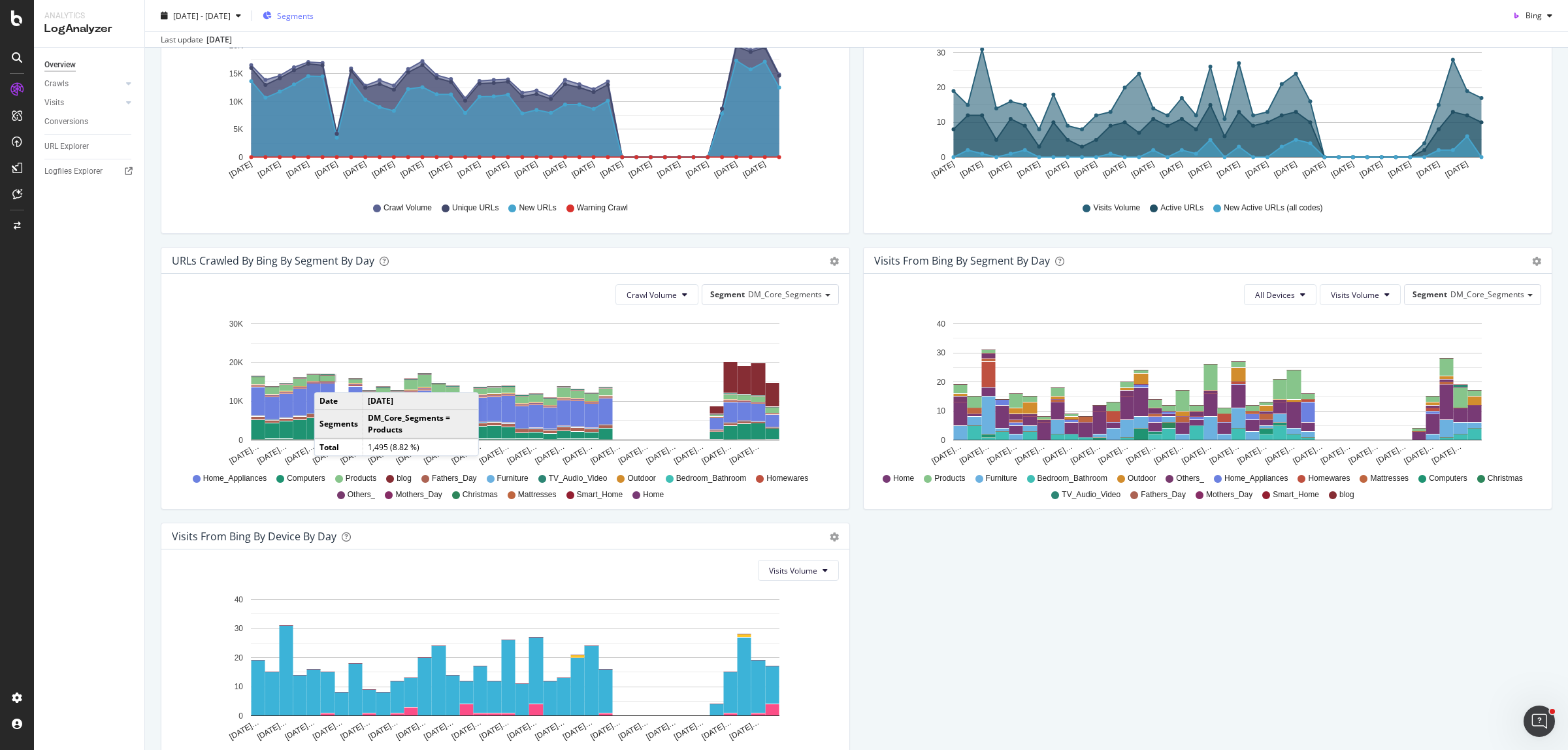
click at [850, 415] on div "URLs Crawled by Bing By Segment By Day Timeline (by Value) Table Crawl Volume S…" at bounding box center [505, 384] width 702 height 276
click at [23, 234] on div at bounding box center [17, 226] width 31 height 21
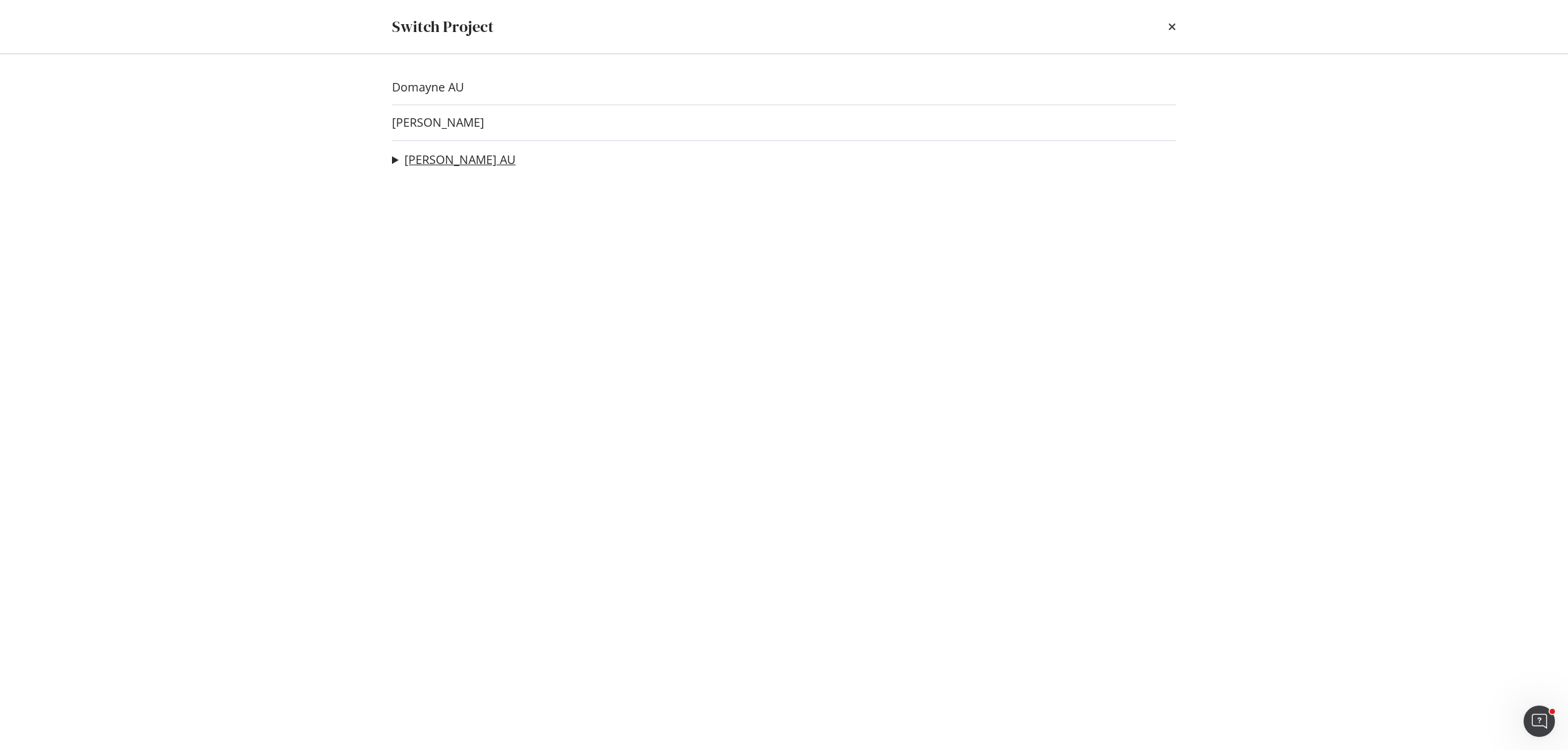
click at [474, 160] on link "[PERSON_NAME] AU" at bounding box center [460, 159] width 111 height 14
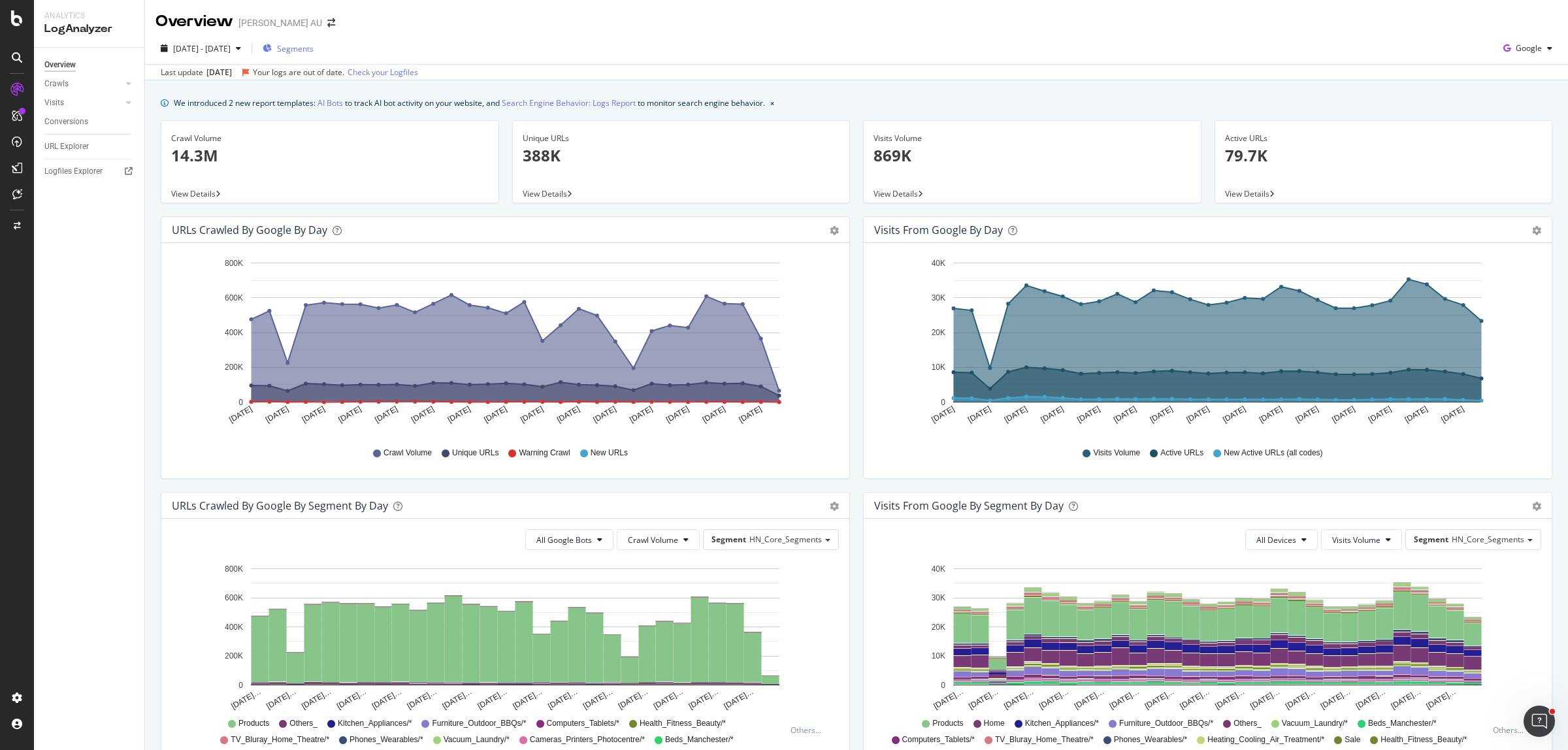
click at [314, 47] on span "Segments" at bounding box center [295, 48] width 36 height 11
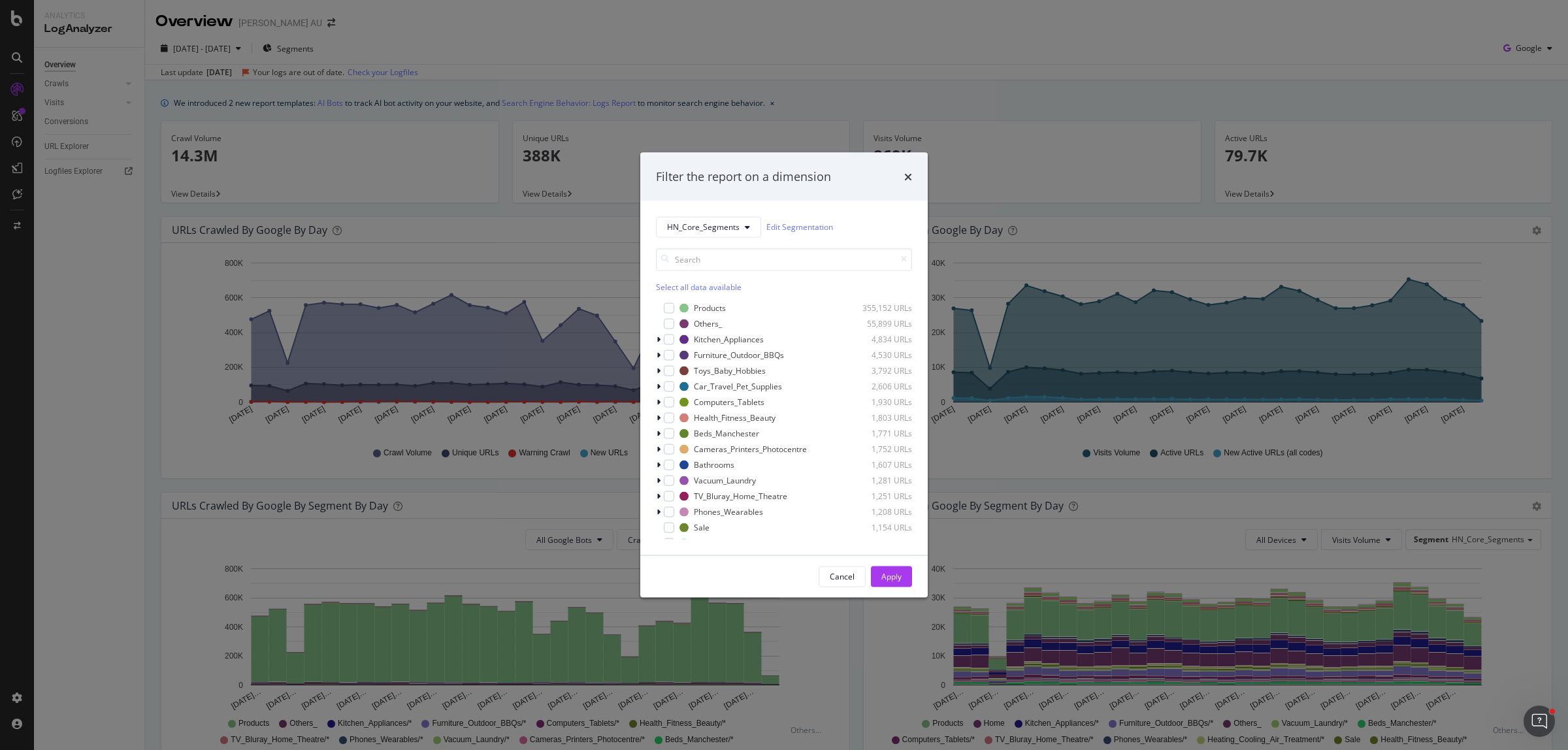
click at [712, 282] on div "Select all data available" at bounding box center [784, 286] width 256 height 11
click at [909, 175] on icon "times" at bounding box center [907, 176] width 8 height 10
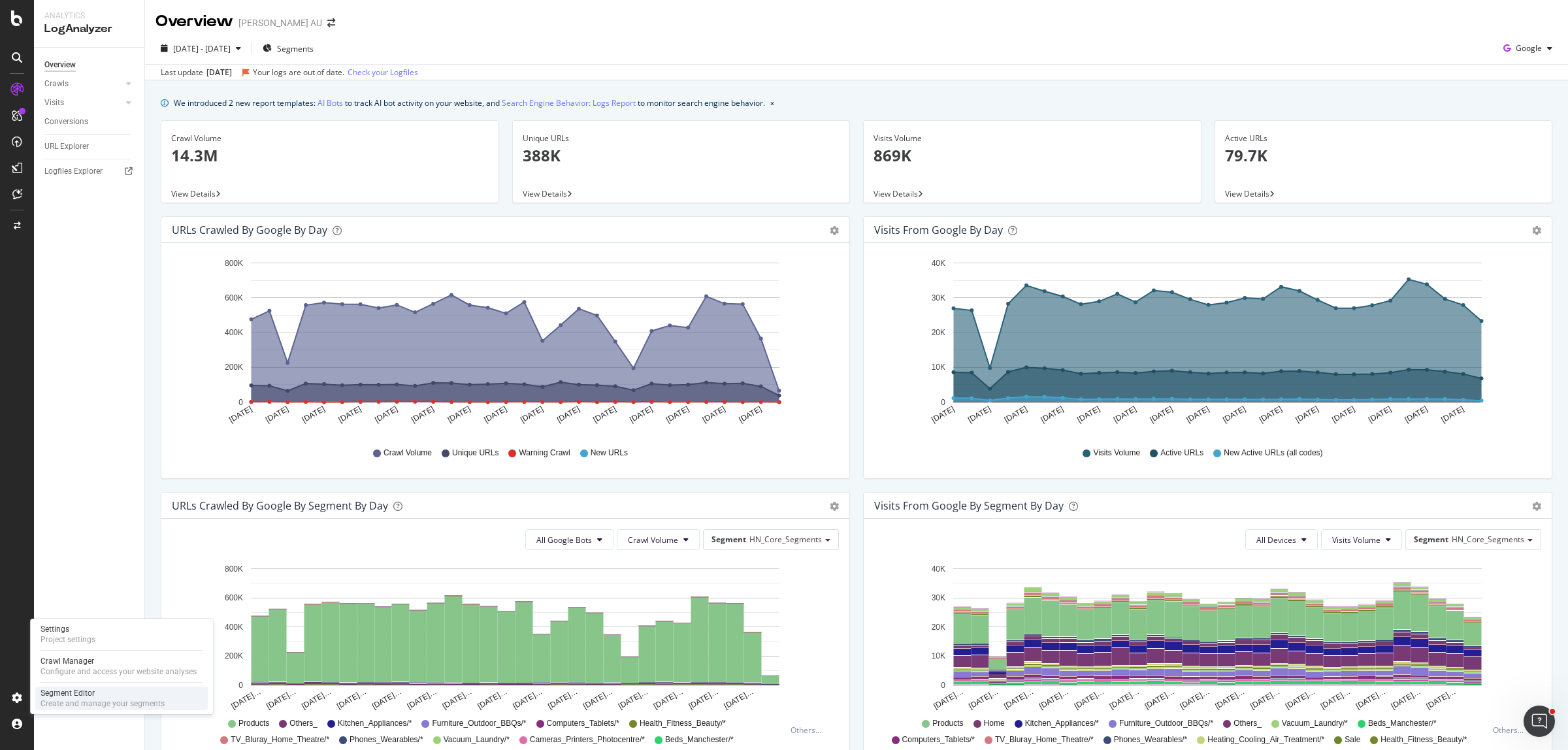
click at [80, 666] on div "Segment Editor" at bounding box center [103, 693] width 124 height 10
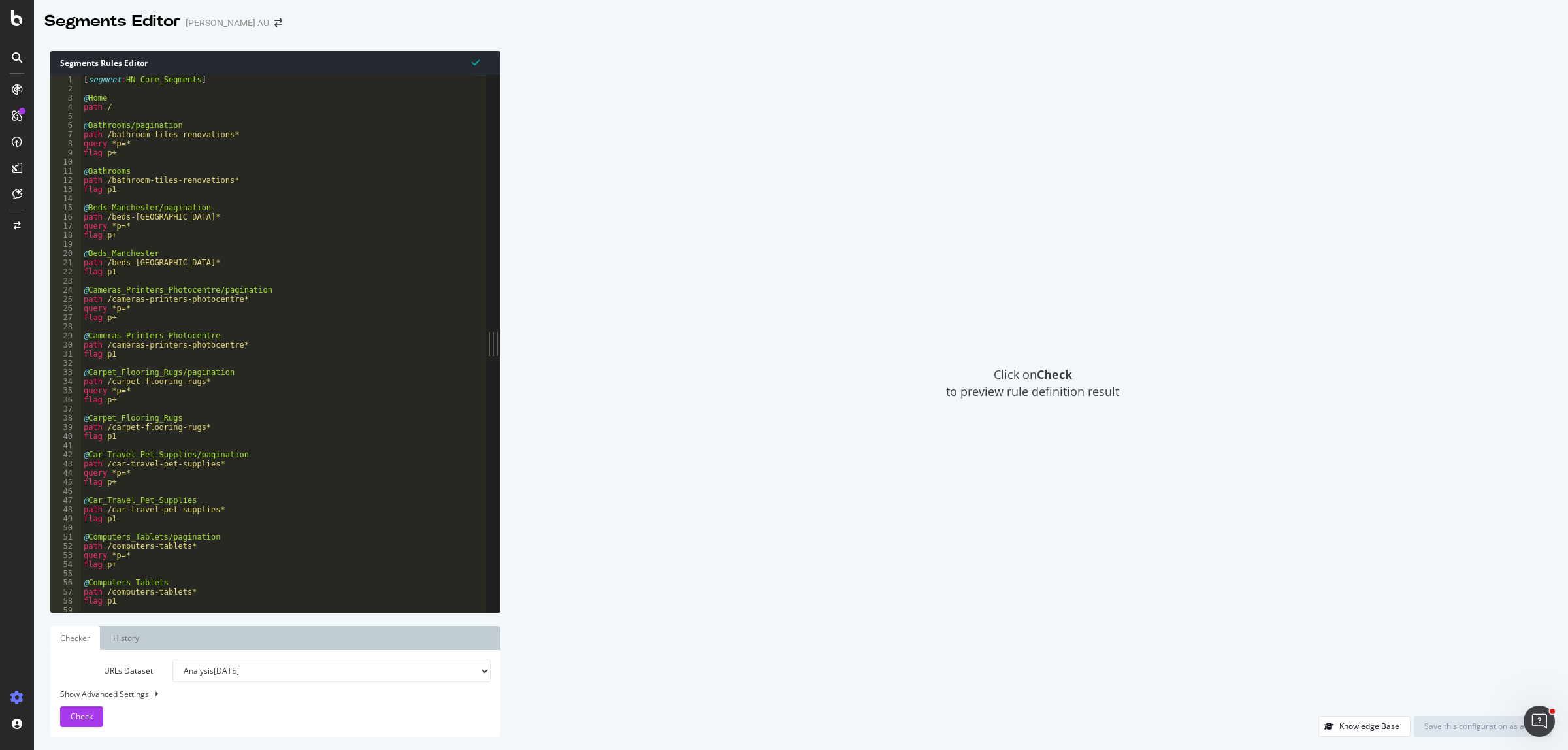
click at [373, 413] on div "[ segment : HN_Core_Segments ] @ Home path / @ Bathrooms/pagination path /bathr…" at bounding box center [277, 353] width 392 height 556
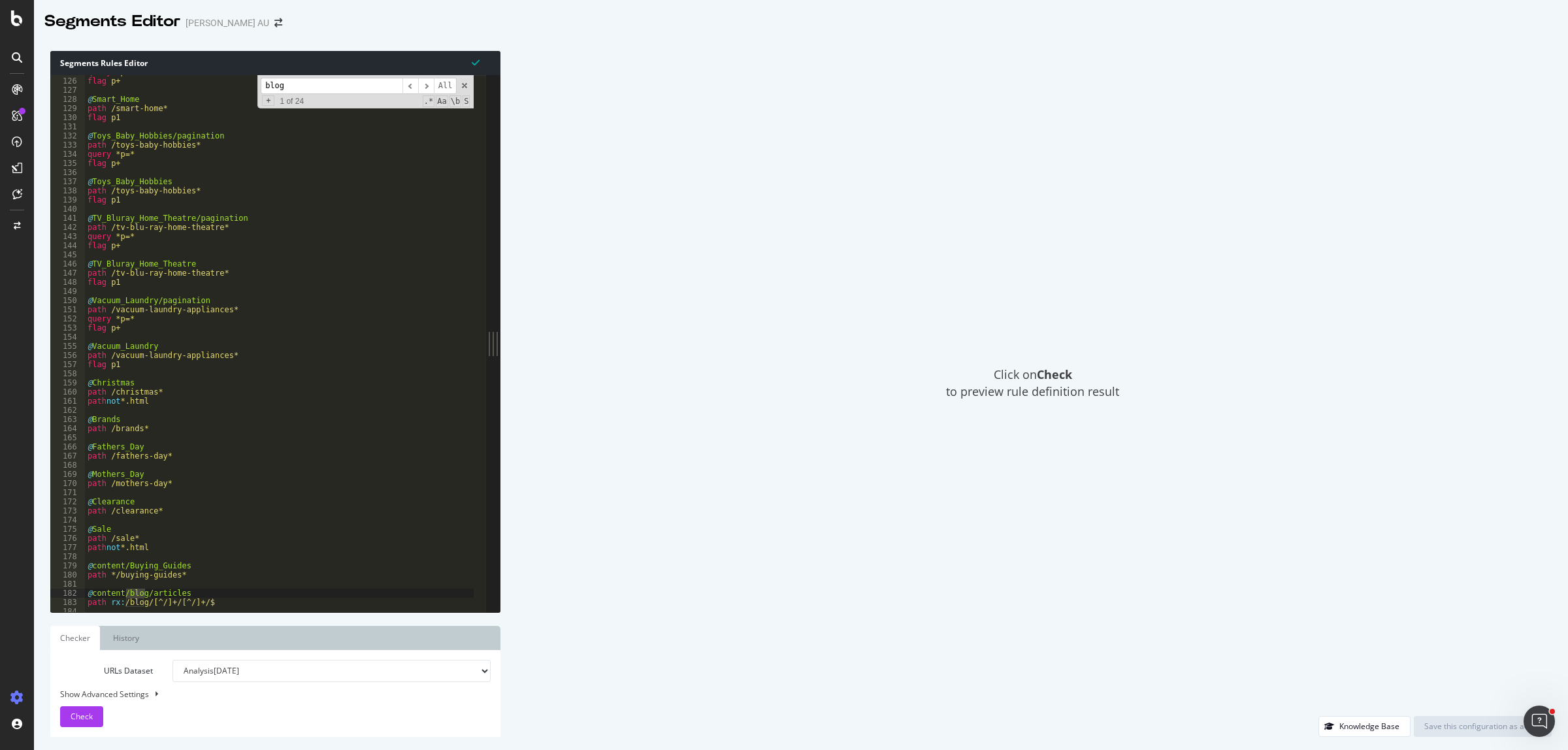
scroll to position [1190, 0]
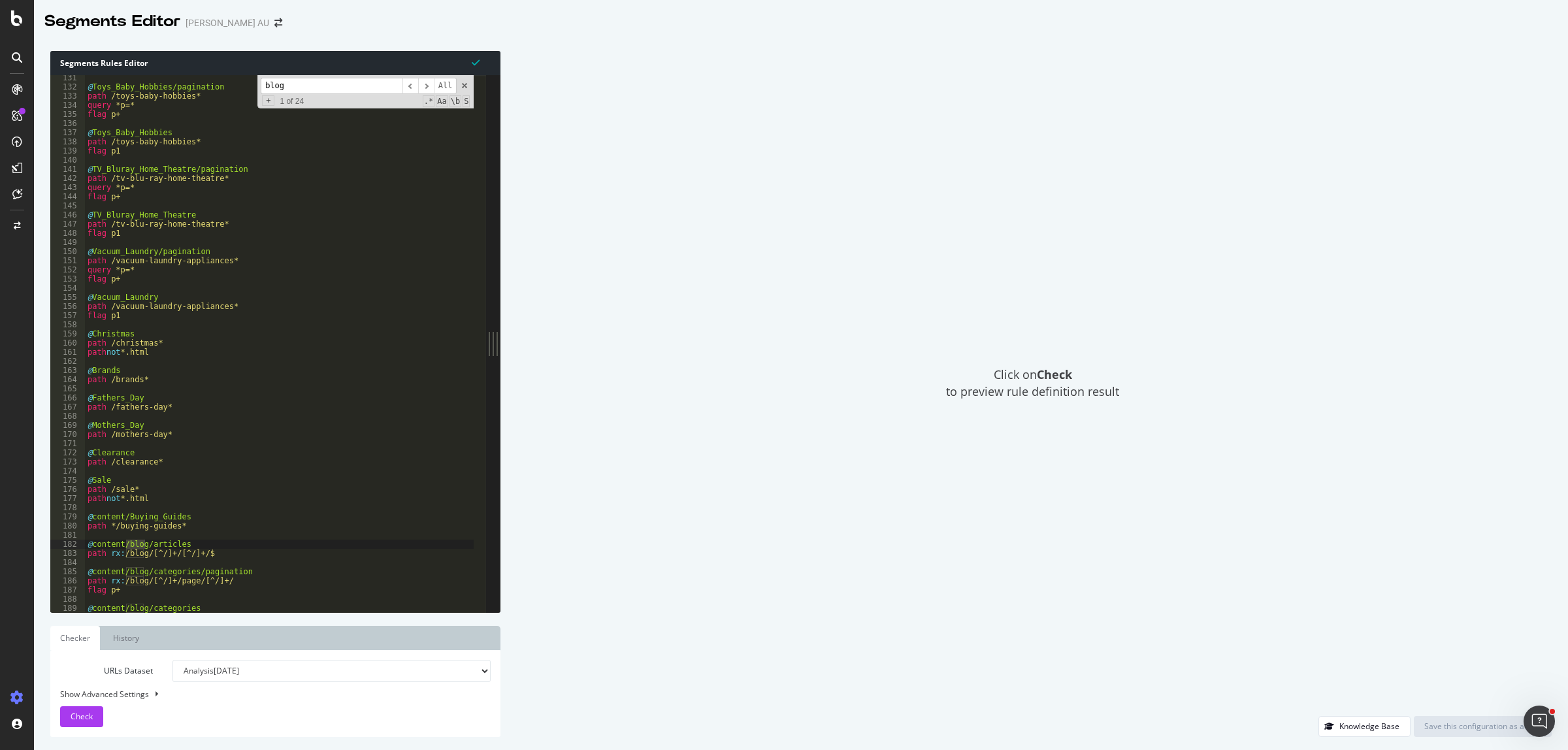
type input "blog"
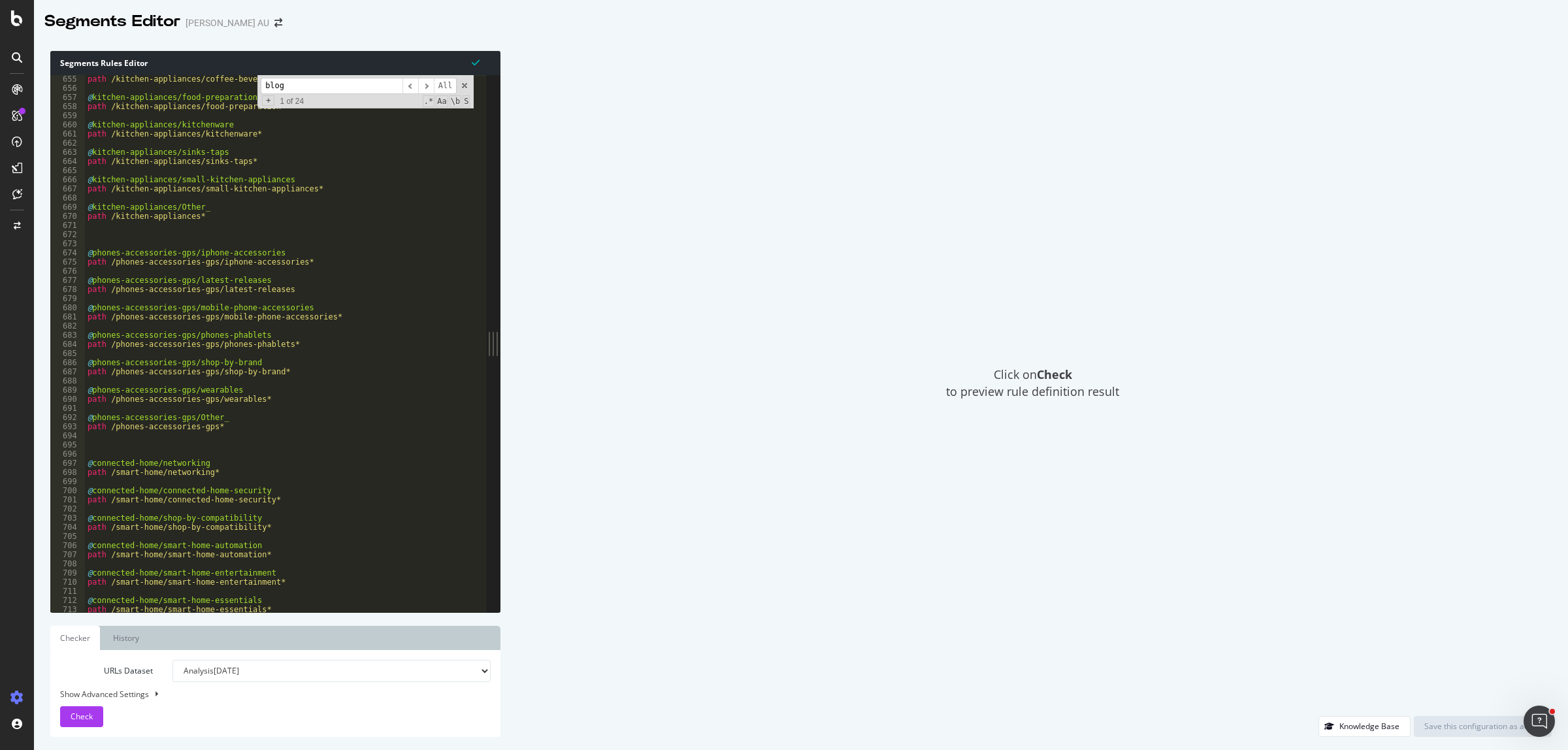
scroll to position [5980, 0]
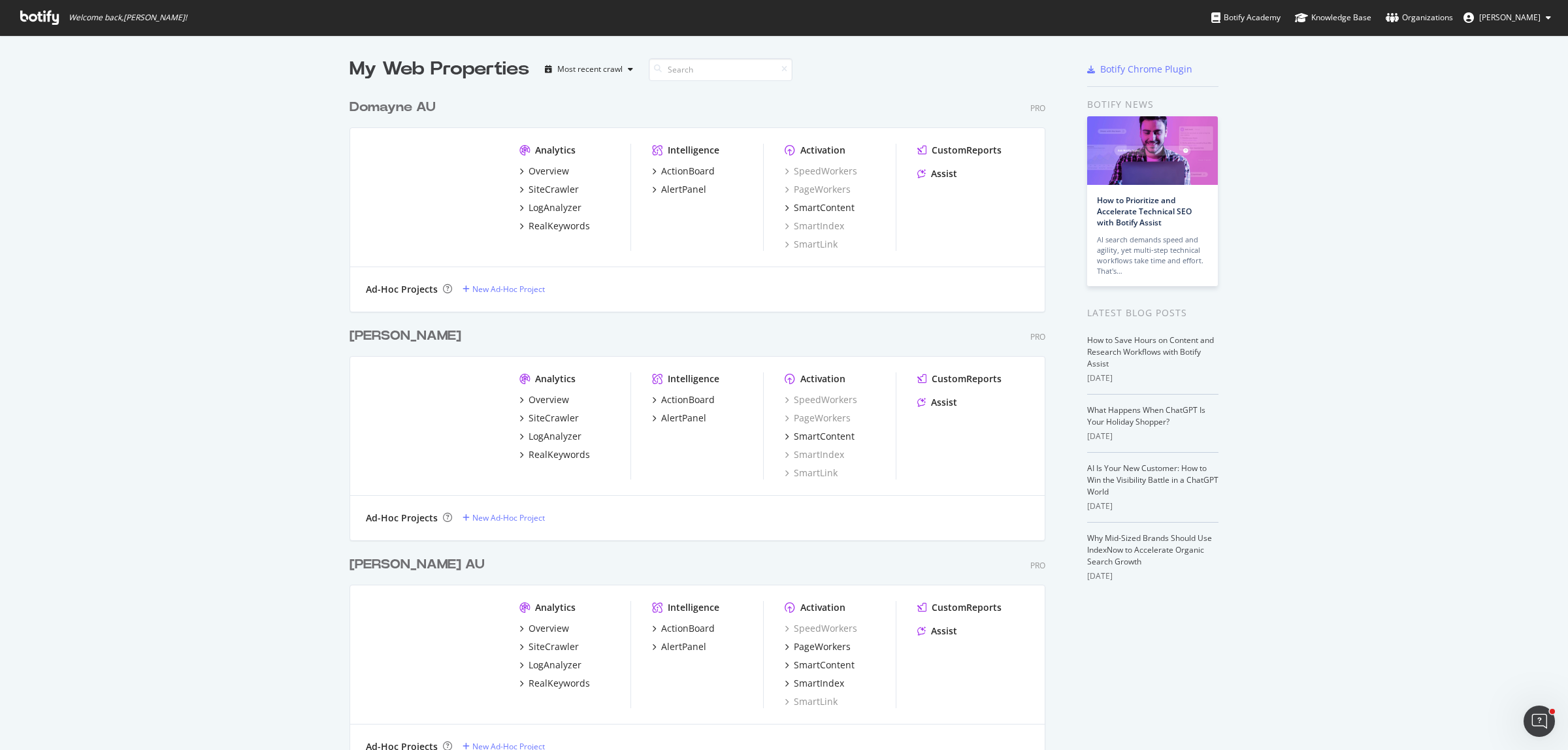
click at [200, 330] on div "My Web Properties Most recent crawl Domayne AU Pro Analytics Overview SiteCrawl…" at bounding box center [784, 440] width 1568 height 809
click at [549, 629] on div "Overview" at bounding box center [549, 628] width 41 height 13
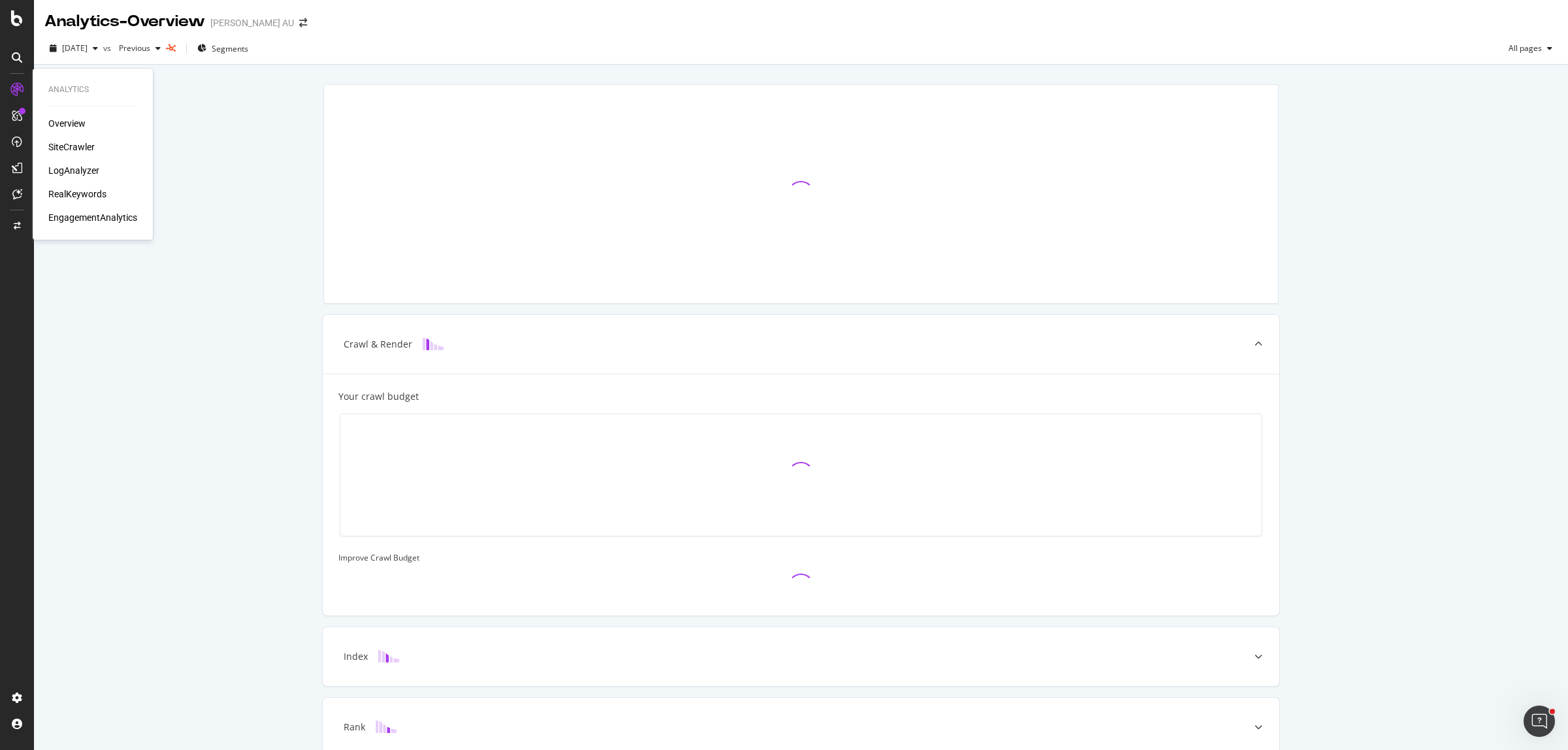
click at [84, 166] on div "LogAnalyzer" at bounding box center [73, 170] width 51 height 13
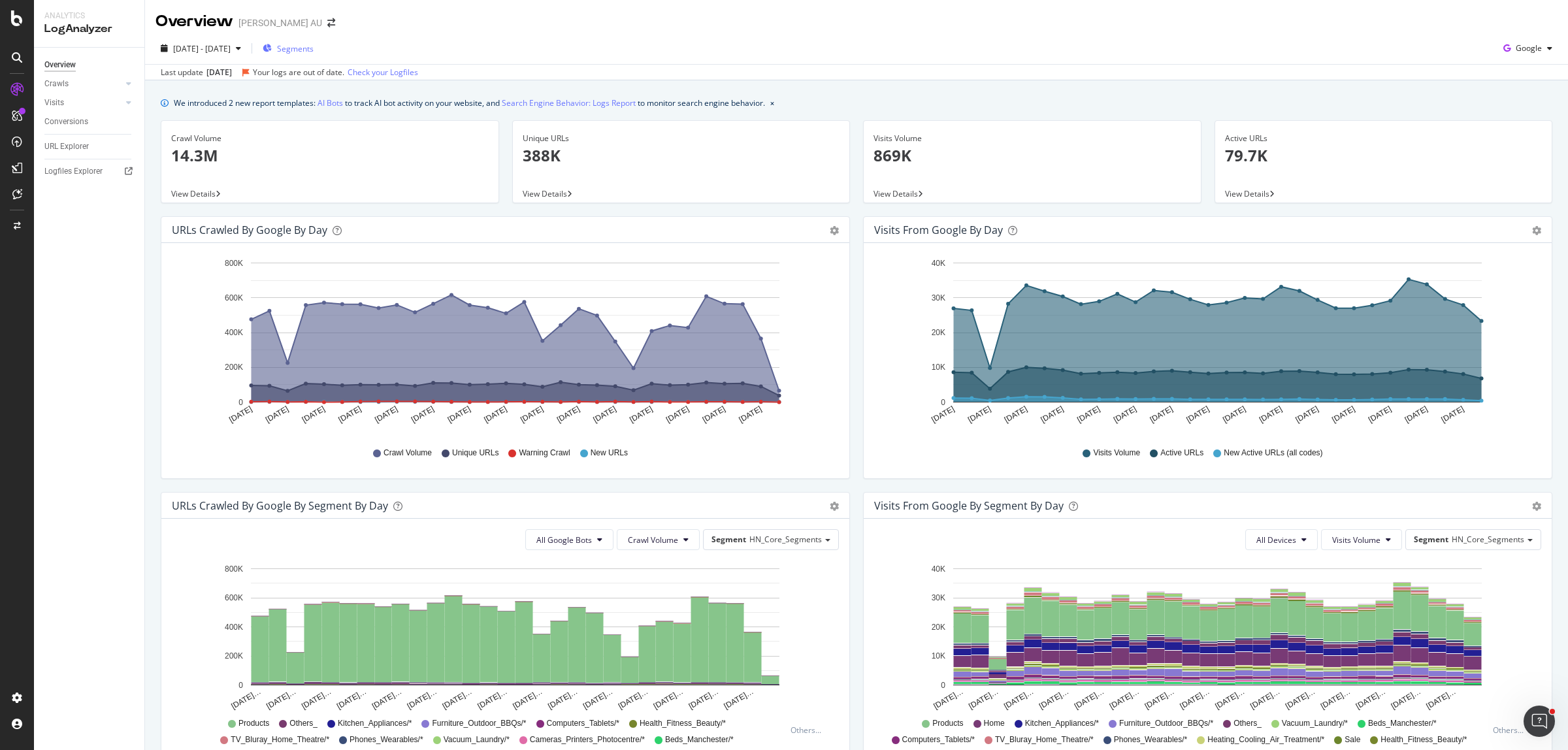
click at [314, 50] on span "Segments" at bounding box center [295, 48] width 36 height 11
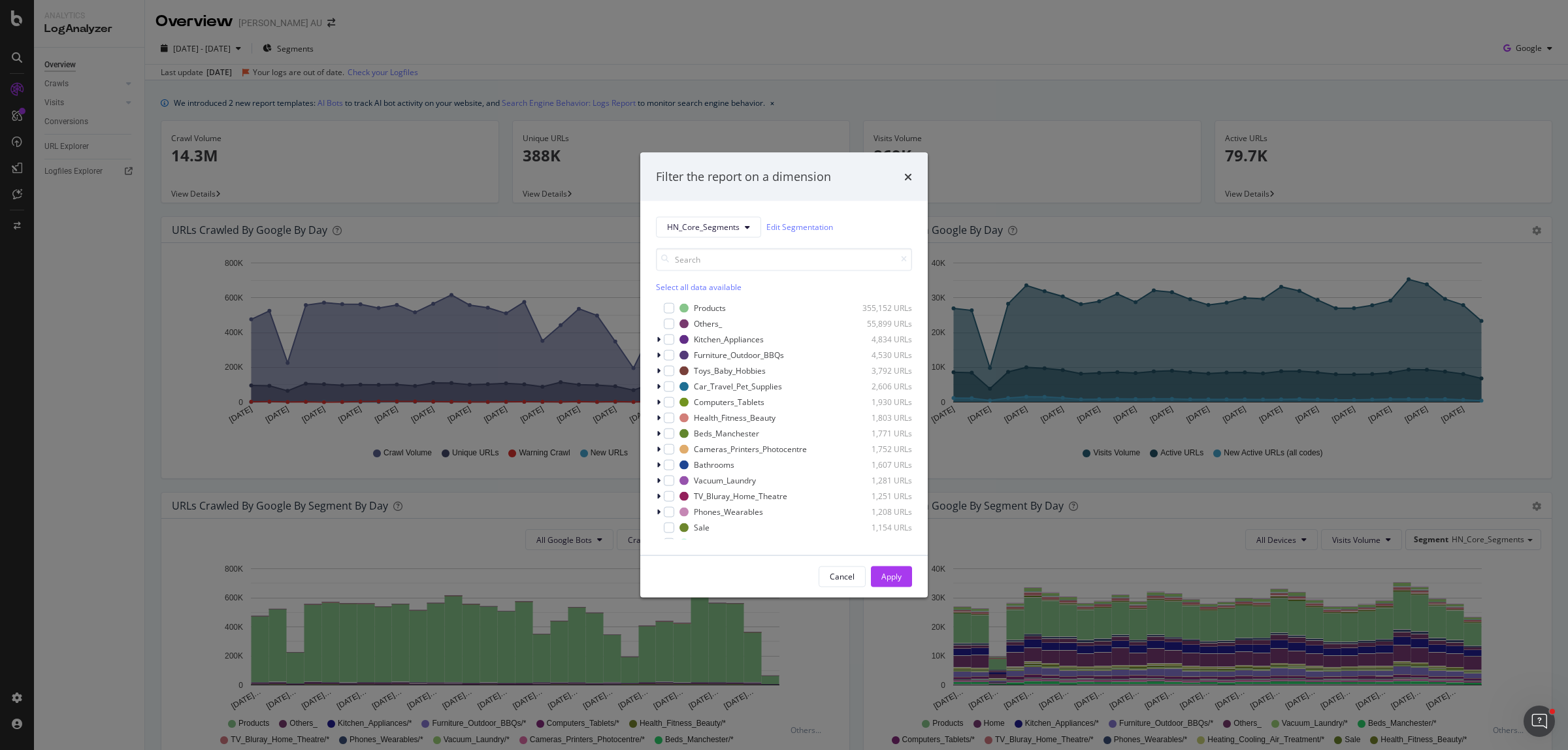
click at [727, 241] on div "Select all data available Products 355,152 URLs Others_ 55,899 URLs Kitchen_App…" at bounding box center [784, 388] width 256 height 302
click at [725, 226] on span "HN_Core_Segments" at bounding box center [703, 227] width 72 height 11
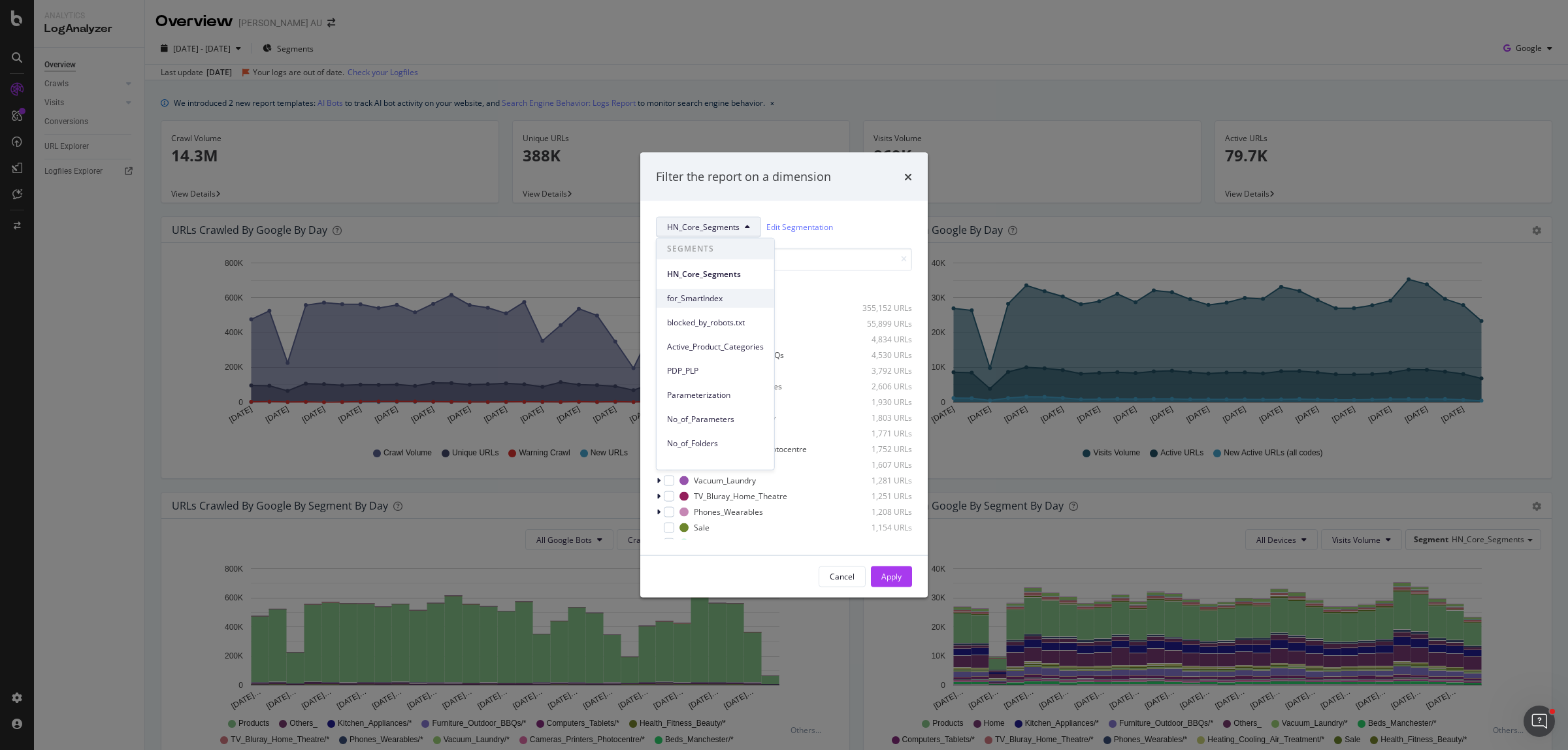
click at [707, 291] on div "for_SmartIndex" at bounding box center [715, 298] width 117 height 19
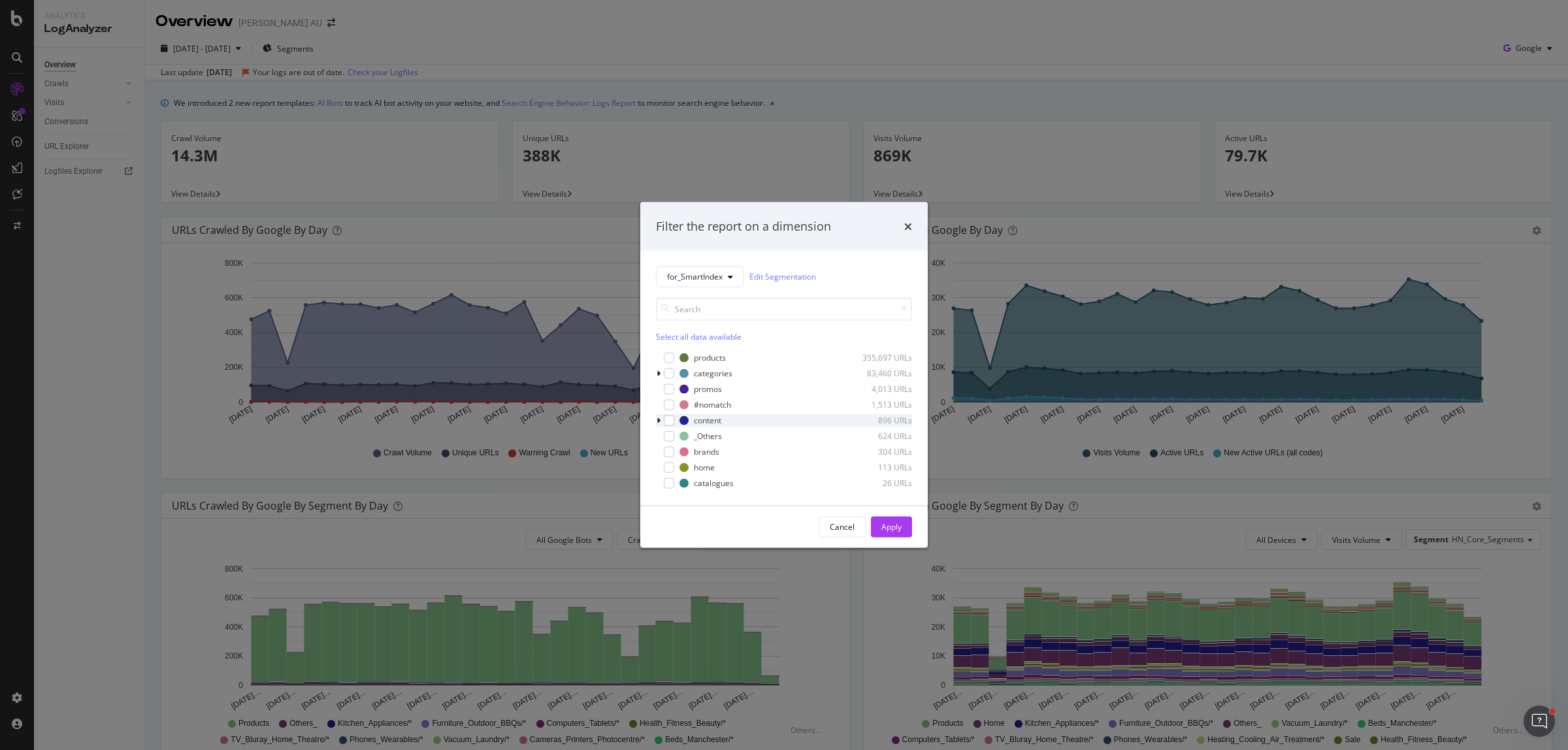
click at [658, 422] on icon "modal" at bounding box center [658, 420] width 4 height 8
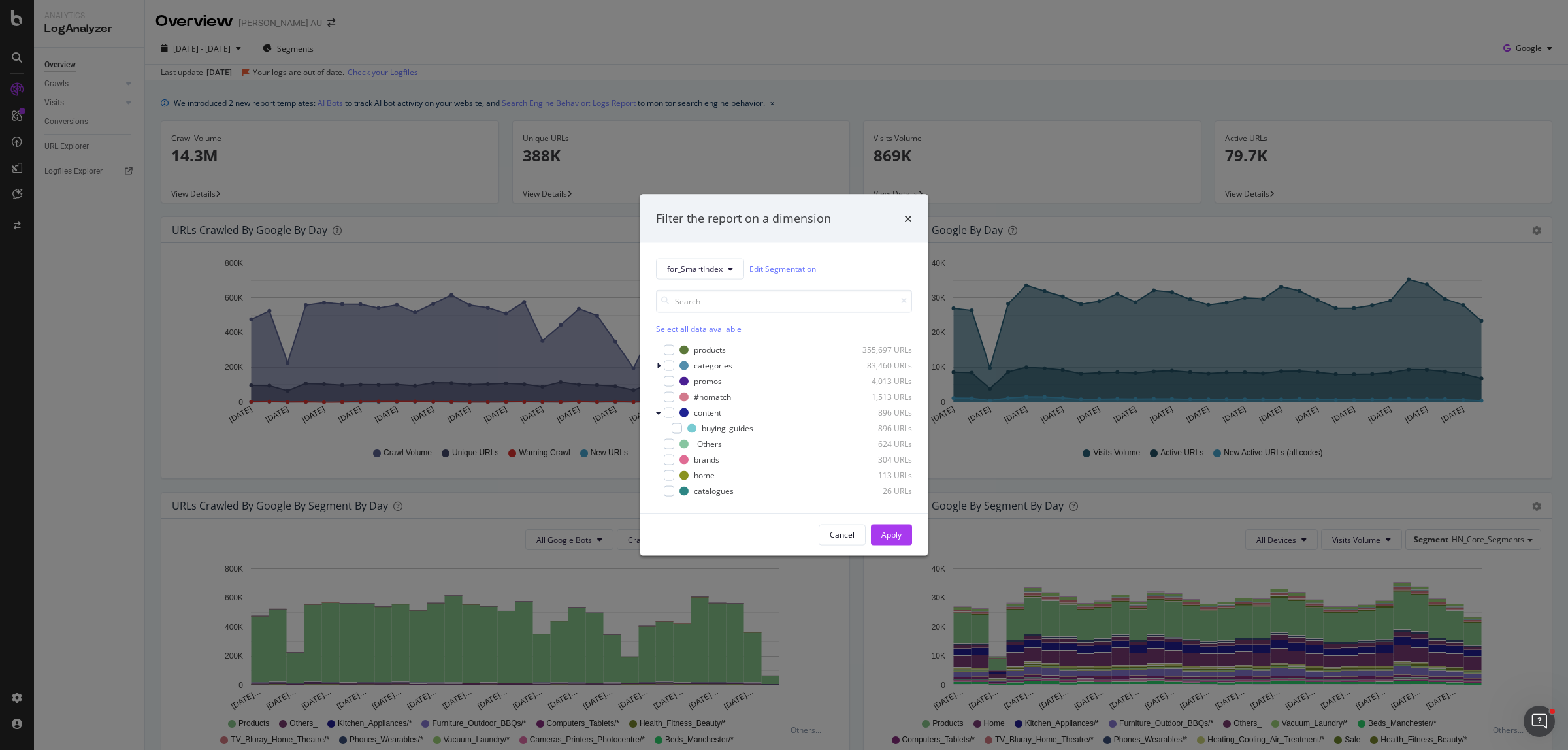
click at [654, 364] on div "for_SmartIndex Edit Segmentation Select all data available products 355,697 URL…" at bounding box center [783, 378] width 287 height 271
click at [656, 364] on icon "modal" at bounding box center [658, 365] width 4 height 8
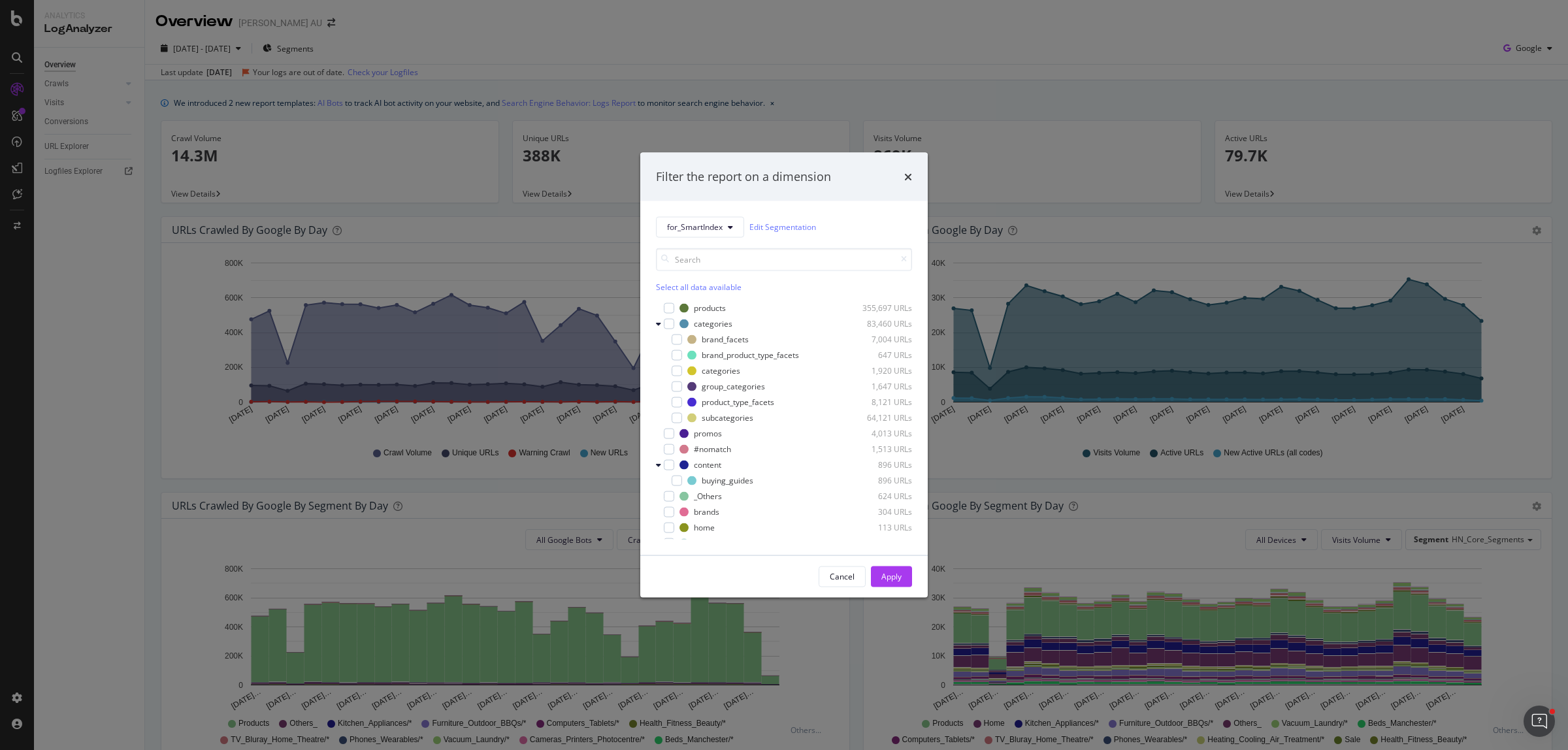
scroll to position [10, 0]
click at [700, 225] on span "for_SmartIndex" at bounding box center [694, 227] width 55 height 11
click at [727, 432] on span "updated_by_smartcontent" at bounding box center [715, 430] width 97 height 12
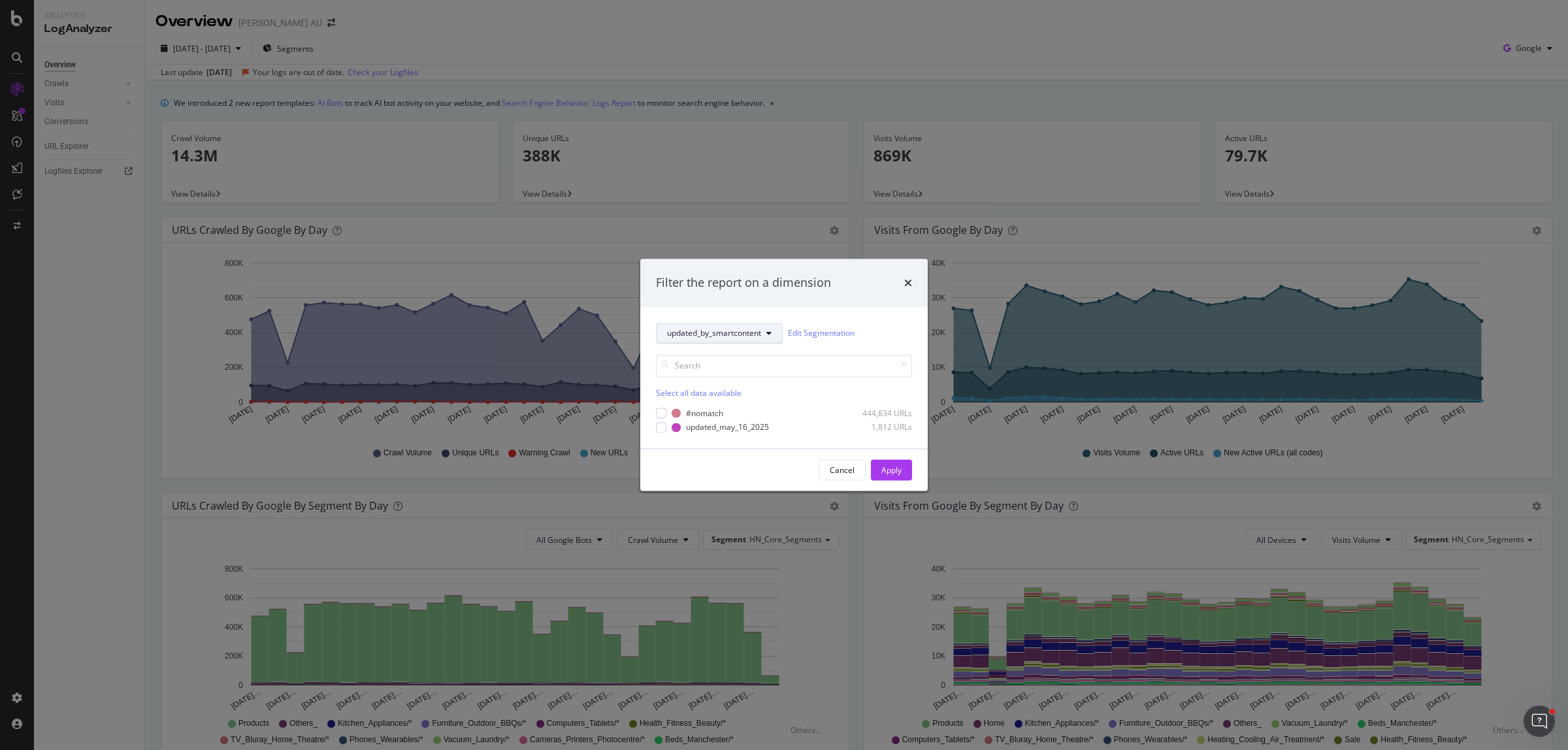
click at [731, 341] on button "updated_by_smartcontent" at bounding box center [719, 333] width 127 height 21
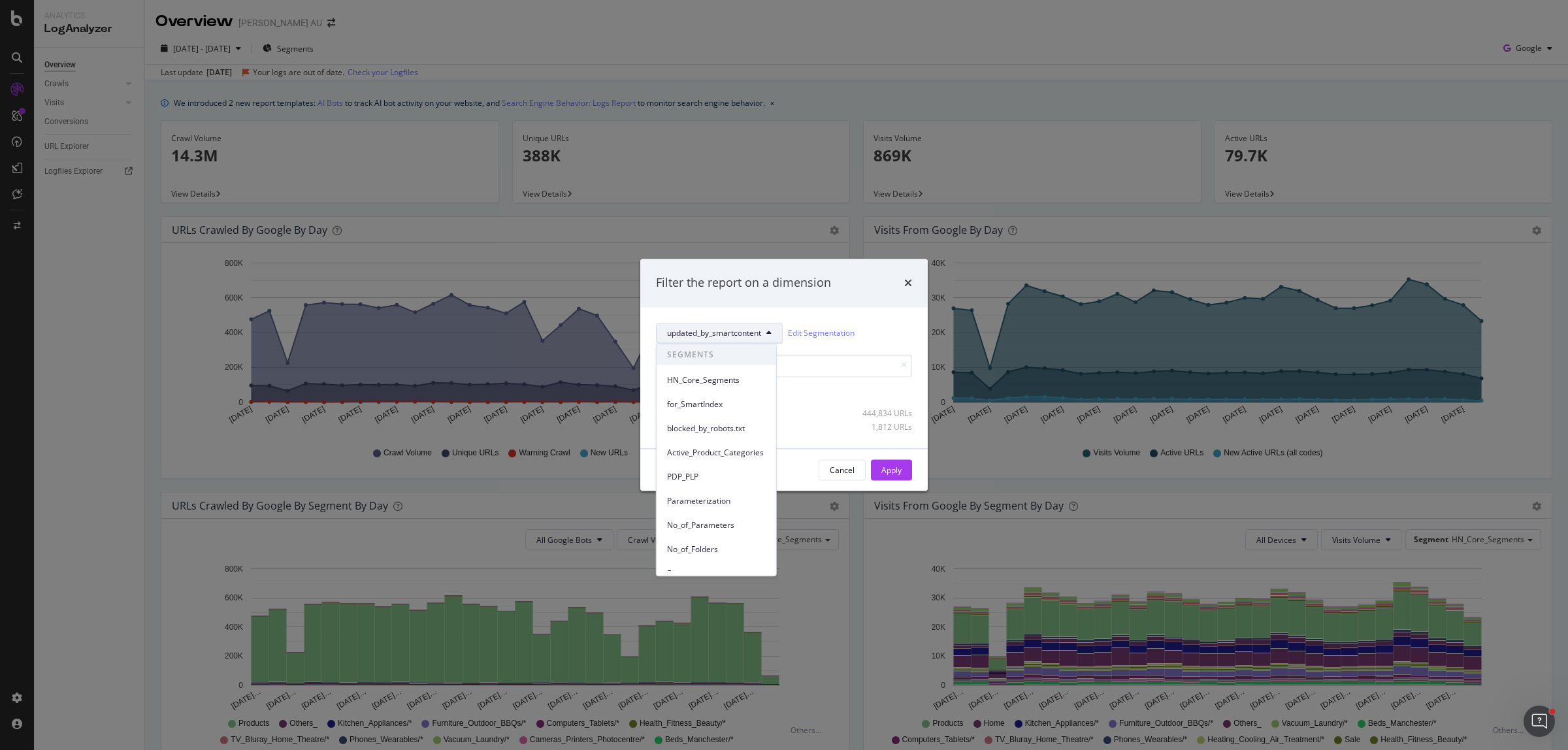
click at [715, 378] on span "HN_Core_Segments" at bounding box center [716, 380] width 98 height 12
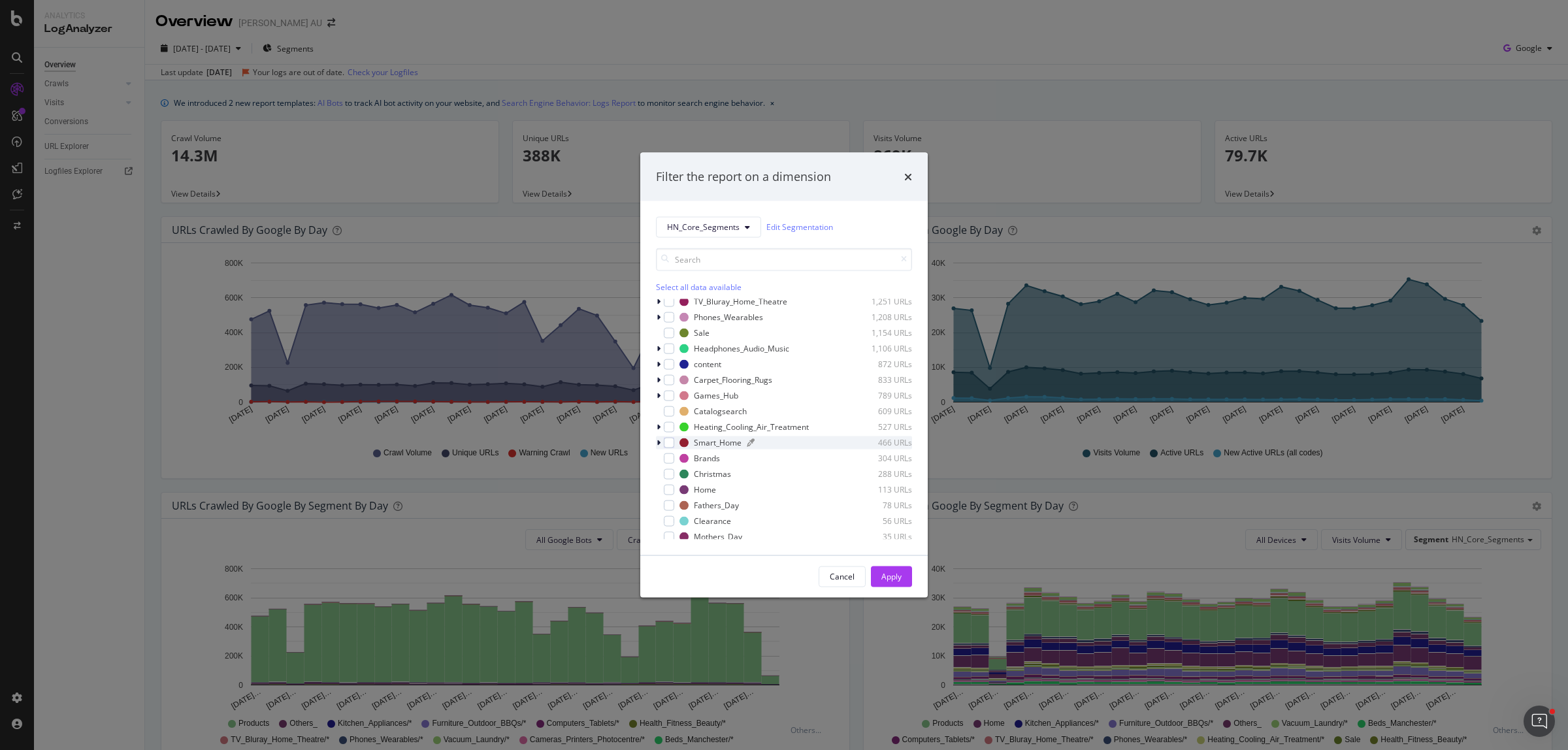
scroll to position [198, 0]
click at [660, 359] on icon "modal" at bounding box center [658, 360] width 4 height 8
click at [657, 362] on icon "modal" at bounding box center [659, 360] width 5 height 8
click at [657, 362] on icon "modal" at bounding box center [658, 360] width 4 height 8
click at [135, 419] on div "Filter the report on a dimension HN_Core_Segments Edit Segmentation Select all …" at bounding box center [784, 375] width 1568 height 750
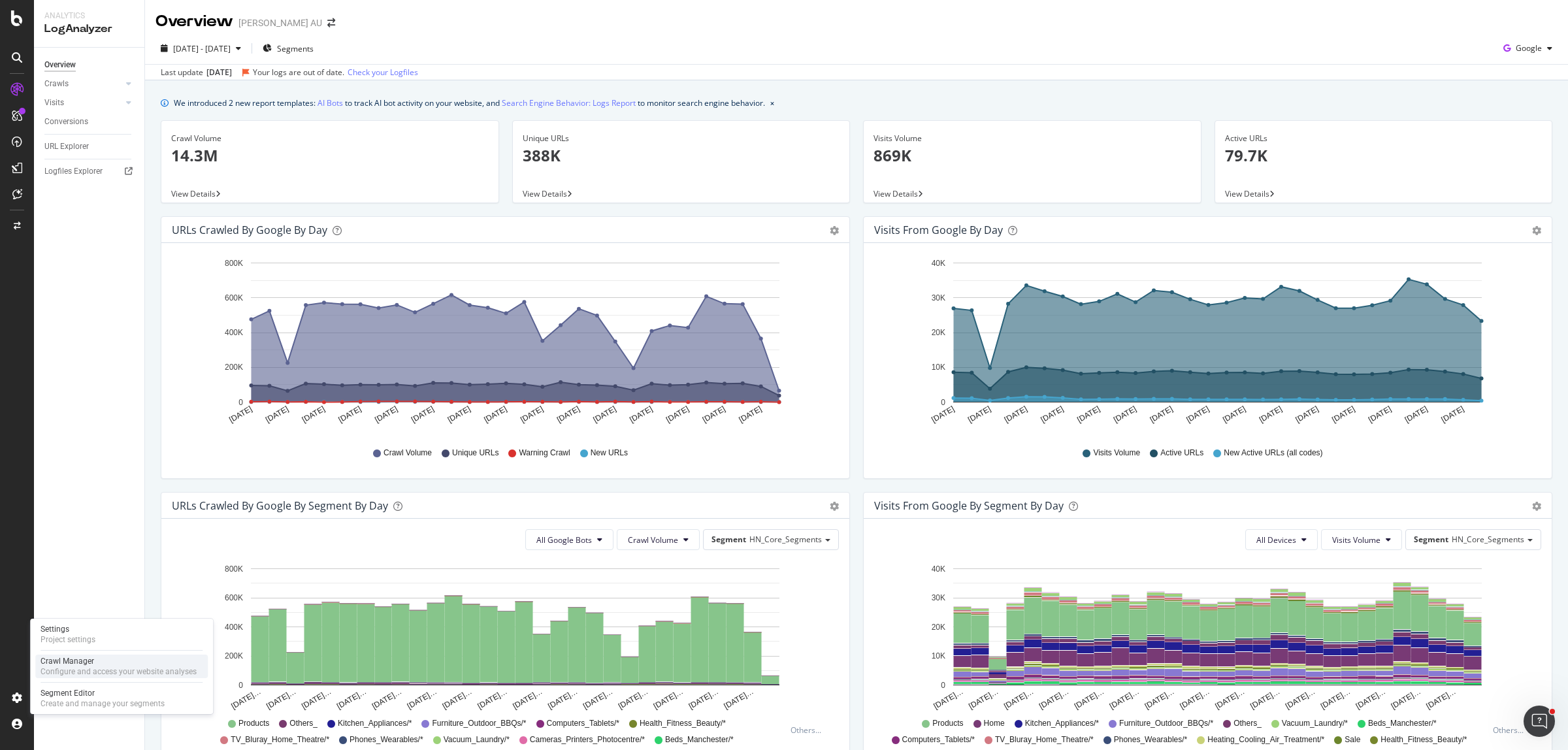
click at [97, 666] on div "Configure and access your website analyses" at bounding box center [118, 672] width 156 height 10
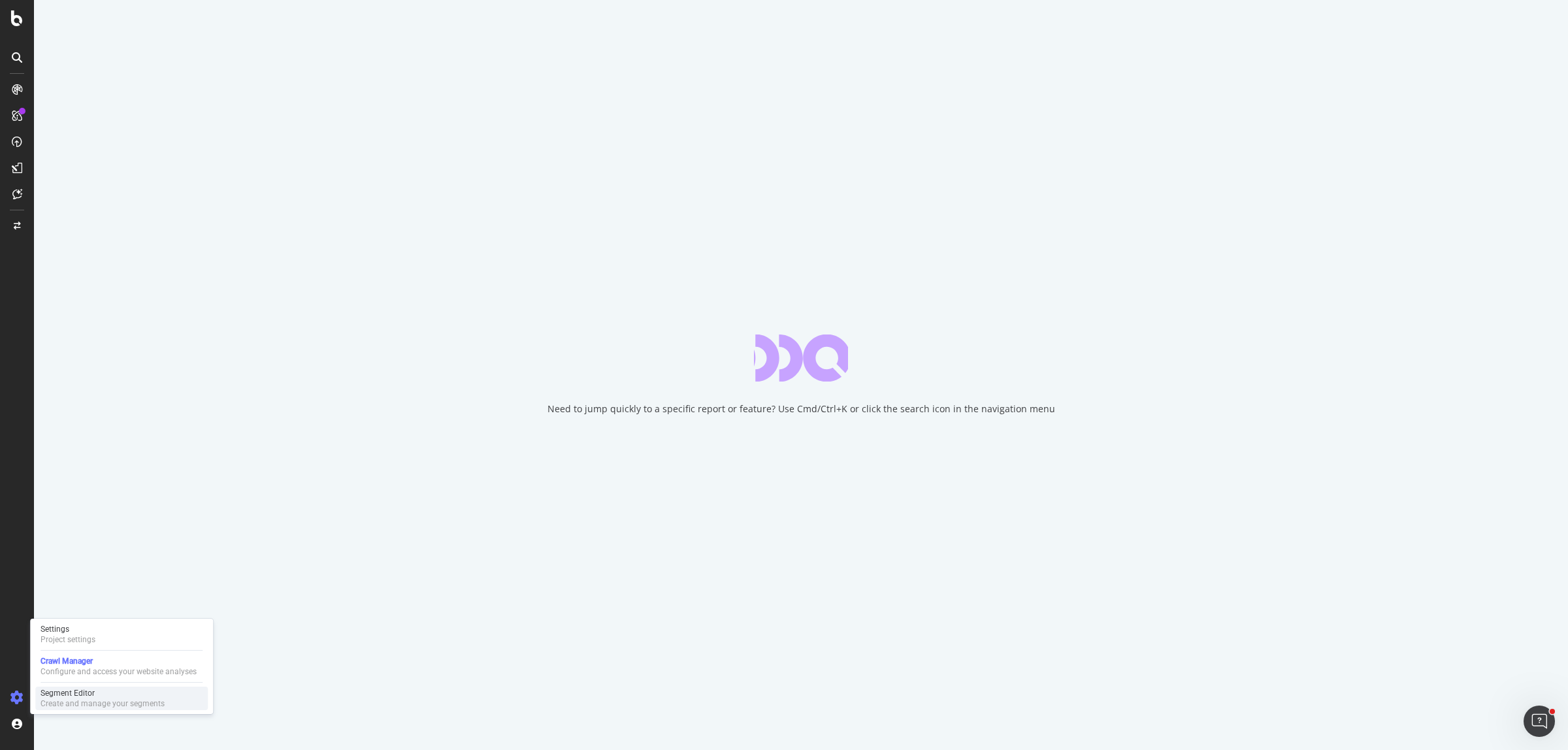
click at [97, 702] on div "Create and manage your segments" at bounding box center [103, 703] width 124 height 10
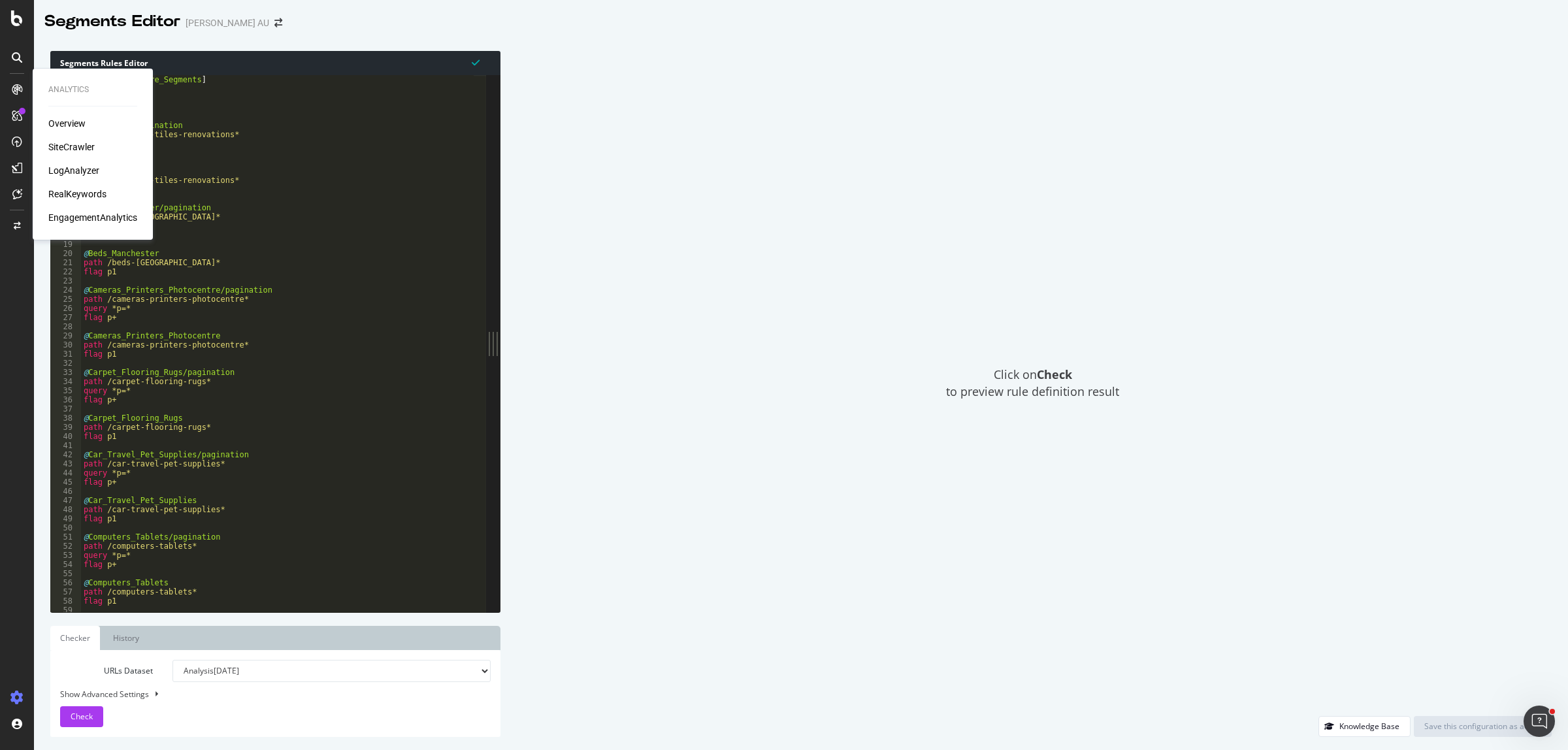
click at [72, 171] on div "LogAnalyzer" at bounding box center [73, 170] width 51 height 13
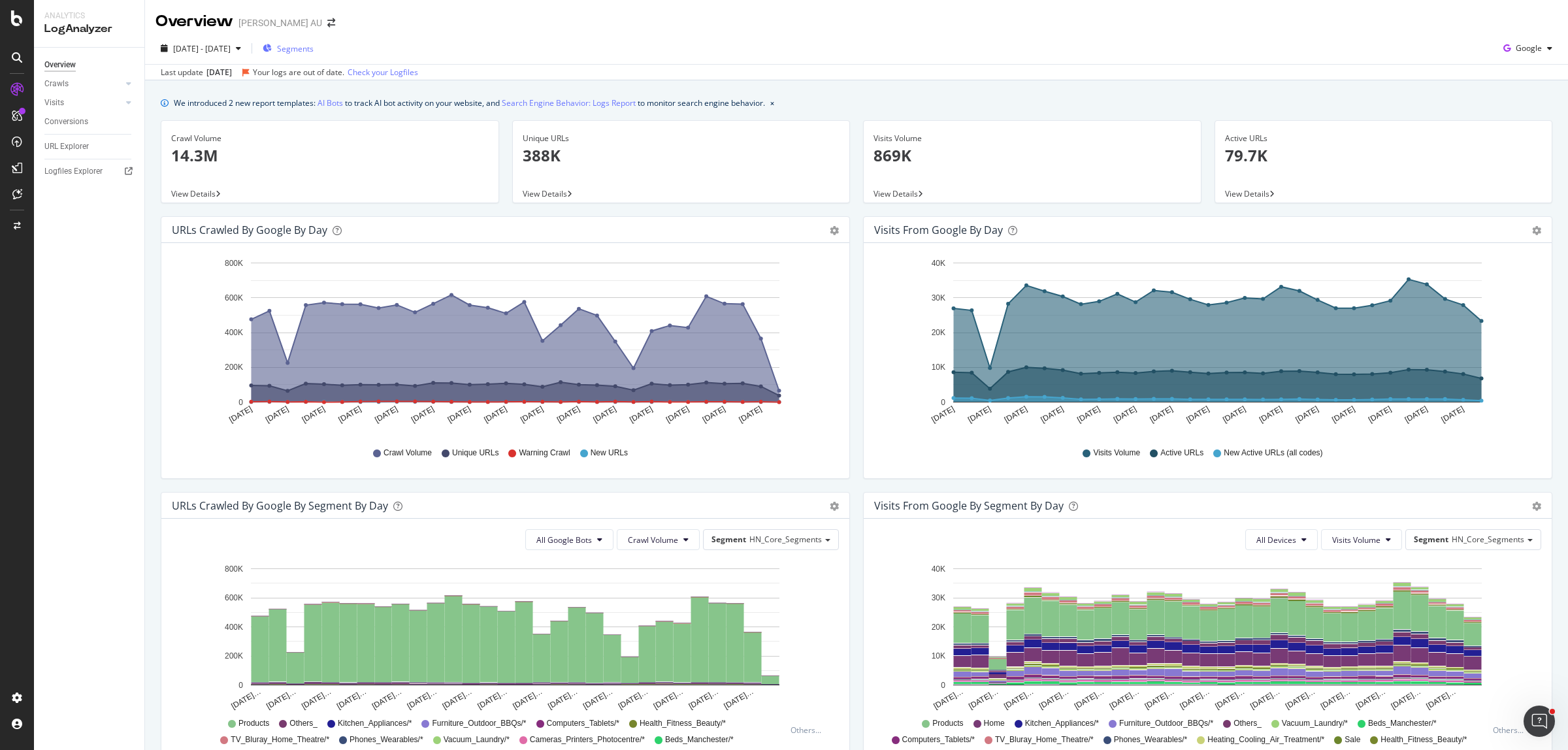
click at [314, 50] on span "Segments" at bounding box center [295, 48] width 36 height 11
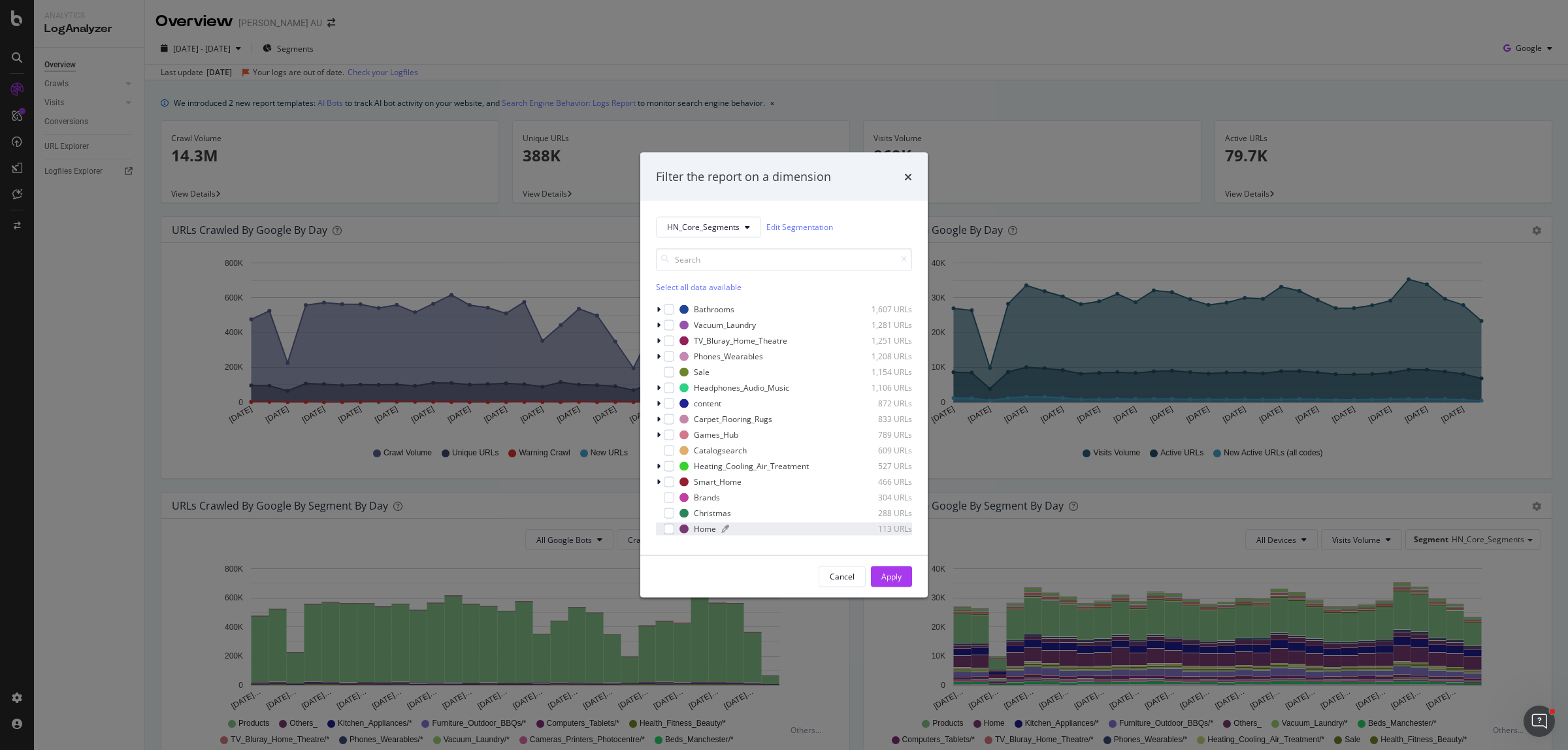
scroll to position [116, 0]
click at [657, 442] on icon "modal" at bounding box center [658, 441] width 4 height 8
click at [693, 223] on span "HN_Core_Segments" at bounding box center [703, 227] width 72 height 11
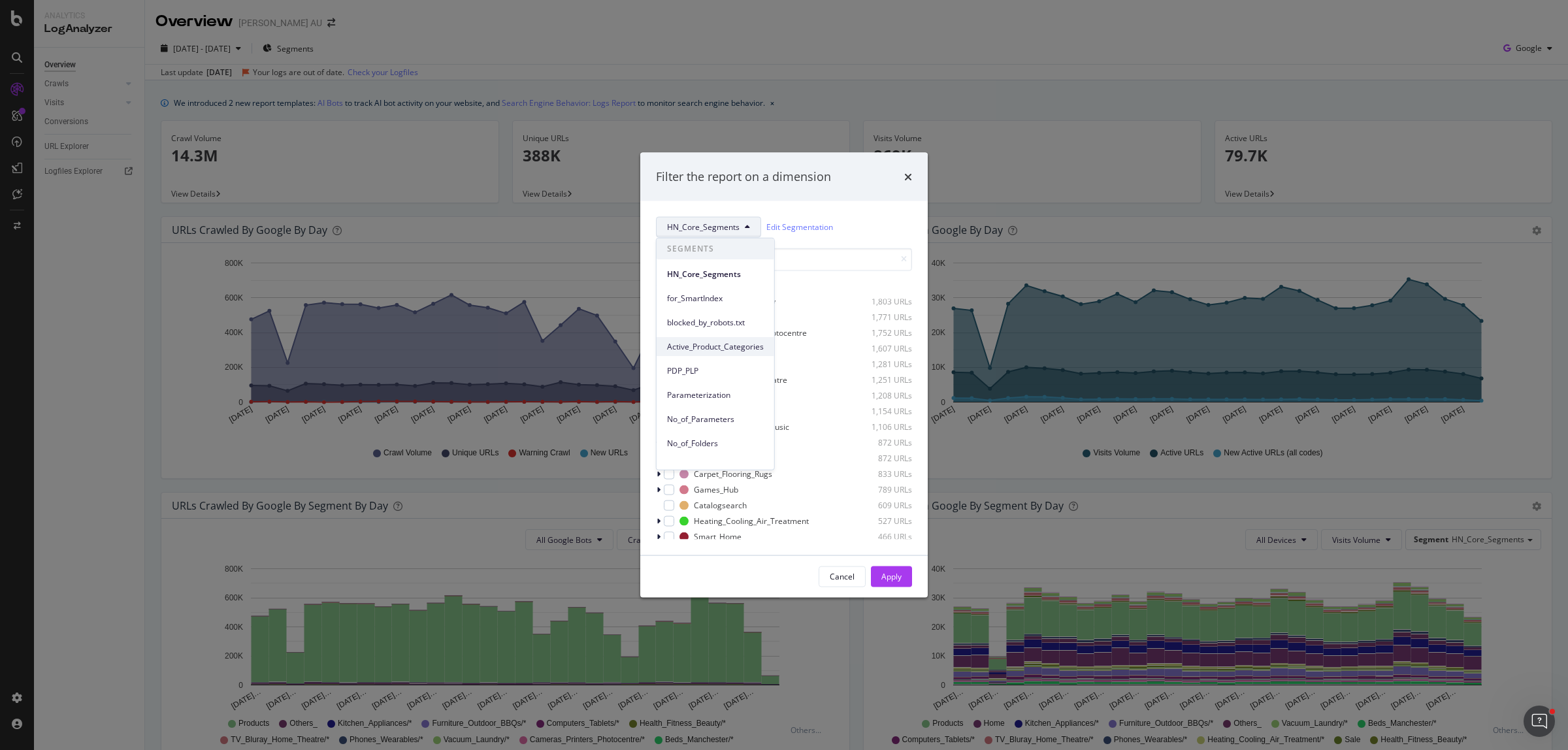
click at [718, 341] on span "Active_Product_Categories" at bounding box center [715, 347] width 97 height 12
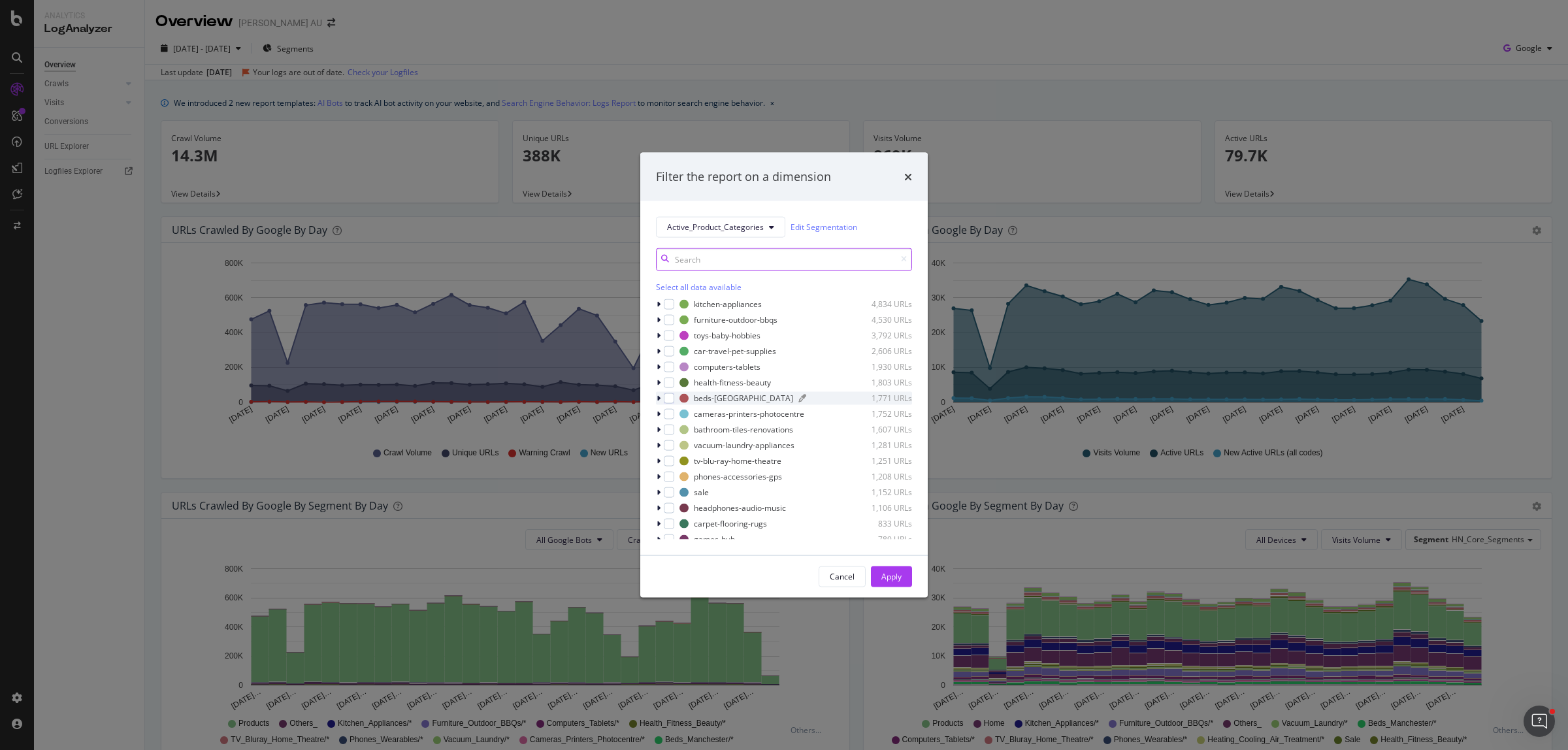
scroll to position [0, 0]
click at [739, 222] on span "Active_Product_Categories" at bounding box center [715, 227] width 97 height 11
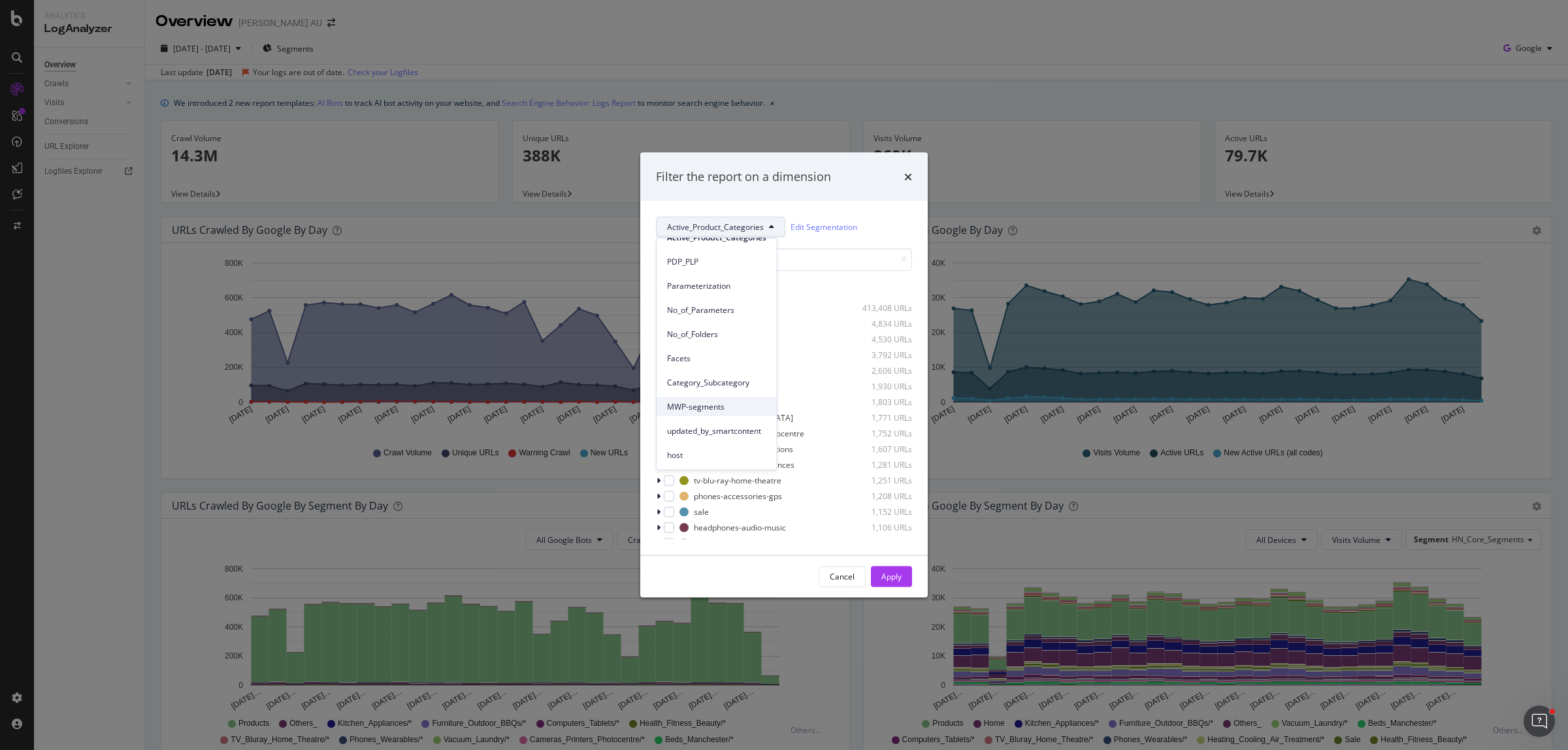
scroll to position [28, 0]
click at [714, 268] on span "for_SmartIndex" at bounding box center [716, 271] width 99 height 12
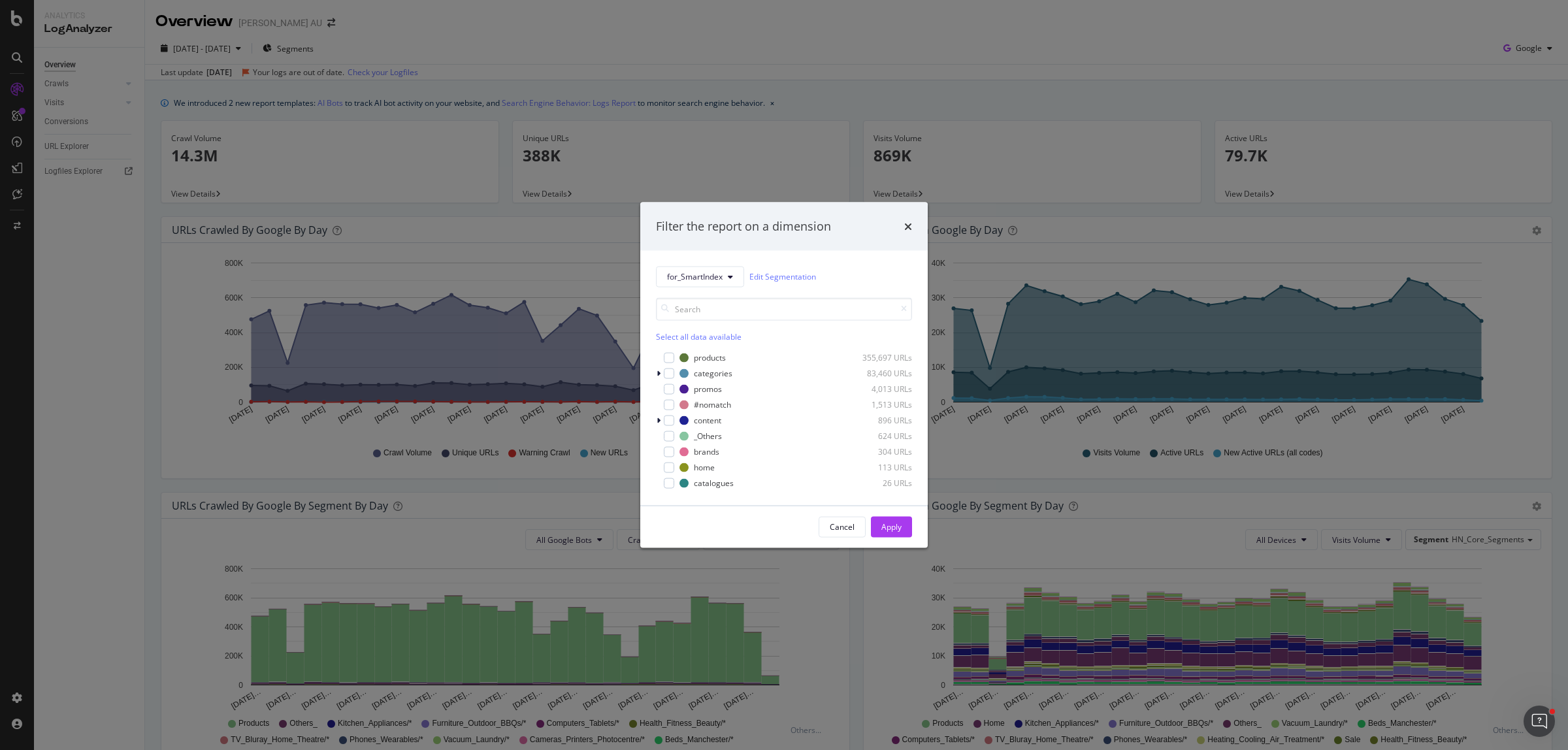
click at [655, 373] on div "for_SmartIndex Edit Segmentation Select all data available products 355,697 URL…" at bounding box center [783, 377] width 287 height 254
click at [661, 371] on div "modal" at bounding box center [660, 372] width 8 height 13
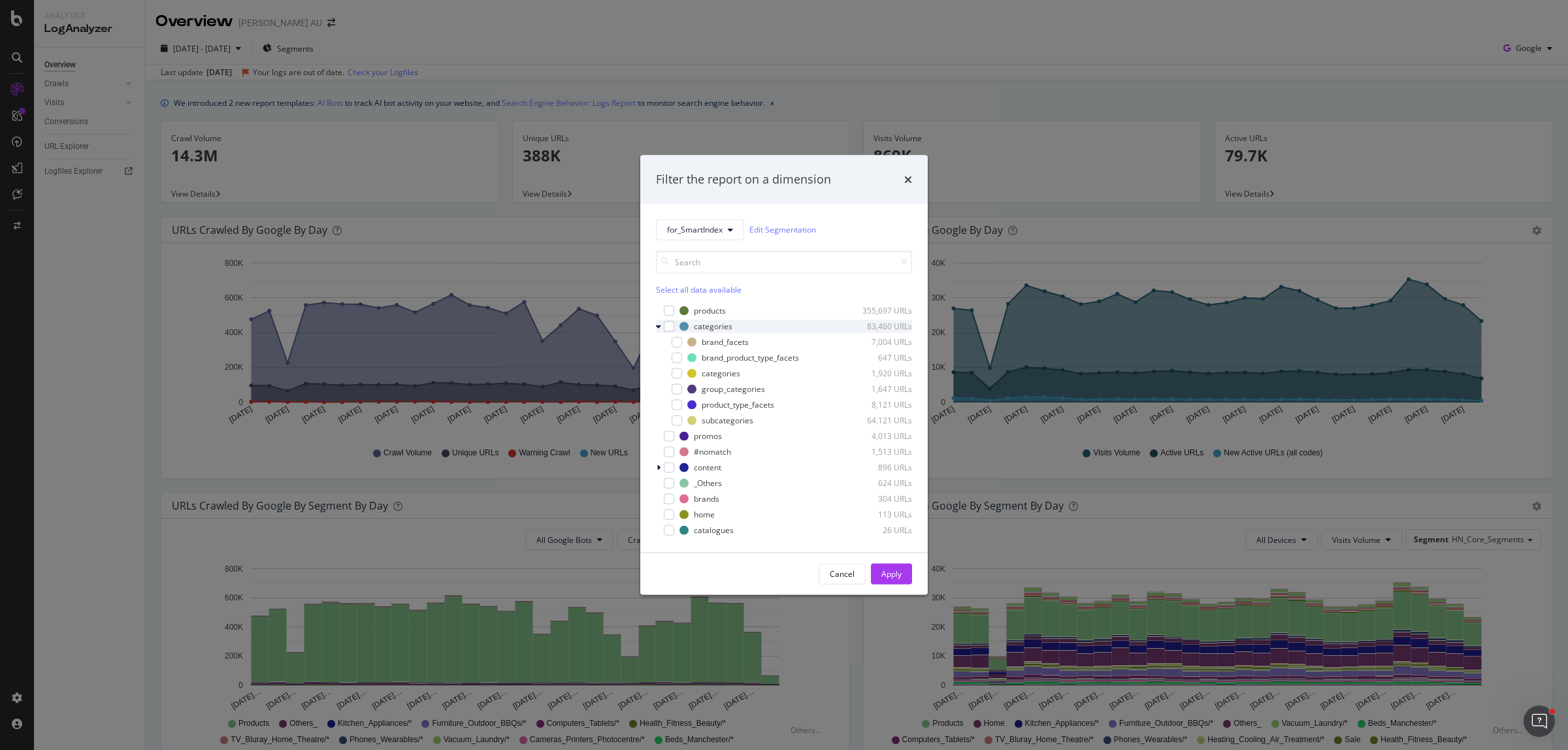
click at [659, 328] on icon "modal" at bounding box center [659, 325] width 5 height 8
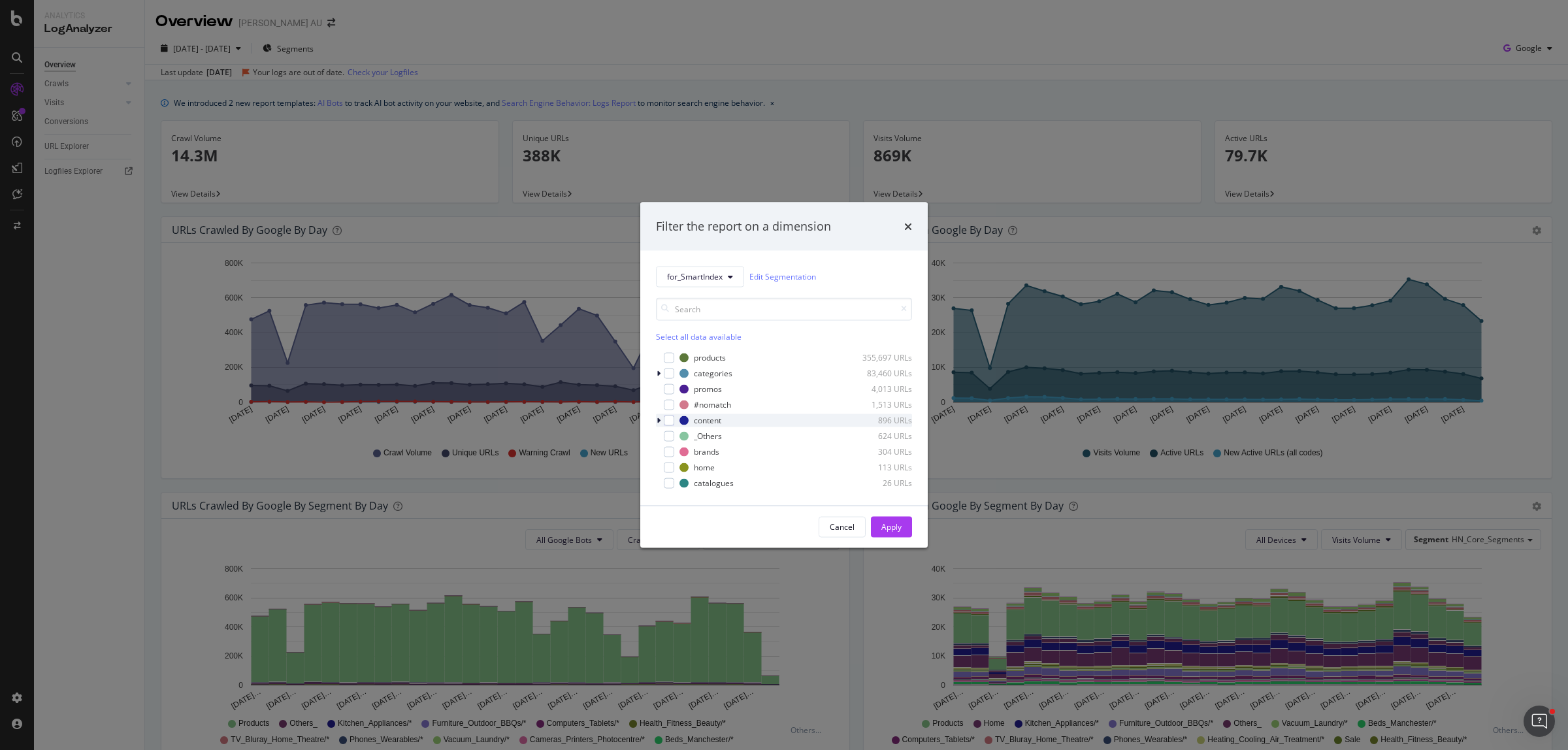
click at [658, 419] on icon "modal" at bounding box center [658, 420] width 4 height 8
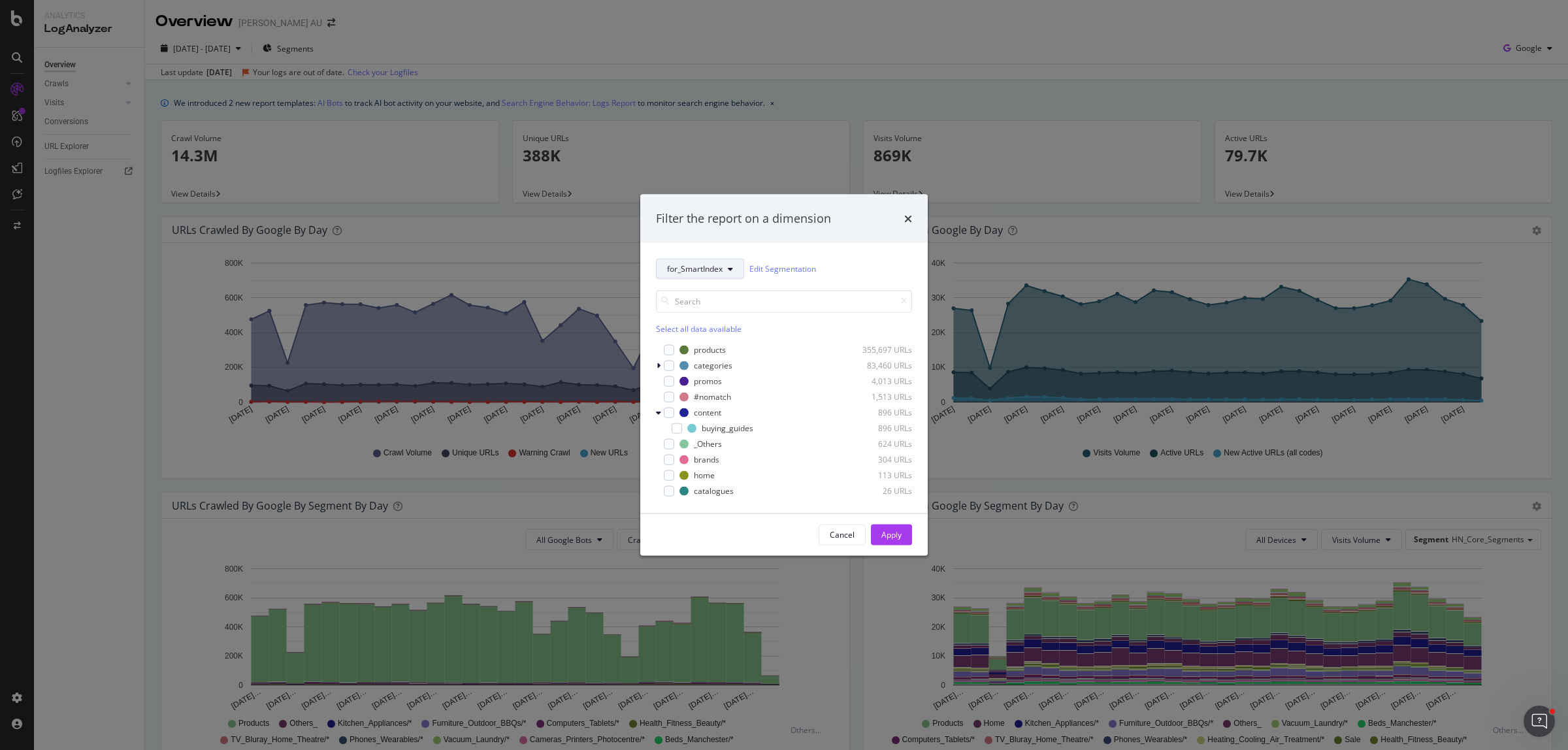
click at [703, 259] on button "for_SmartIndex" at bounding box center [700, 268] width 88 height 21
click at [710, 314] on span "HN_Core_Segments" at bounding box center [715, 316] width 97 height 12
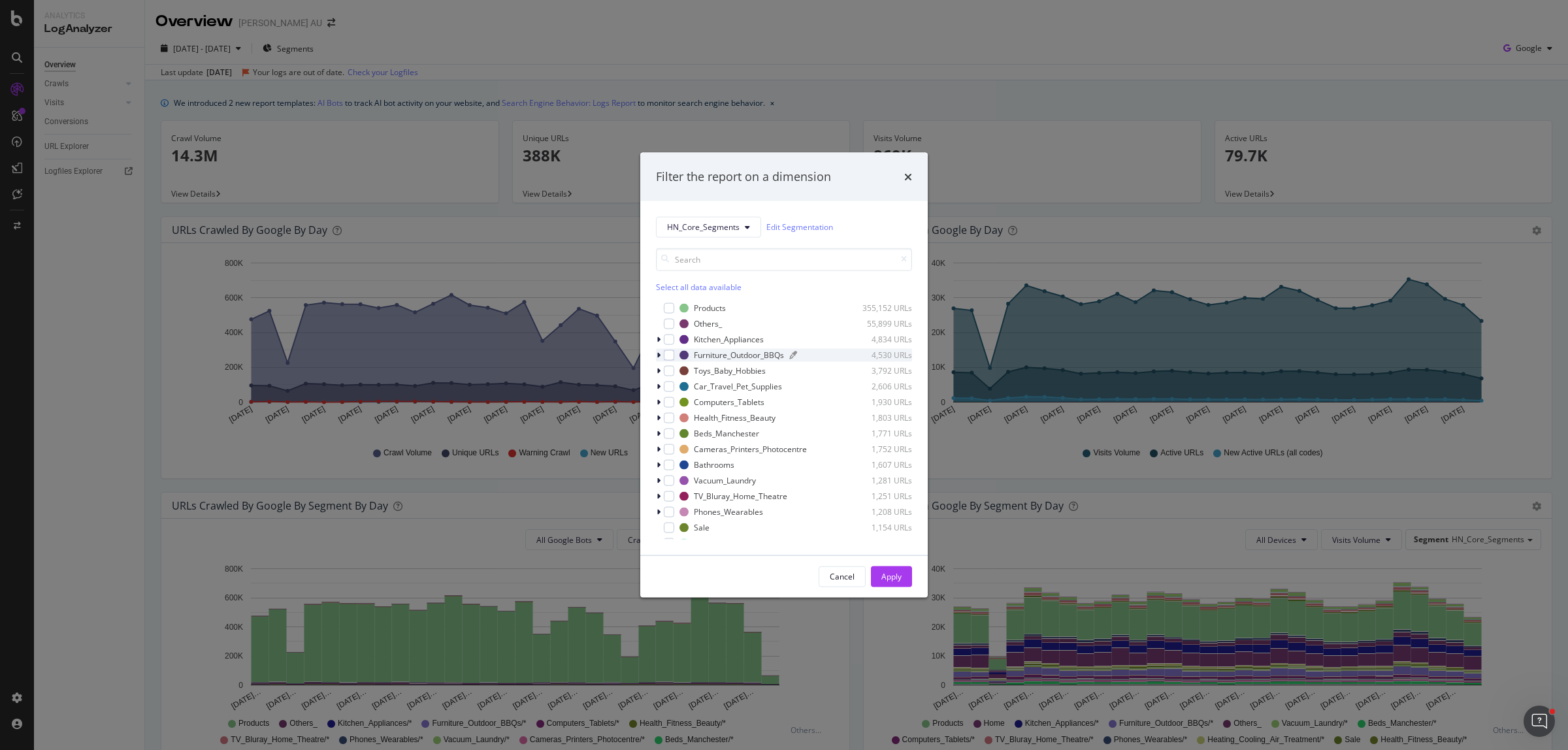
scroll to position [82, 0]
click at [659, 478] on icon "modal" at bounding box center [658, 476] width 4 height 8
click at [656, 441] on icon "modal" at bounding box center [658, 439] width 4 height 8
click at [656, 441] on icon "modal" at bounding box center [659, 439] width 5 height 8
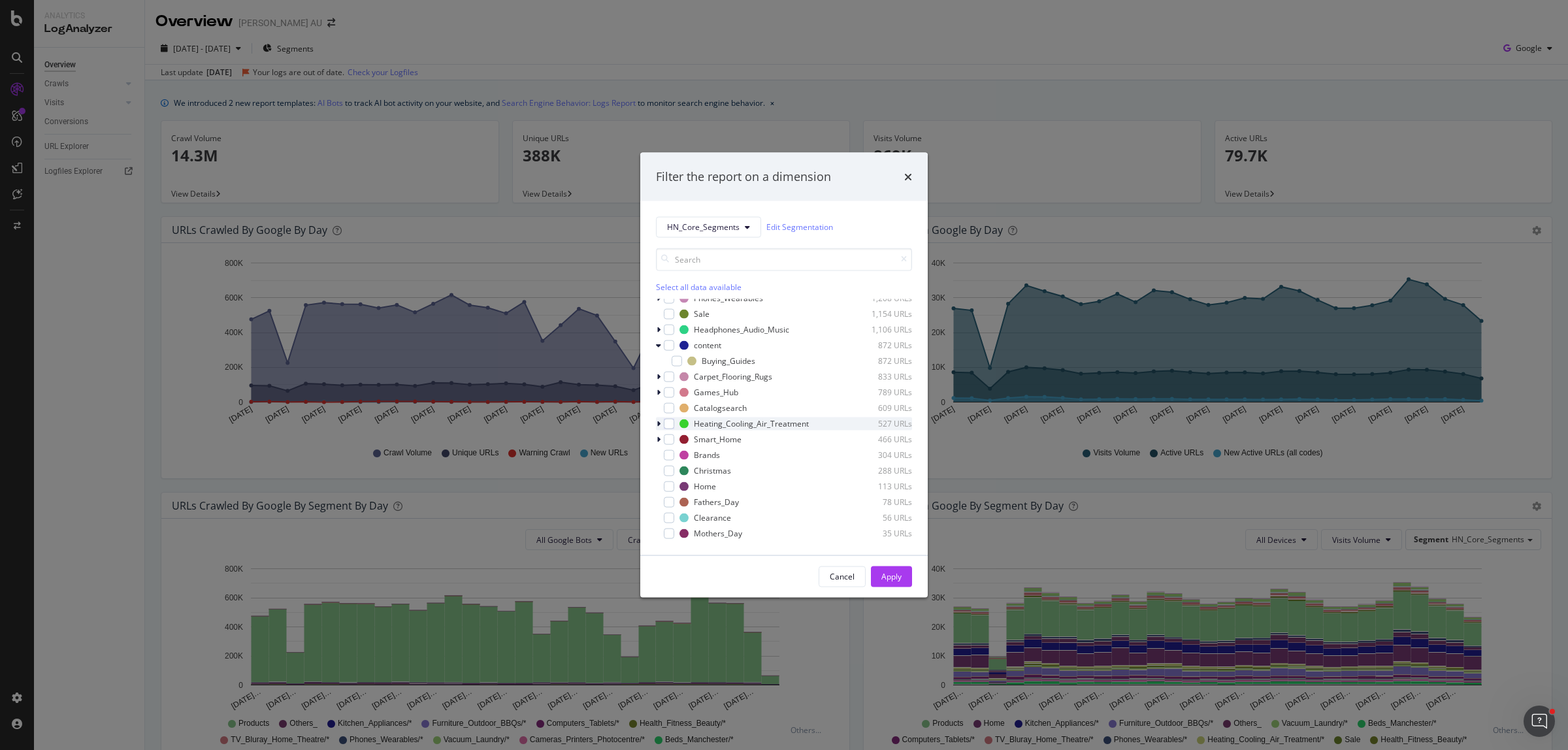
click at [658, 419] on icon "modal" at bounding box center [658, 422] width 4 height 8
click at [658, 419] on icon "modal" at bounding box center [659, 422] width 5 height 8
click at [659, 391] on icon "modal" at bounding box center [658, 391] width 4 height 8
click at [659, 391] on icon "modal" at bounding box center [659, 391] width 5 height 8
click at [659, 378] on icon "modal" at bounding box center [658, 376] width 4 height 8
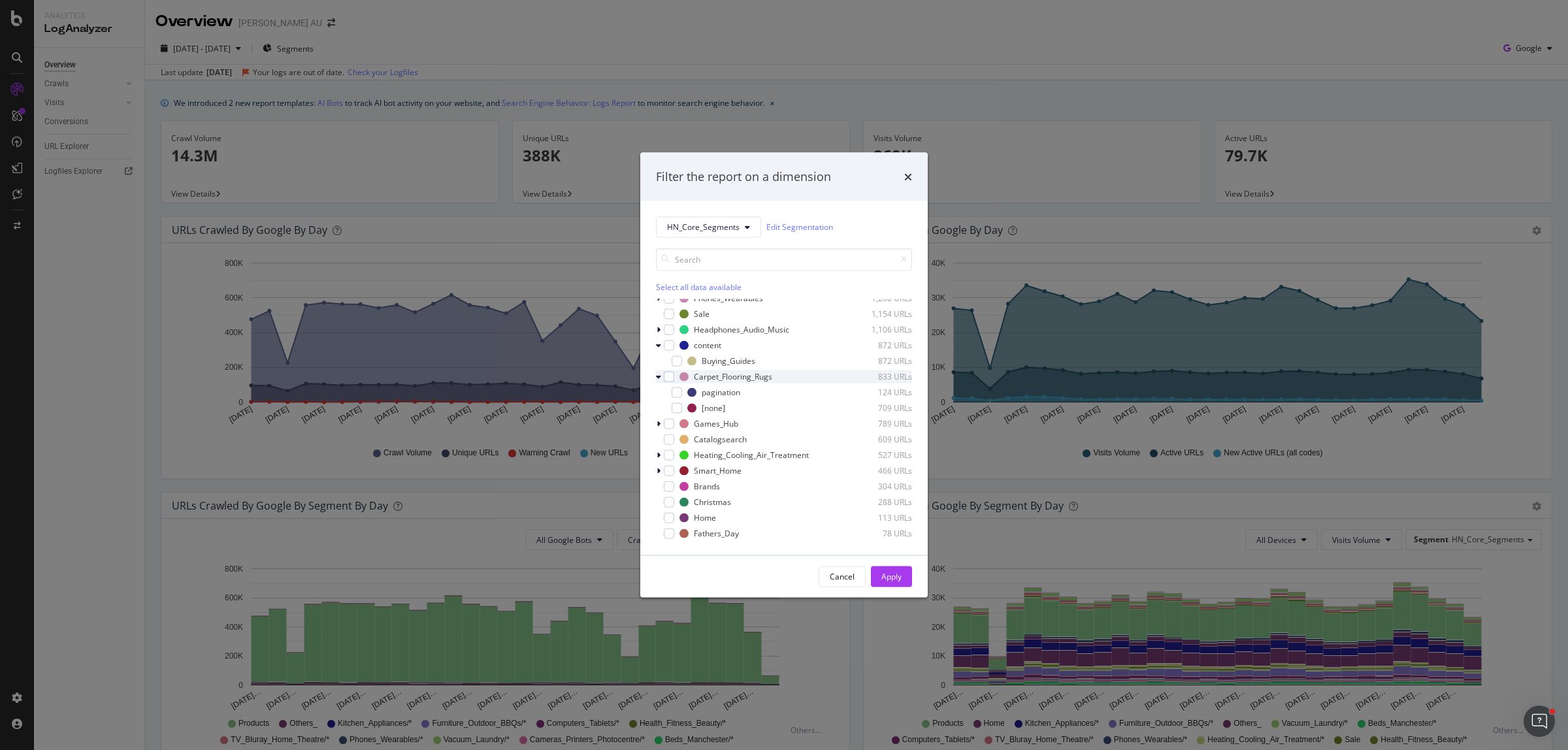
click at [659, 378] on icon "modal" at bounding box center [659, 376] width 5 height 8
click at [657, 328] on icon "modal" at bounding box center [658, 328] width 4 height 8
click at [657, 328] on icon "modal" at bounding box center [659, 328] width 5 height 8
click at [656, 381] on icon "modal" at bounding box center [658, 379] width 4 height 8
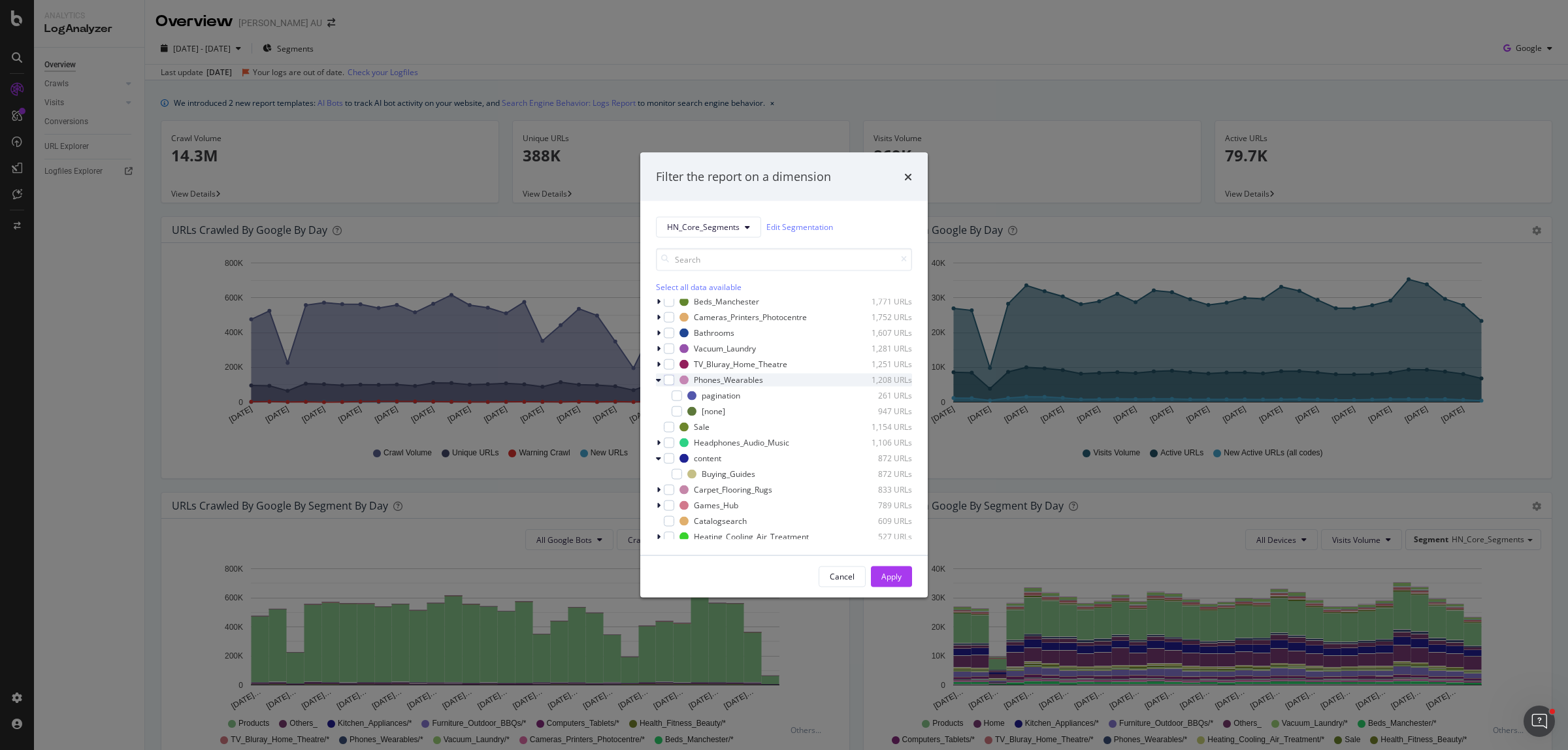
click at [656, 381] on icon "modal" at bounding box center [659, 379] width 5 height 8
click at [697, 228] on span "HN_Core_Segments" at bounding box center [703, 227] width 72 height 11
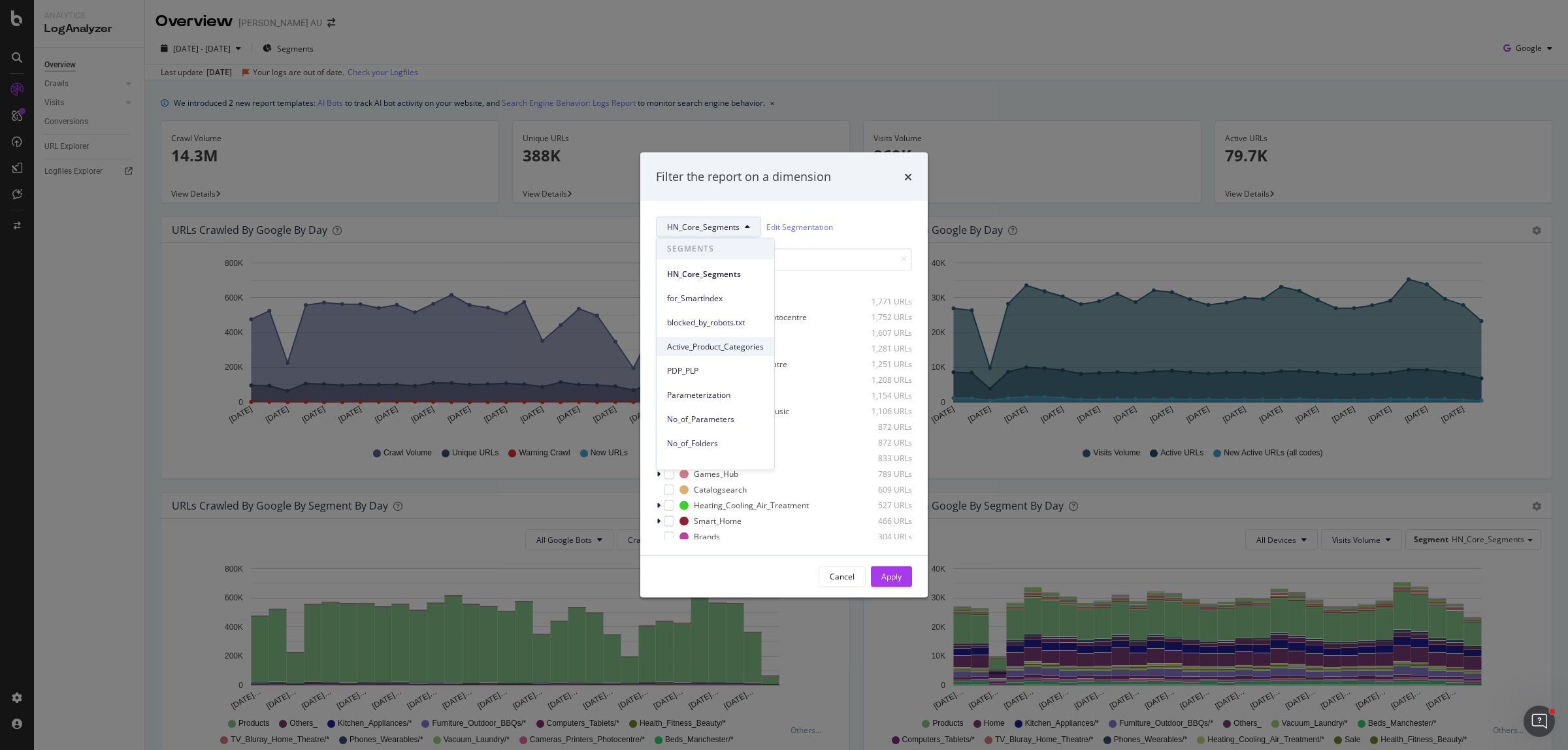
click at [721, 353] on div "Active_Product_Categories" at bounding box center [715, 347] width 117 height 19
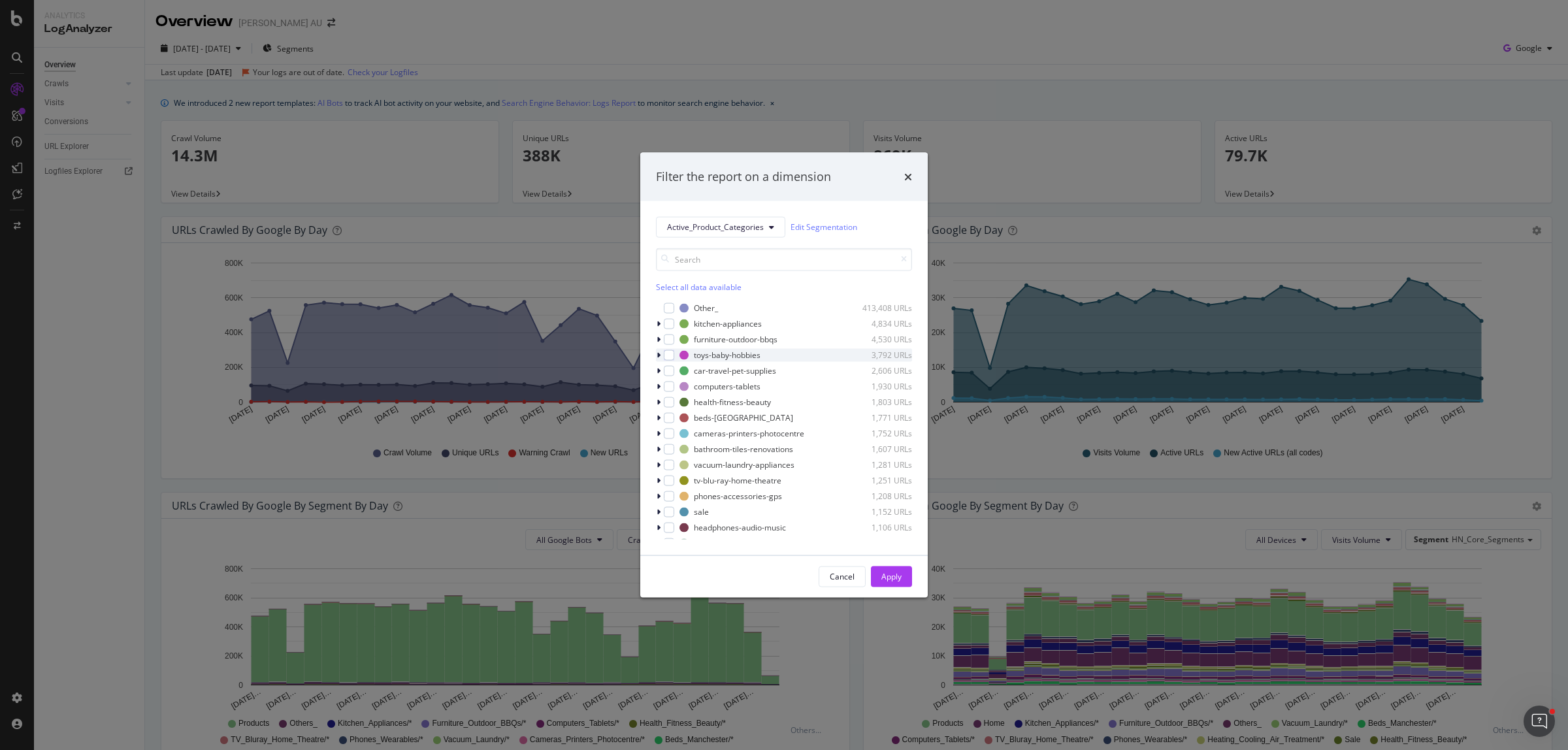
click at [661, 353] on div "modal" at bounding box center [660, 354] width 8 height 13
click at [654, 353] on div "Active_Product_Categories Edit Segmentation Select all data available Other_ 41…" at bounding box center [783, 378] width 287 height 354
click at [687, 217] on button "Active_Product_Categories" at bounding box center [721, 227] width 129 height 21
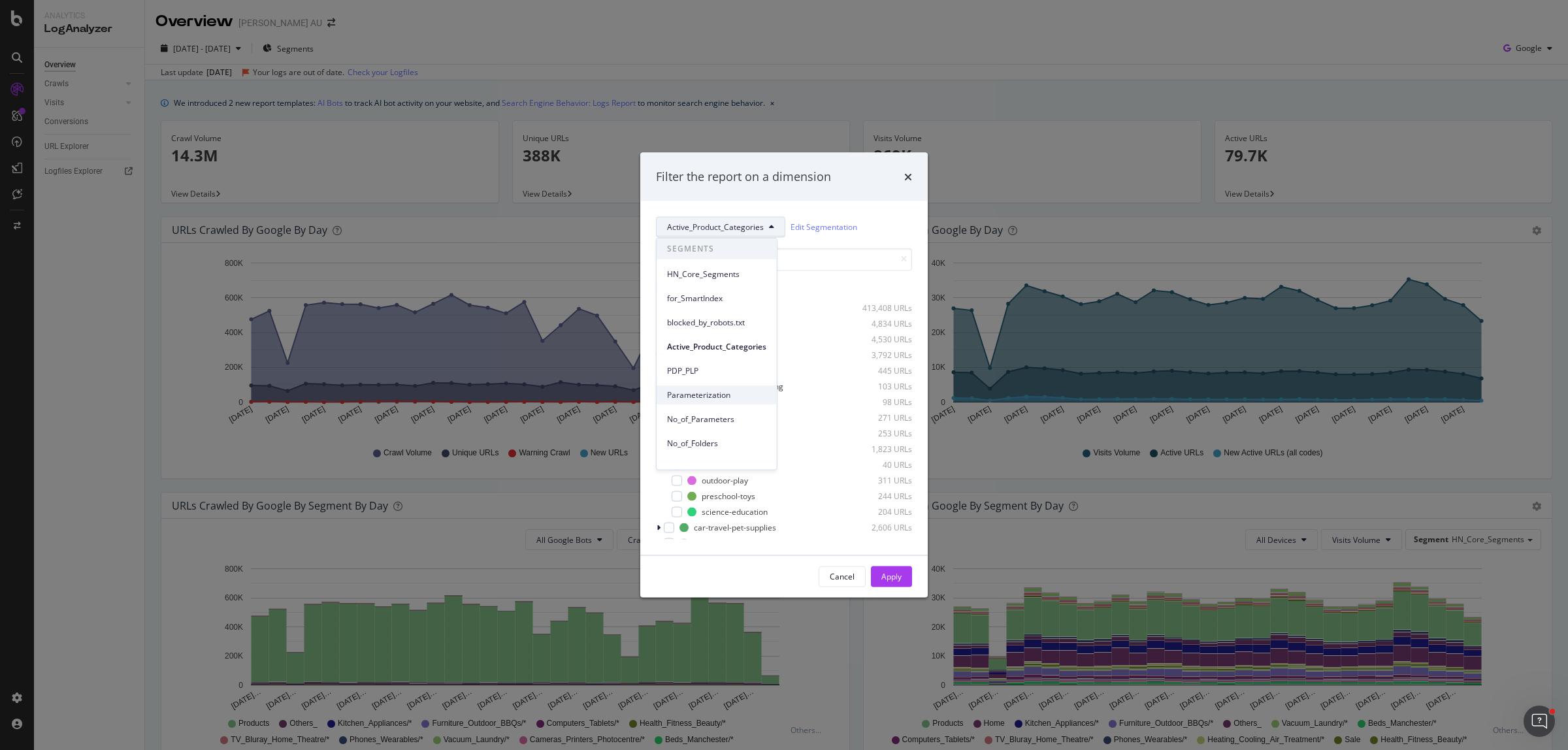
scroll to position [82, 0]
click at [739, 405] on span "Category_Subcategory" at bounding box center [716, 409] width 99 height 12
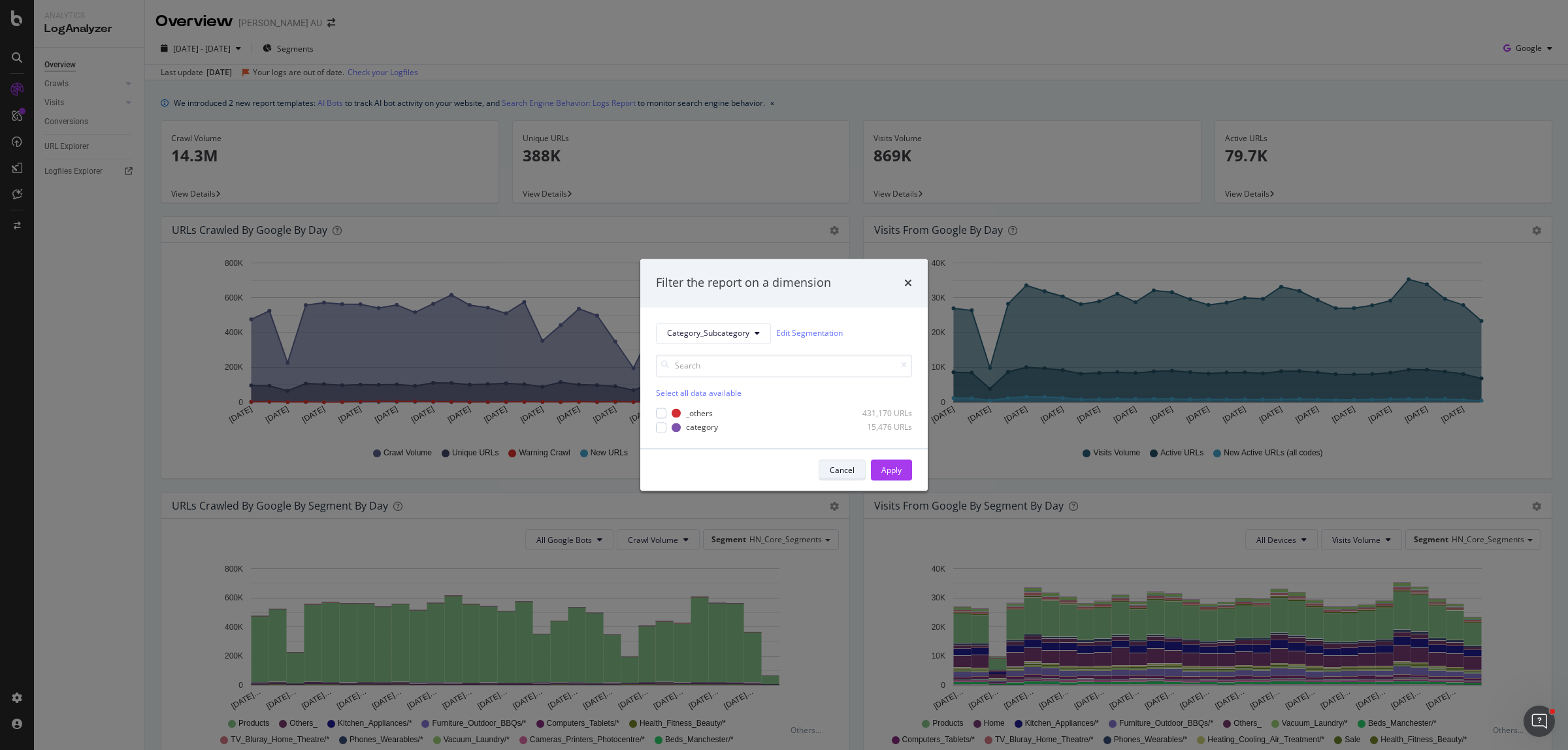
click at [831, 473] on div "Cancel" at bounding box center [842, 470] width 25 height 11
